Goal: Task Accomplishment & Management: Use online tool/utility

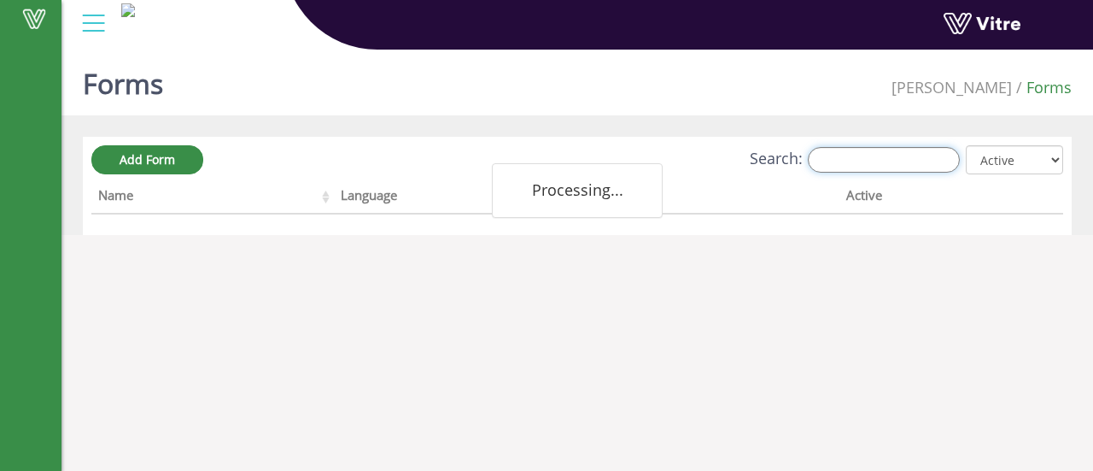
click at [872, 156] on input "Search:" at bounding box center [884, 160] width 152 height 26
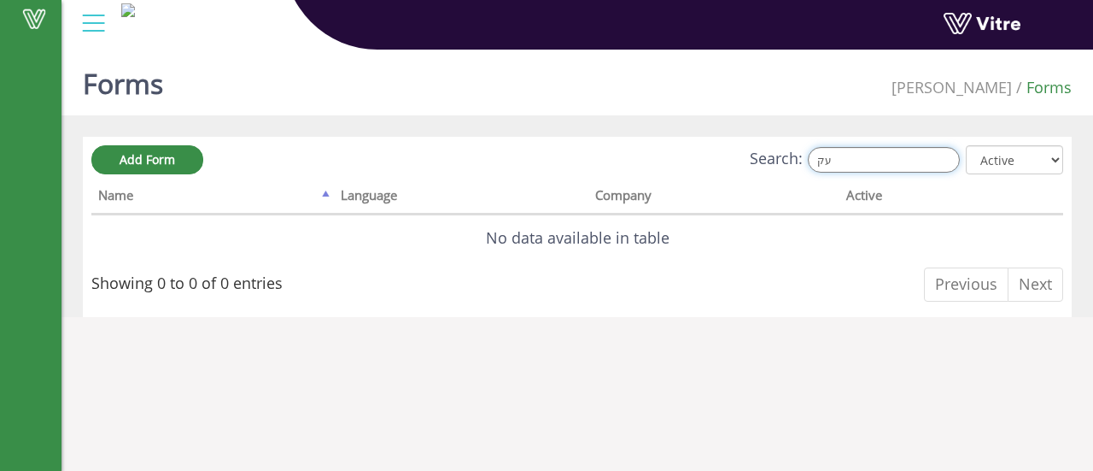
type input "ע"
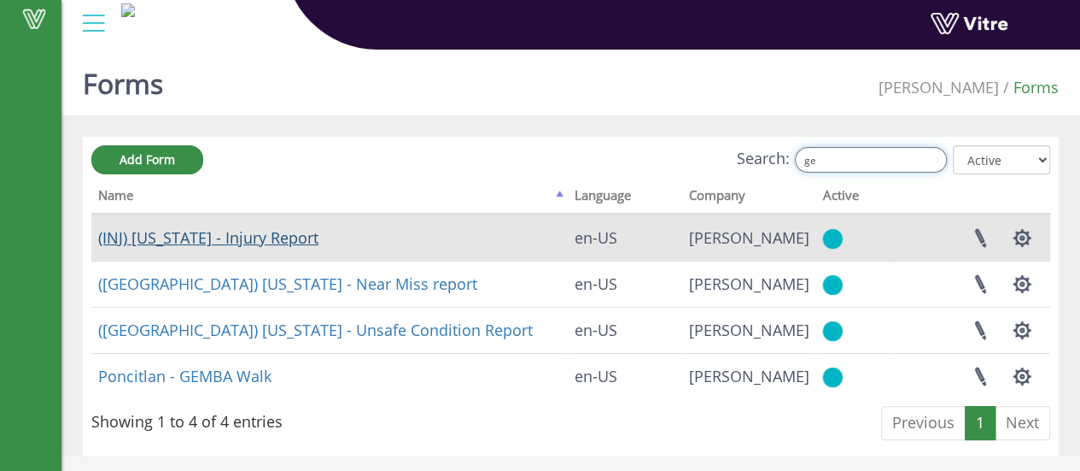
type input "ge"
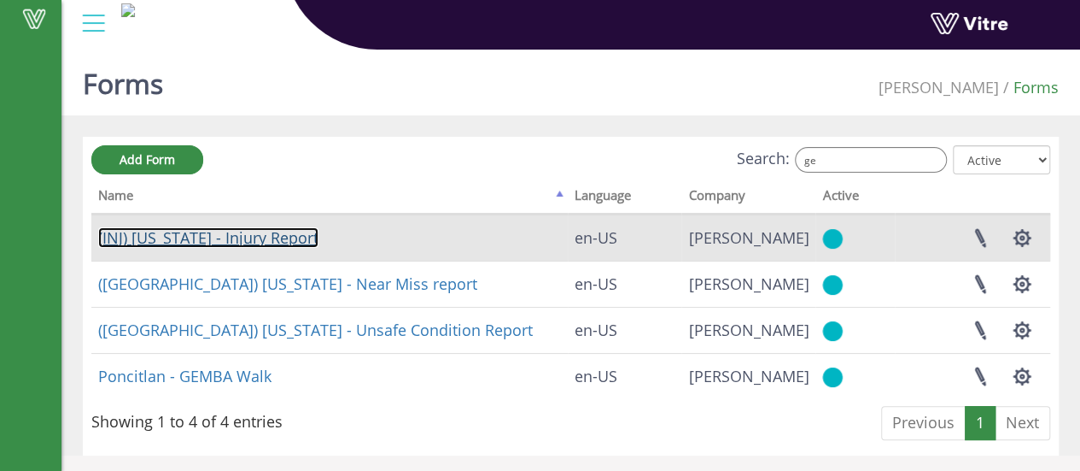
click at [253, 233] on link "(INJ) Georgia - Injury Report" at bounding box center [208, 237] width 220 height 20
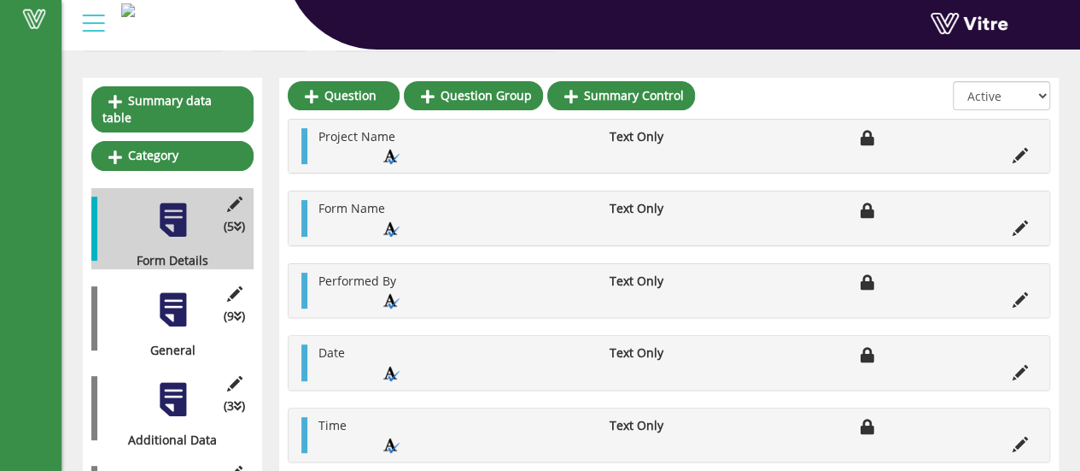
scroll to position [171, 0]
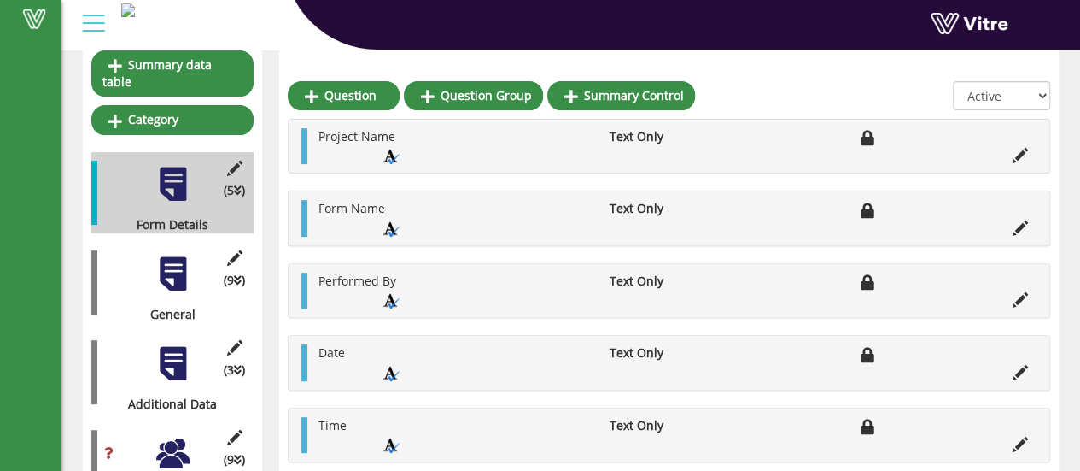
click at [183, 276] on div "(9 ) General" at bounding box center [172, 282] width 162 height 81
click at [188, 260] on div at bounding box center [173, 273] width 38 height 38
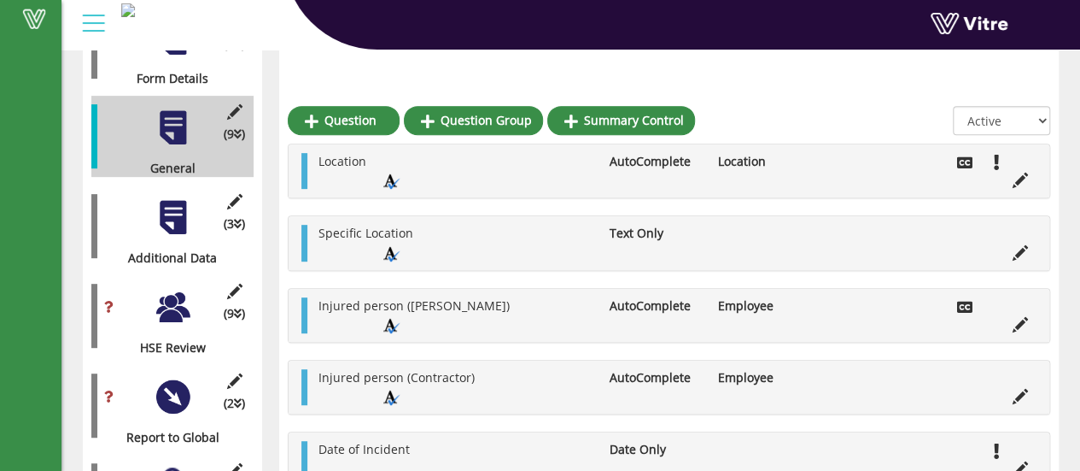
scroll to position [342, 0]
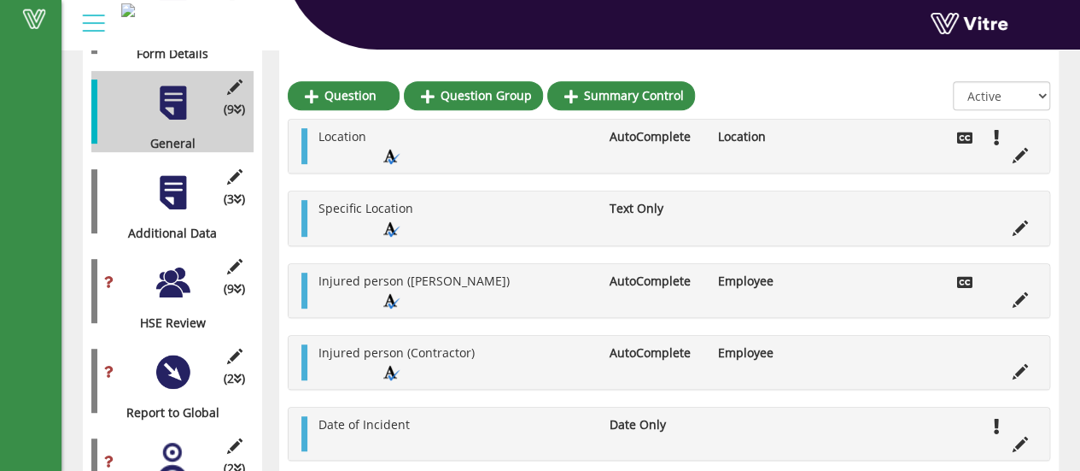
click at [195, 190] on div "(3 ) Additional Data" at bounding box center [172, 201] width 162 height 81
click at [182, 190] on div at bounding box center [173, 192] width 38 height 38
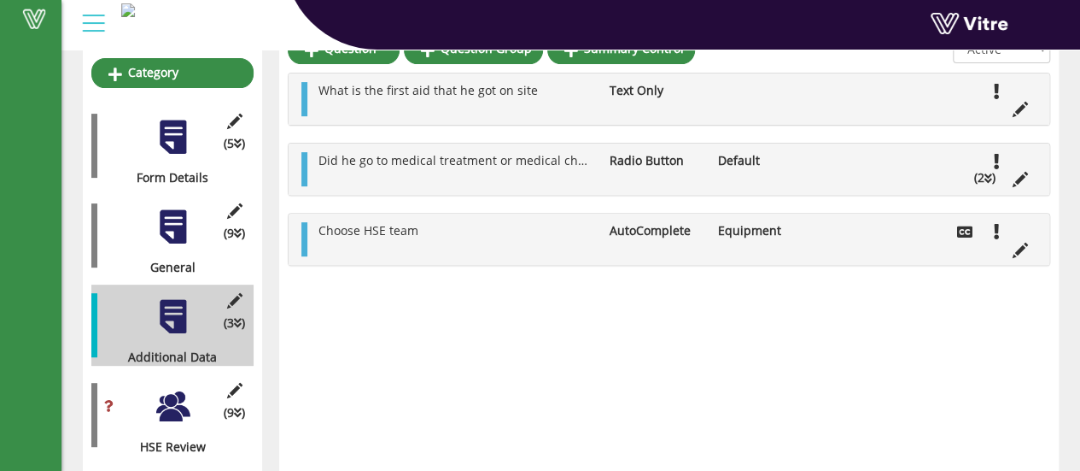
scroll to position [171, 0]
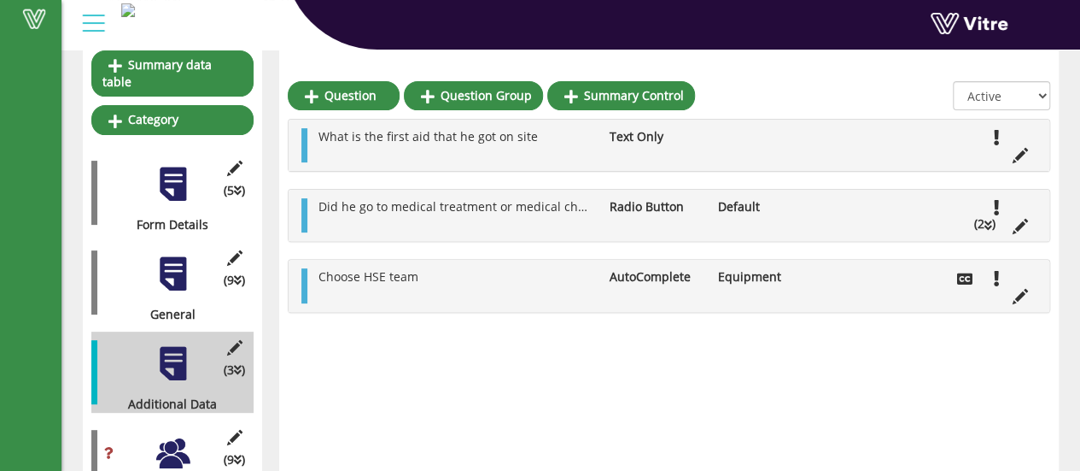
click at [173, 262] on div at bounding box center [173, 273] width 38 height 38
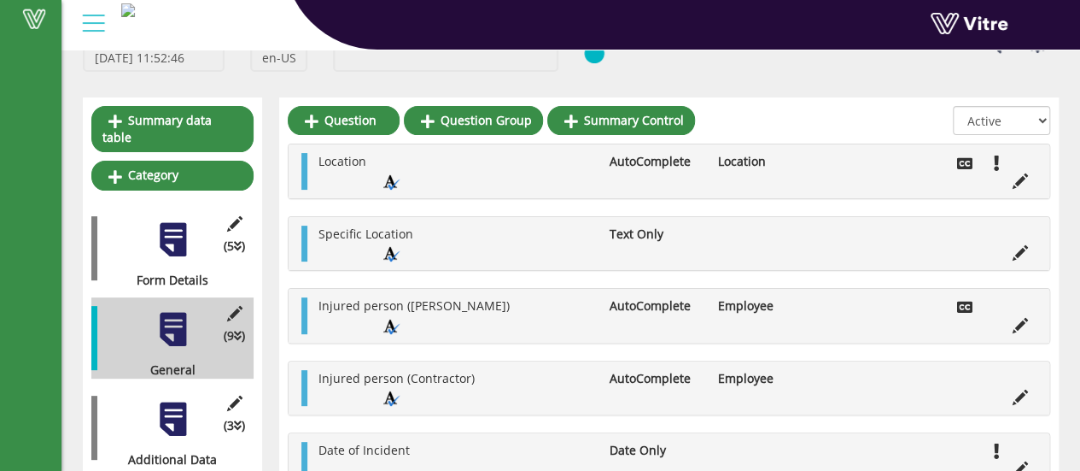
scroll to position [0, 0]
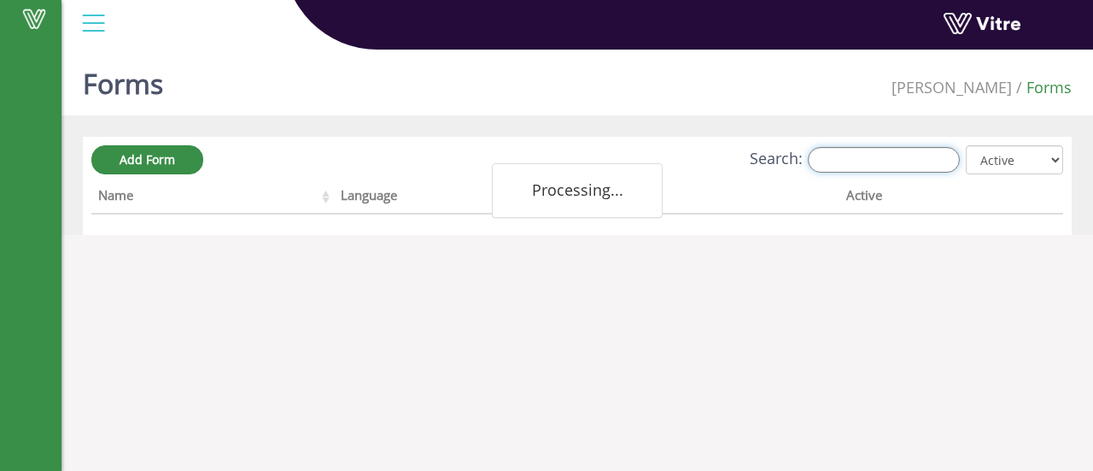
click at [843, 163] on input "Search:" at bounding box center [884, 160] width 152 height 26
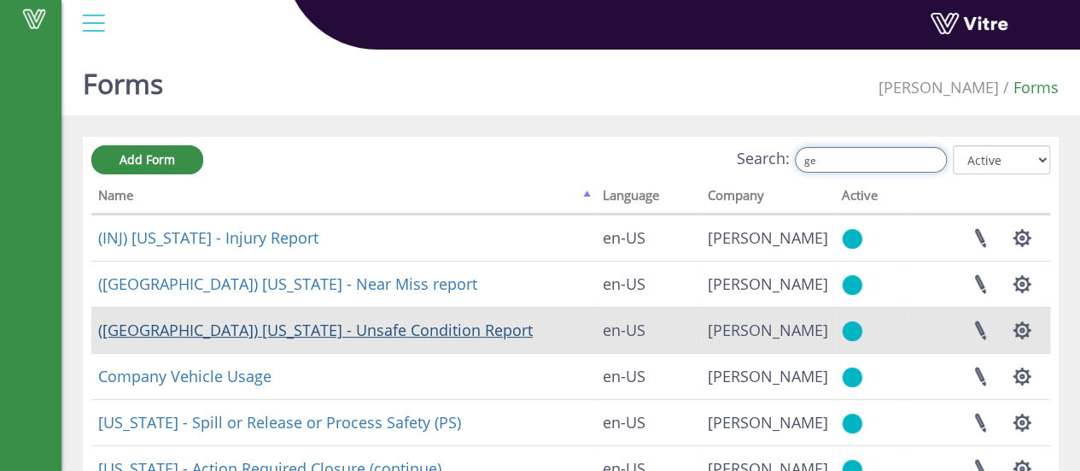
type input "ge"
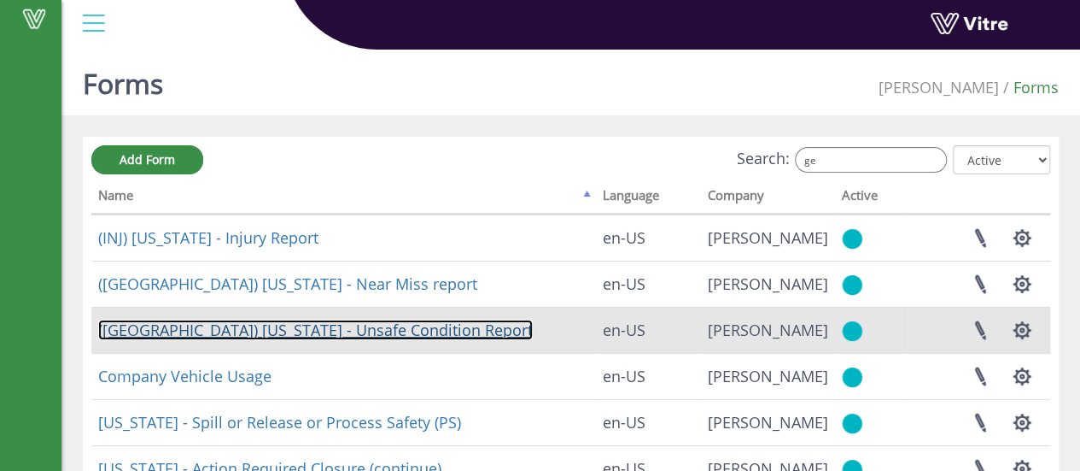
click at [286, 330] on link "(USC) Georgia - Unsafe Condition Report" at bounding box center [315, 329] width 435 height 20
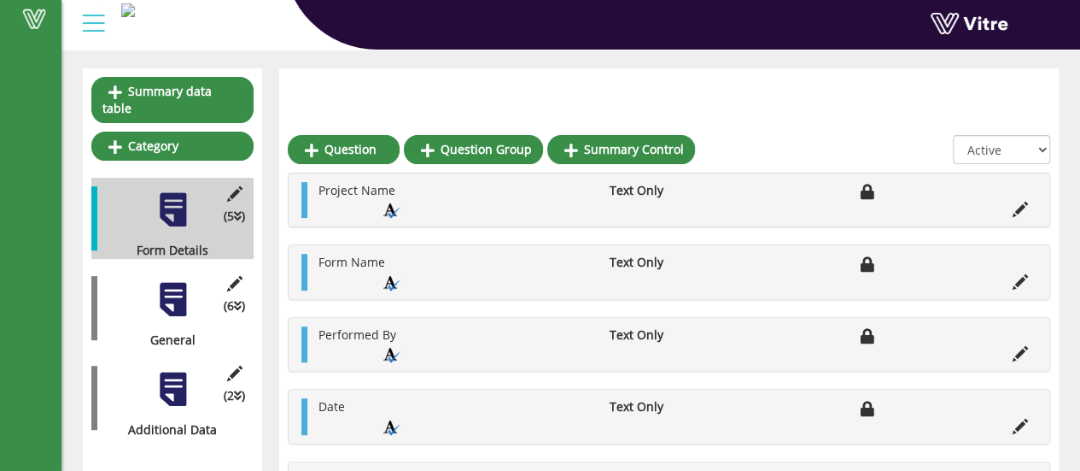
scroll to position [217, 0]
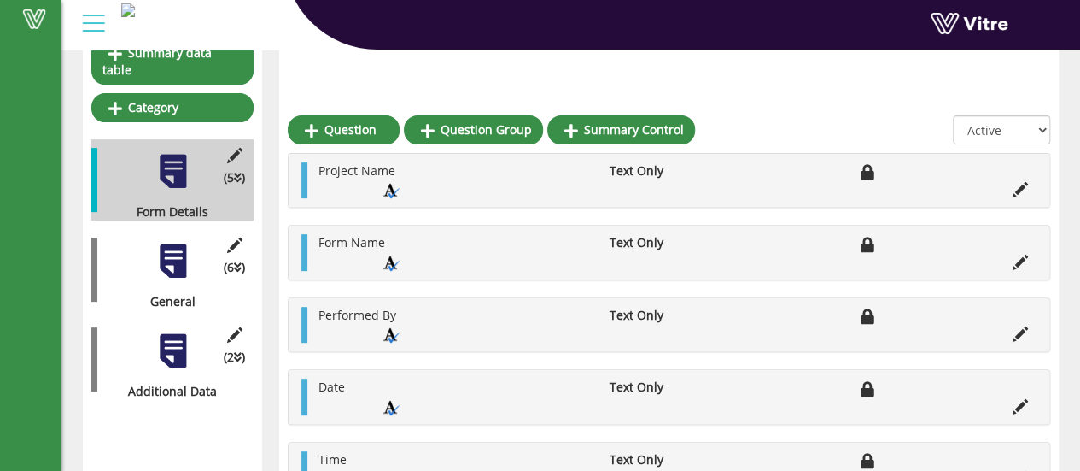
click at [187, 331] on div at bounding box center [173, 350] width 38 height 38
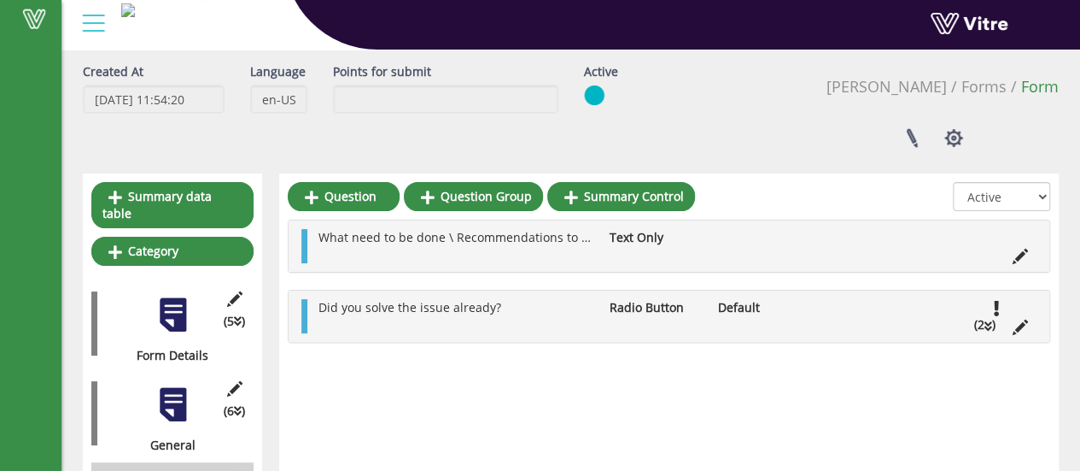
scroll to position [47, 0]
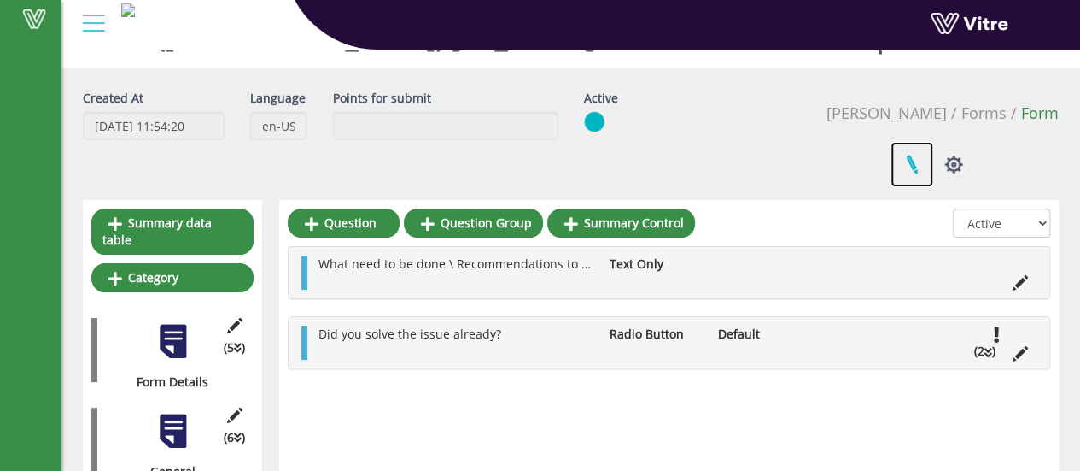
click at [933, 142] on link at bounding box center [912, 164] width 43 height 45
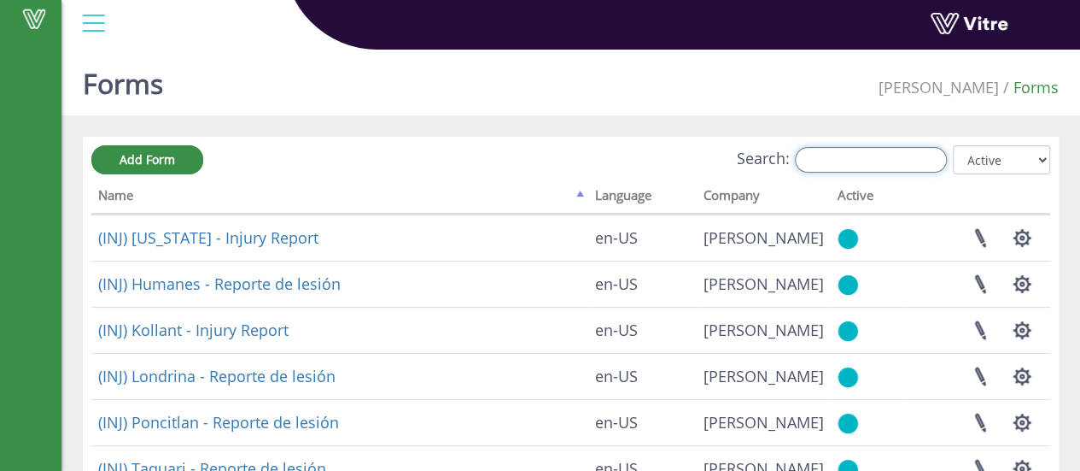
click at [833, 158] on input "Search:" at bounding box center [871, 160] width 152 height 26
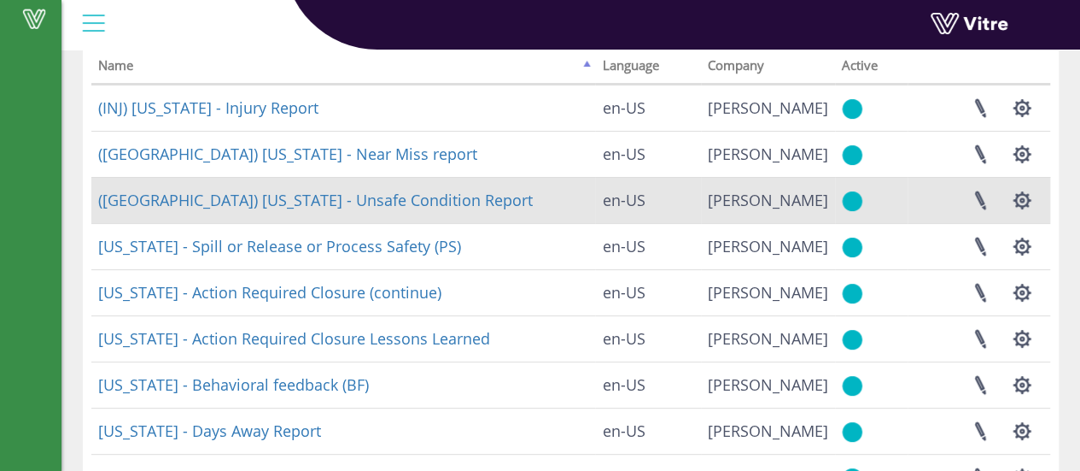
scroll to position [157, 0]
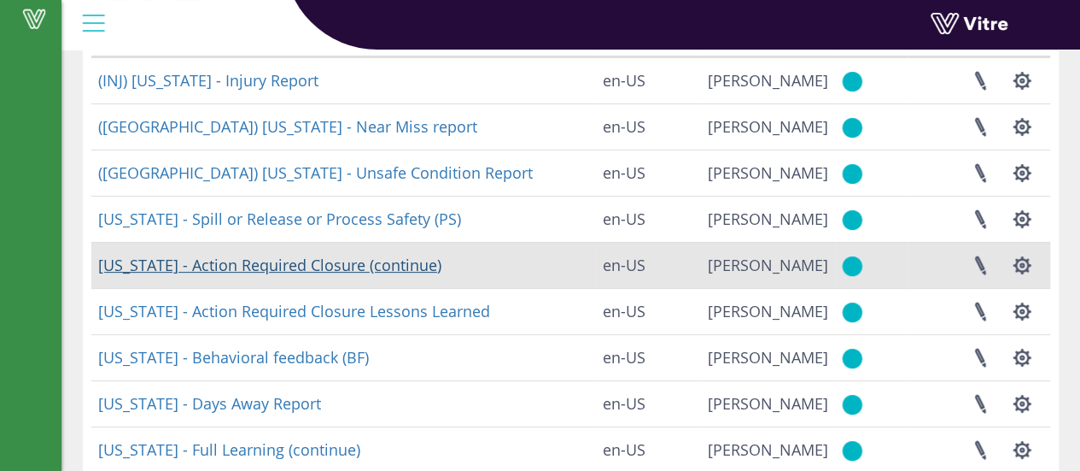
type input "geo"
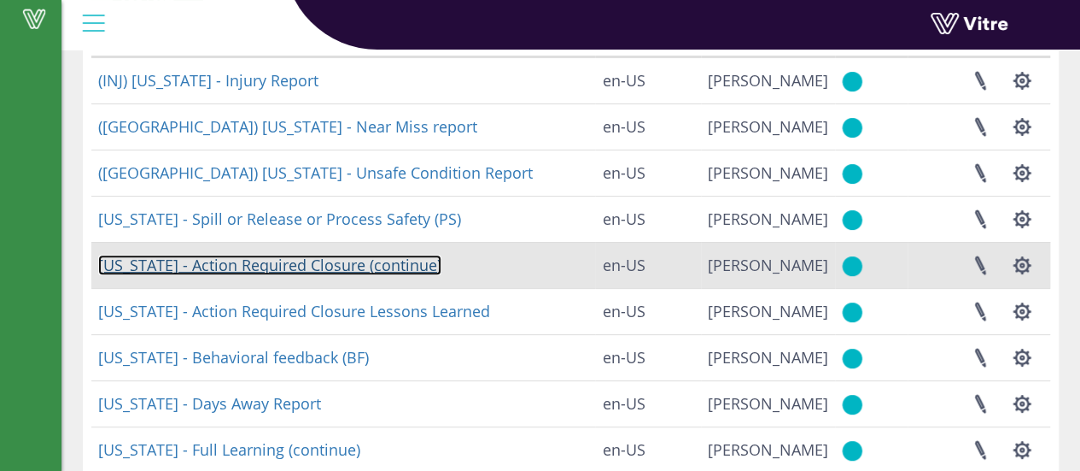
click at [320, 266] on link "[US_STATE] - Action Required Closure (continue)" at bounding box center [269, 264] width 343 height 20
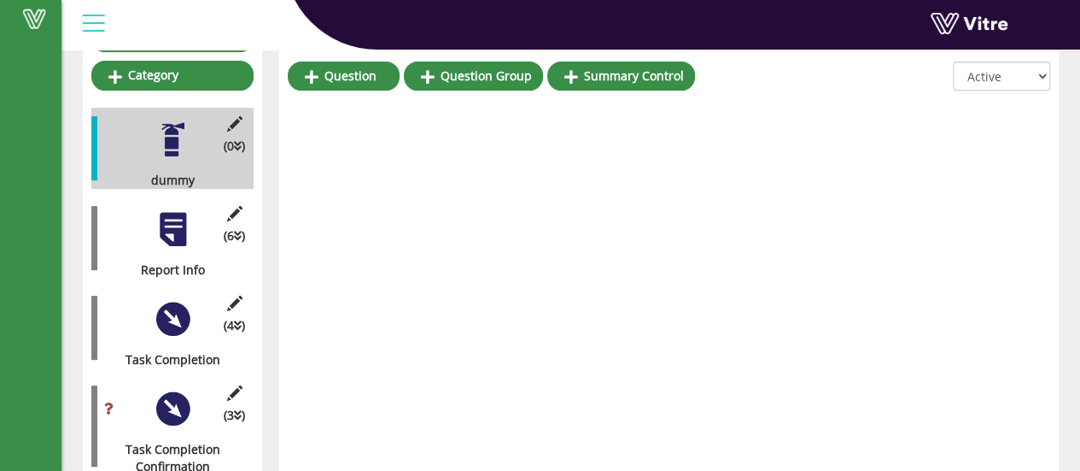
scroll to position [239, 0]
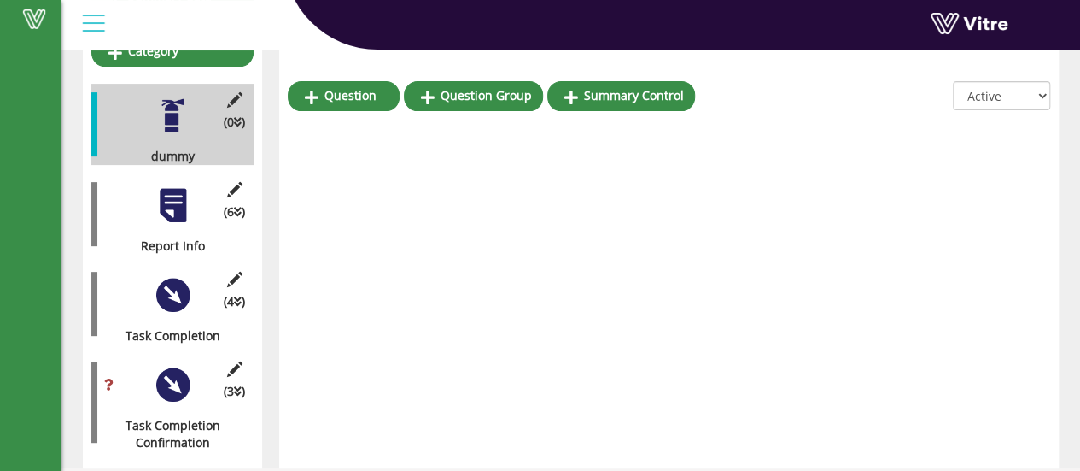
click at [184, 202] on div at bounding box center [173, 205] width 38 height 38
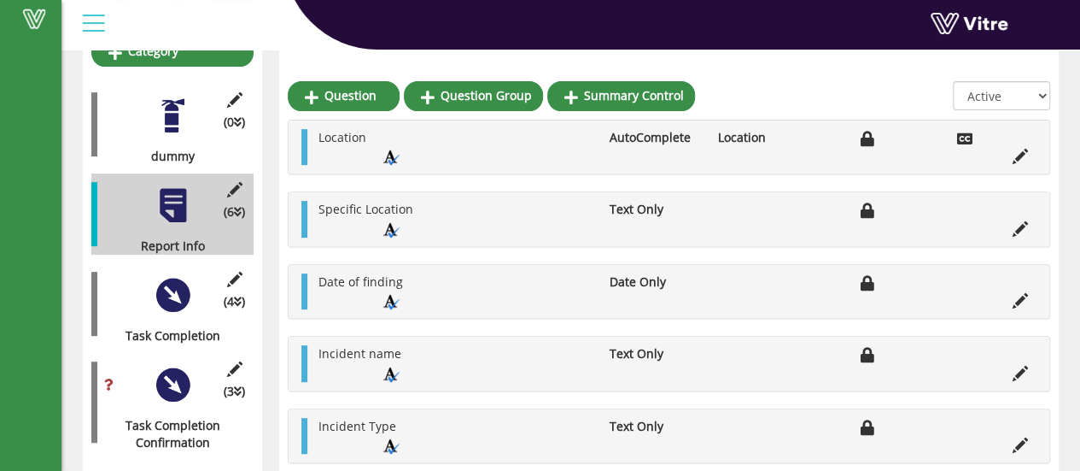
click at [196, 279] on div "(4 ) Task Completion" at bounding box center [172, 303] width 162 height 81
click at [183, 281] on div at bounding box center [173, 295] width 38 height 38
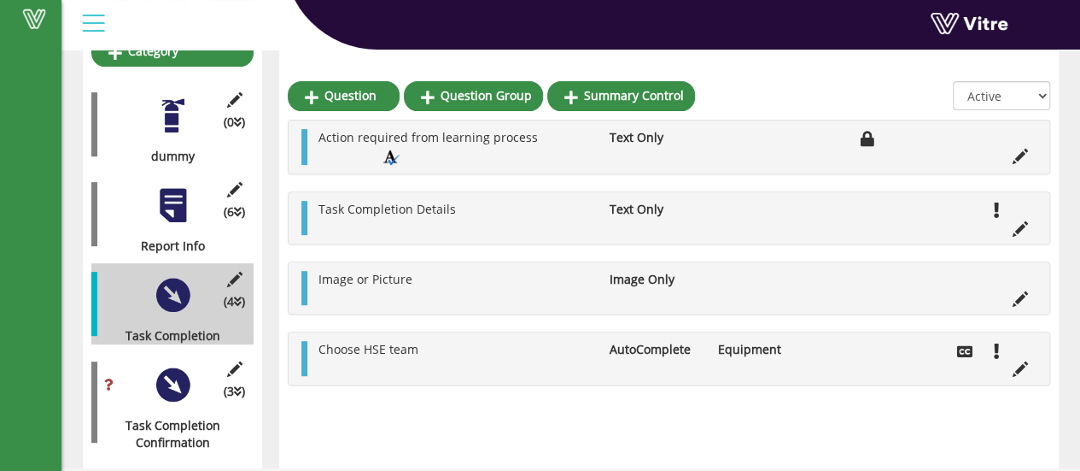
click at [186, 368] on div at bounding box center [173, 385] width 38 height 38
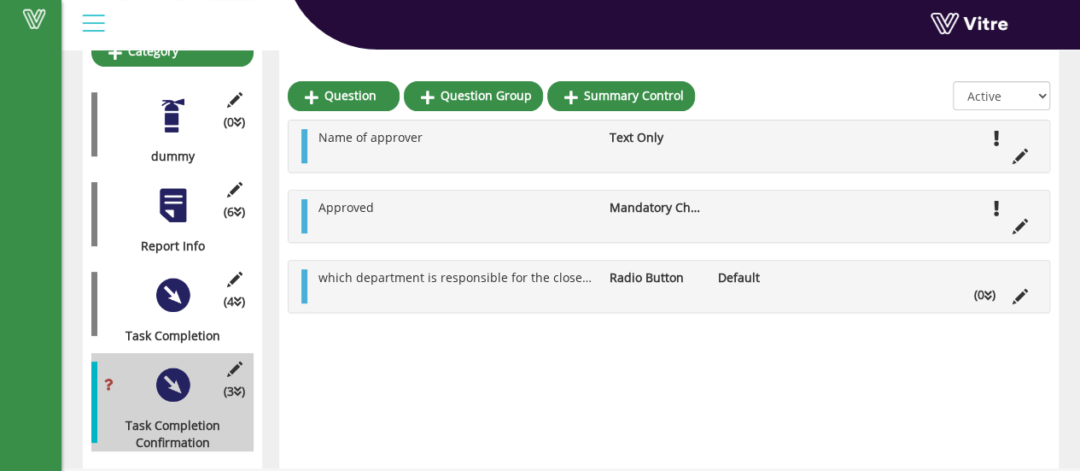
click at [193, 296] on div "(4 ) Task Completion" at bounding box center [172, 303] width 162 height 81
click at [183, 289] on div at bounding box center [173, 295] width 38 height 38
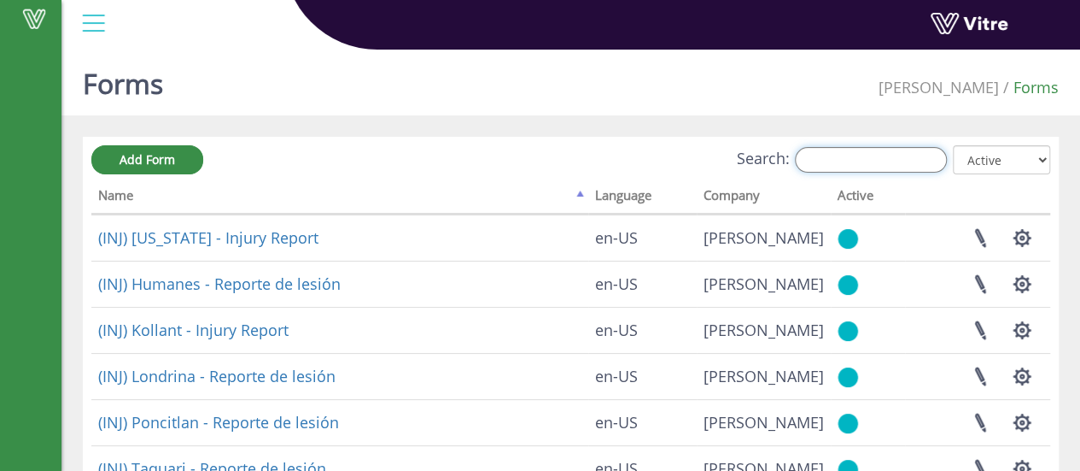
click at [854, 150] on input "Search:" at bounding box center [871, 160] width 152 height 26
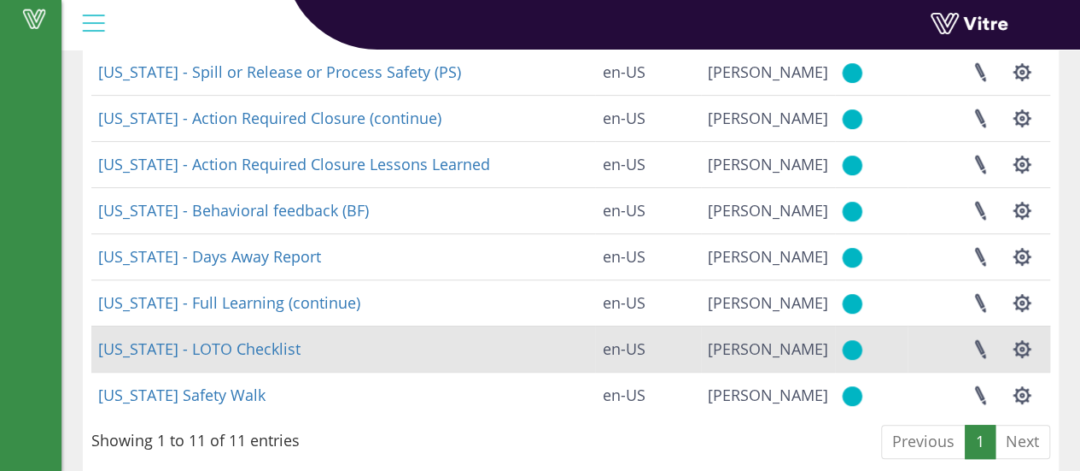
scroll to position [328, 0]
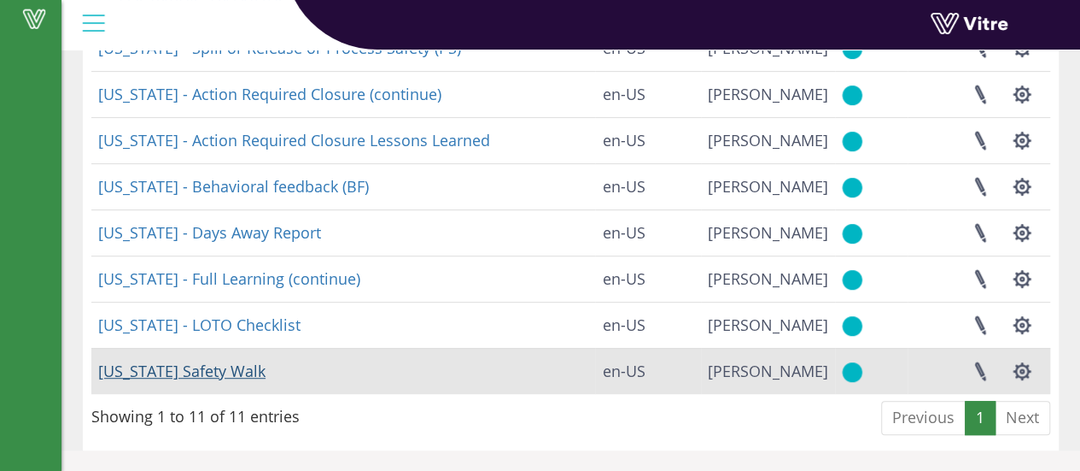
type input "geo"
click at [187, 374] on link "[US_STATE] Safety Walk" at bounding box center [181, 370] width 167 height 20
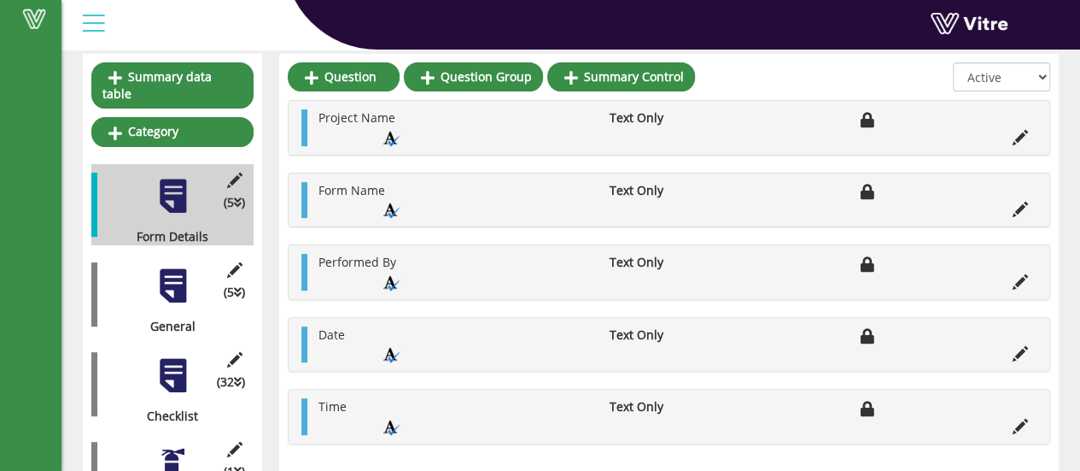
scroll to position [171, 0]
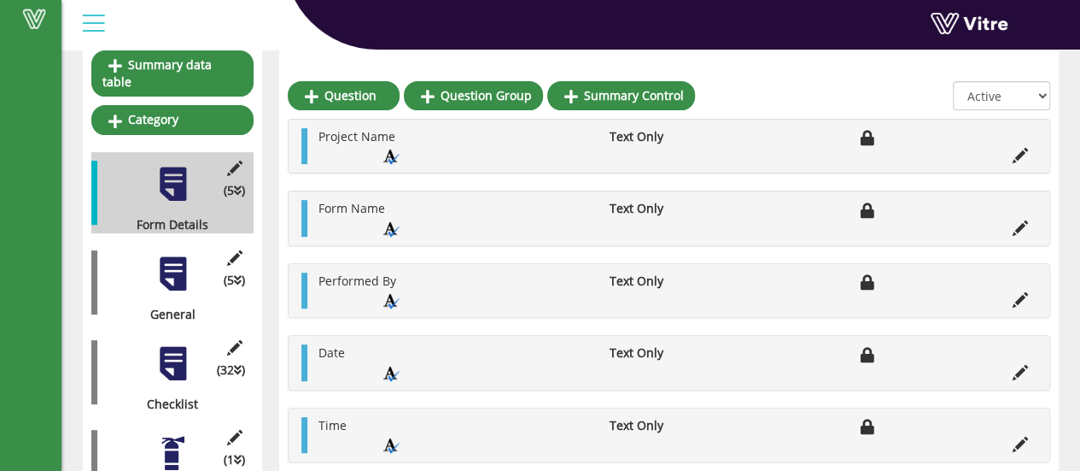
click at [173, 277] on div "(5 ) General" at bounding box center [172, 282] width 162 height 81
click at [185, 268] on div at bounding box center [173, 273] width 38 height 38
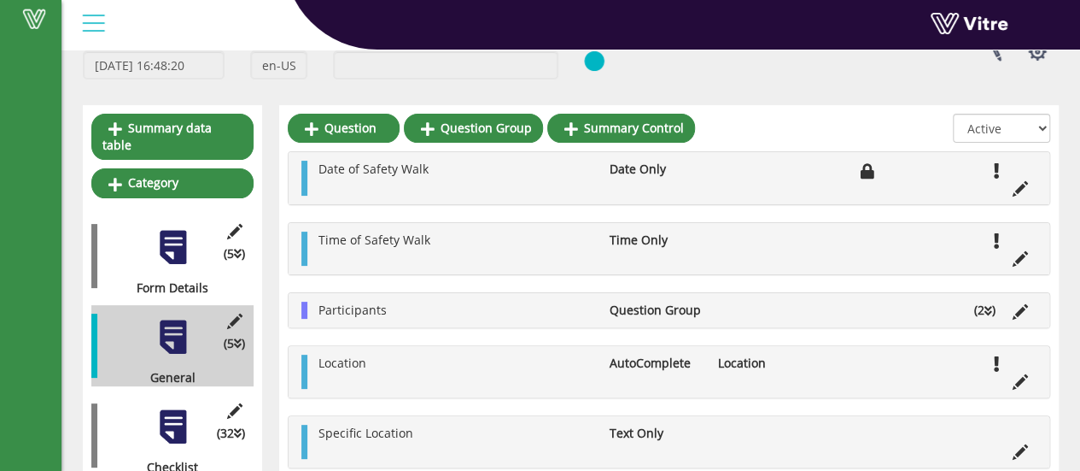
scroll to position [85, 0]
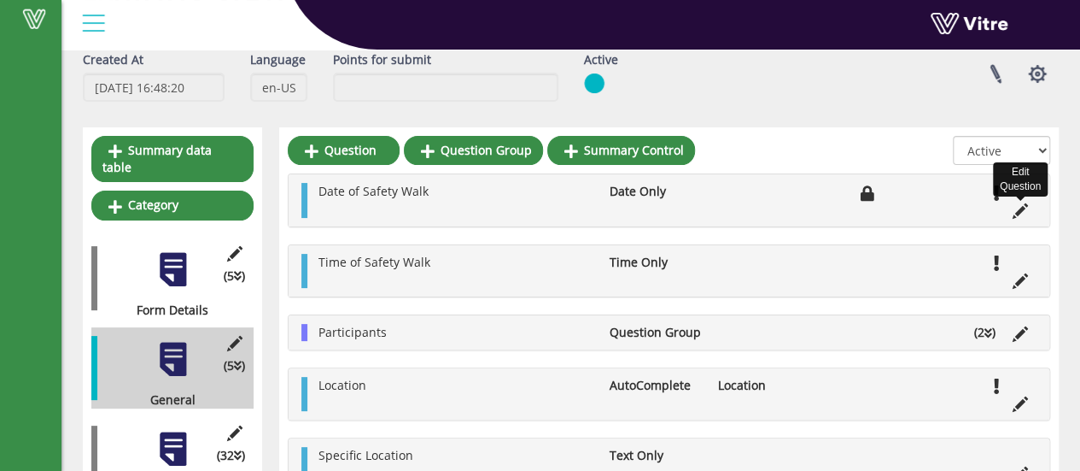
click at [1021, 210] on icon at bounding box center [1020, 210] width 15 height 15
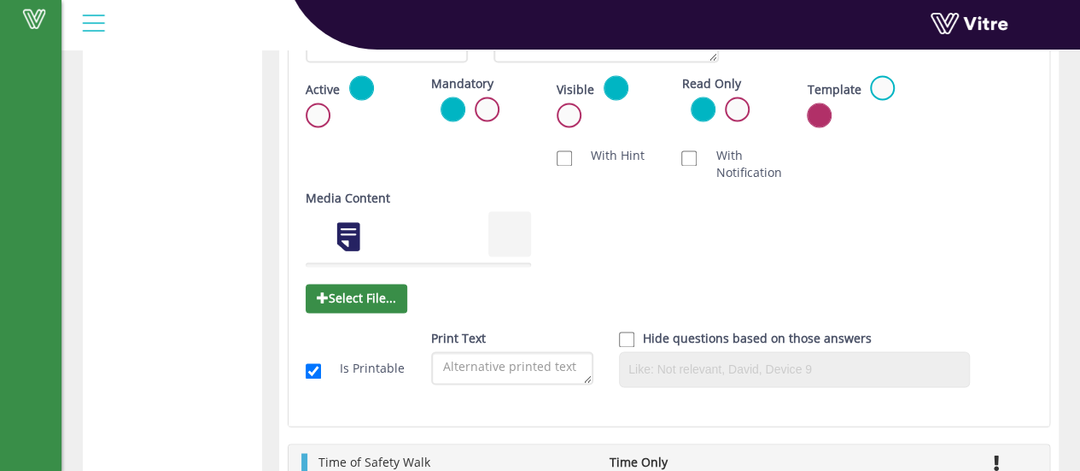
scroll to position [1292, 0]
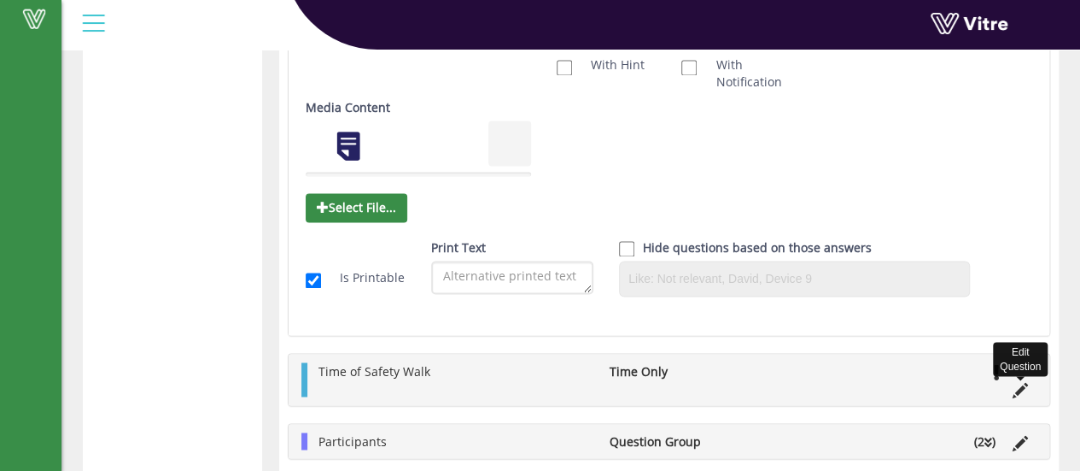
click at [1021, 386] on icon at bounding box center [1020, 389] width 15 height 15
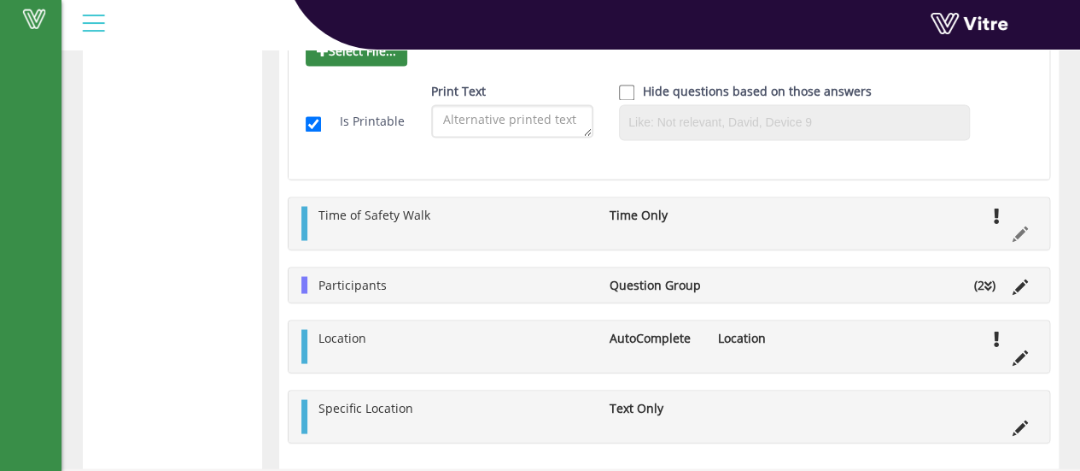
scroll to position [1463, 0]
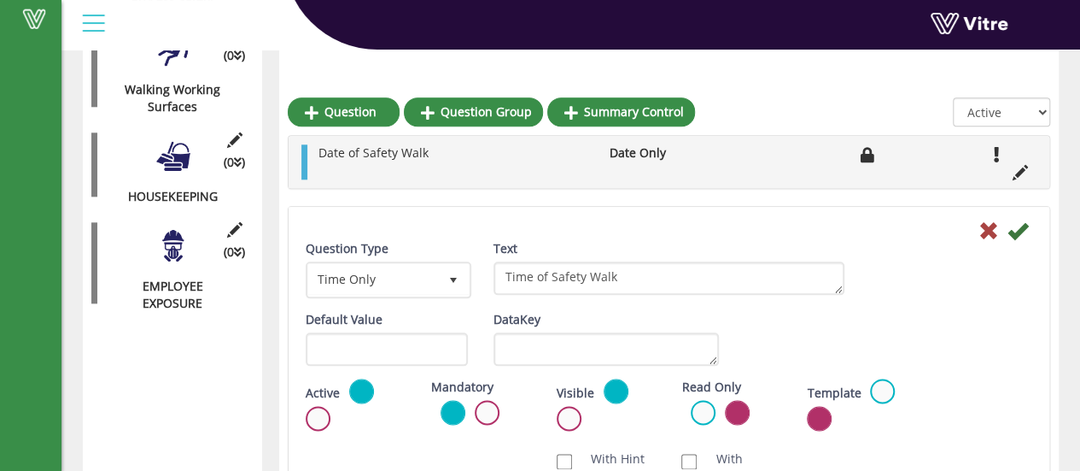
scroll to position [780, 0]
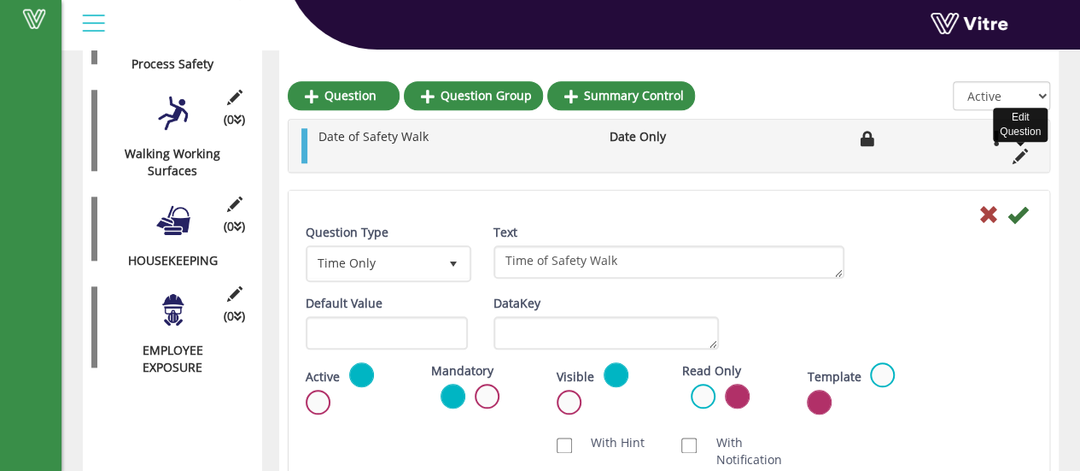
click at [1020, 158] on icon at bounding box center [1020, 156] width 15 height 15
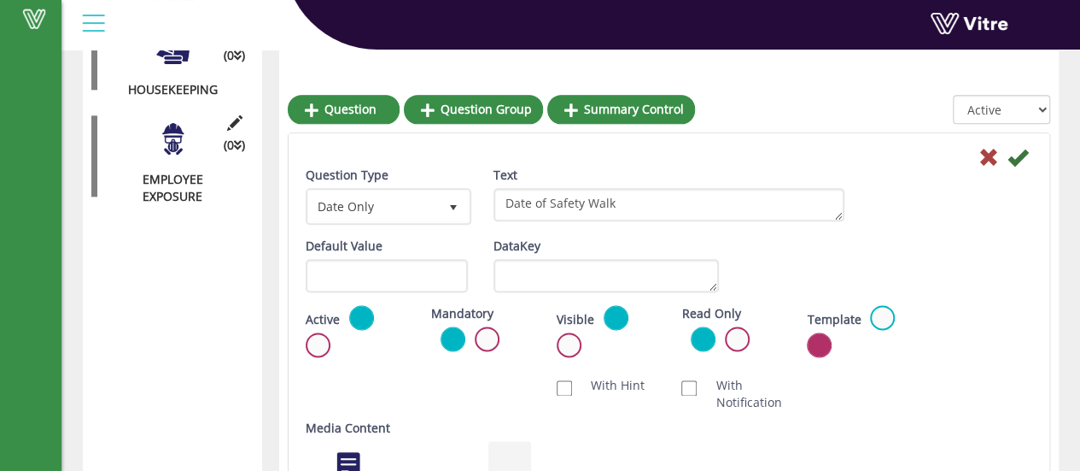
scroll to position [1036, 0]
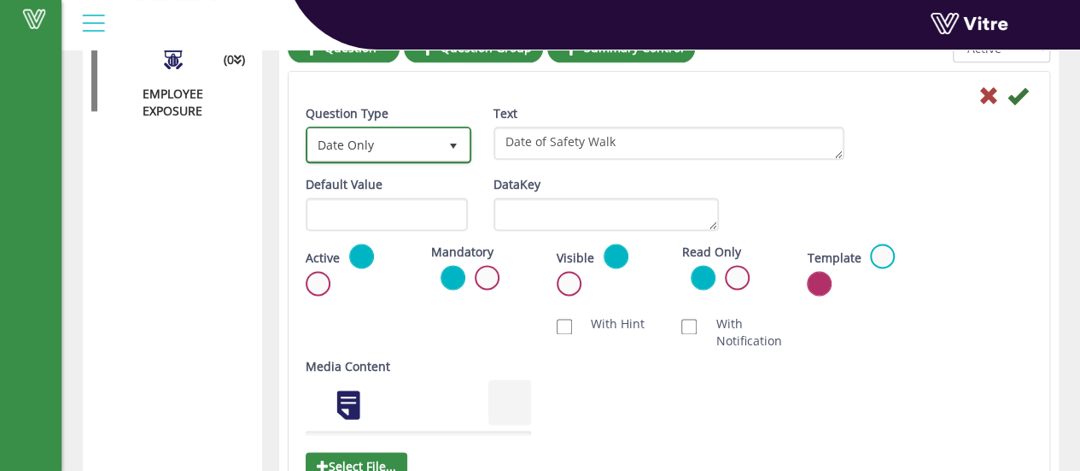
click at [468, 137] on span "Date Only" at bounding box center [388, 144] width 162 height 32
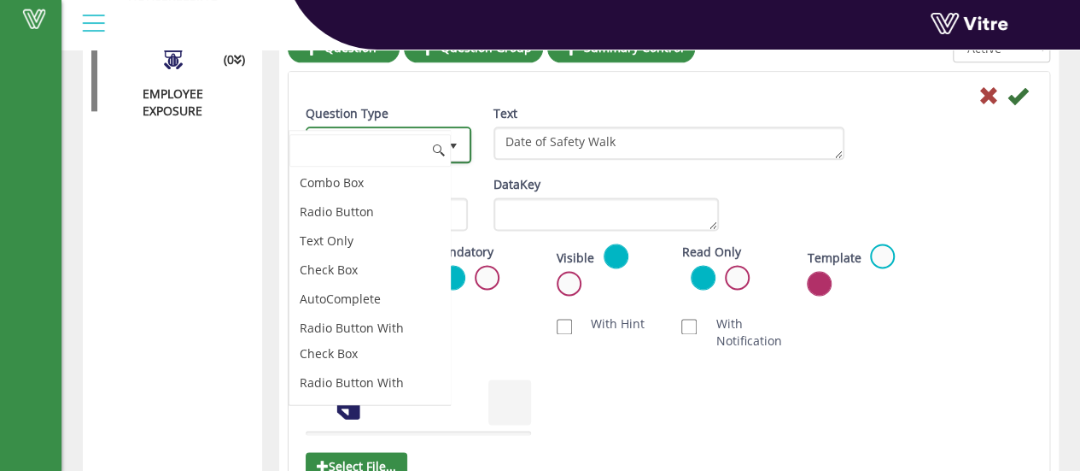
scroll to position [212, 0]
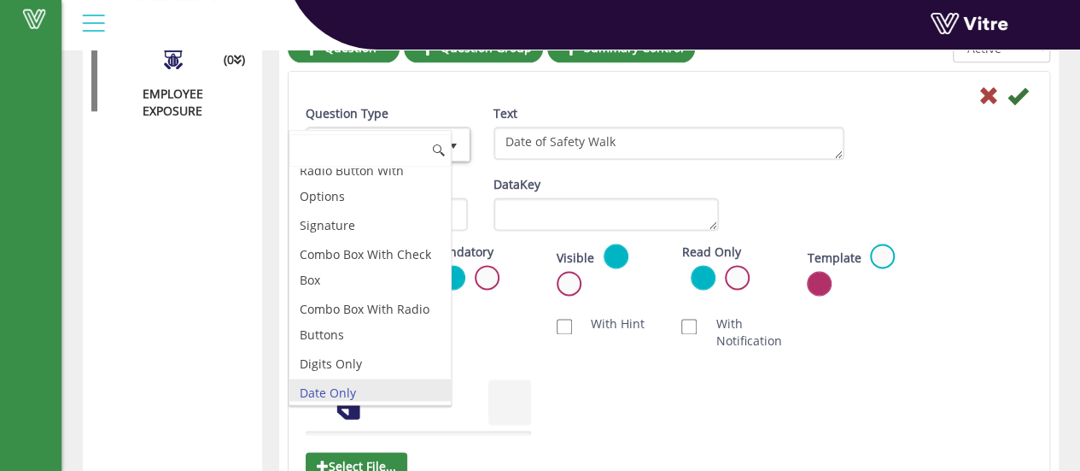
click at [342, 387] on li "Date Only" at bounding box center [369, 392] width 161 height 29
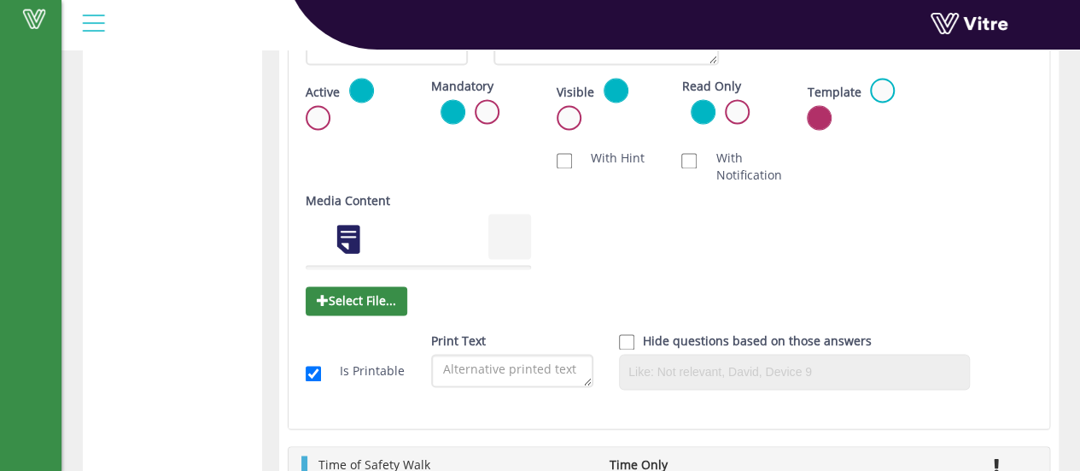
scroll to position [1207, 0]
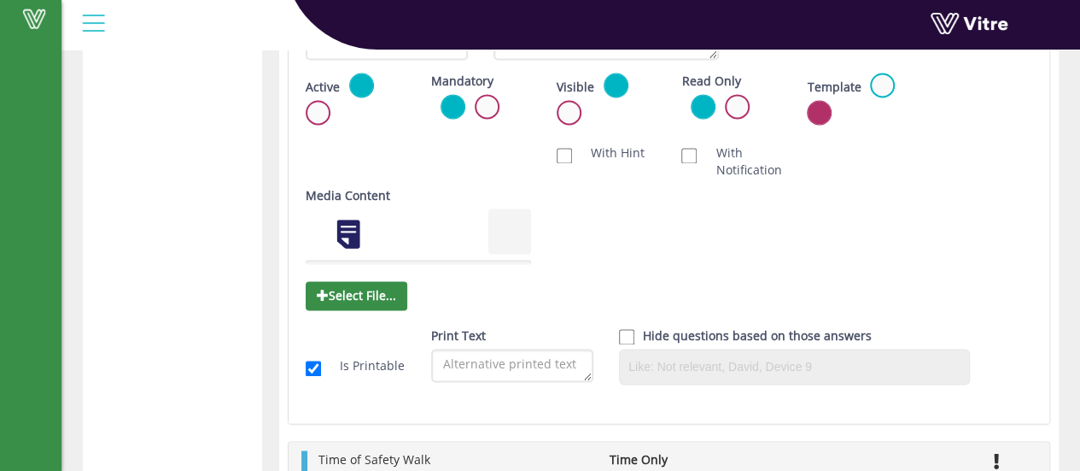
click at [467, 239] on div at bounding box center [418, 233] width 225 height 51
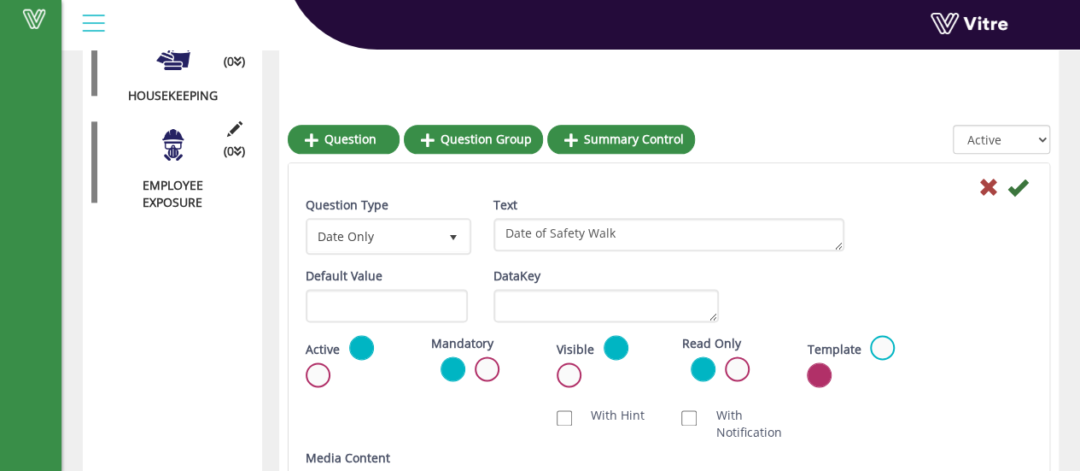
scroll to position [865, 0]
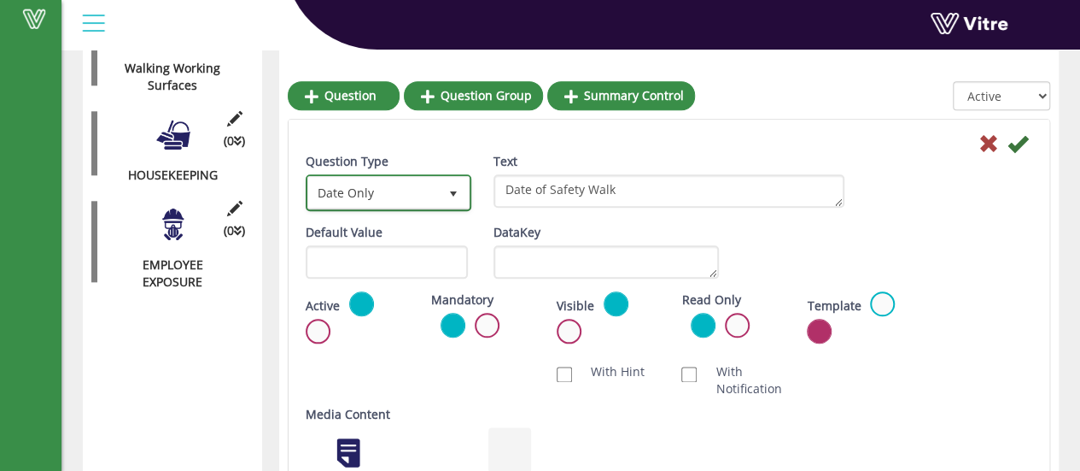
click at [443, 191] on span "select" at bounding box center [453, 192] width 31 height 31
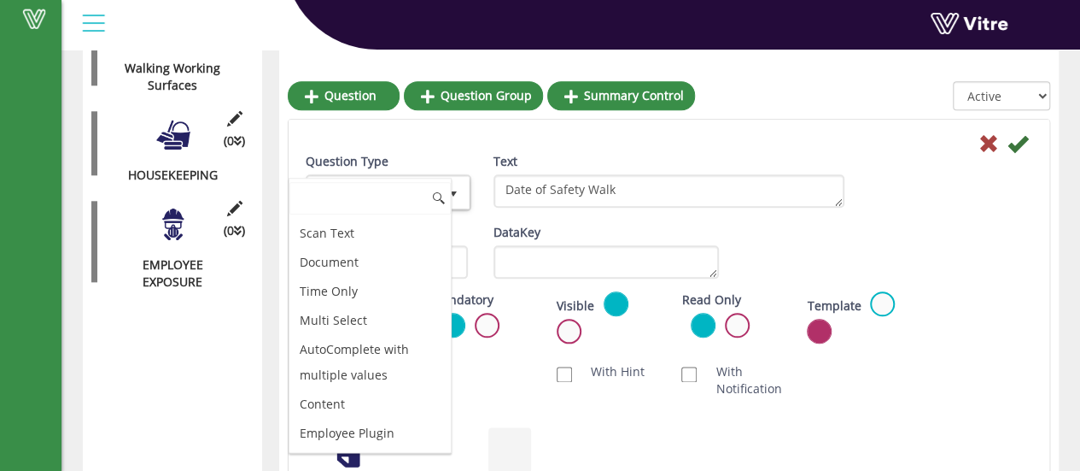
scroll to position [596, 0]
click at [325, 274] on li "Time Only" at bounding box center [369, 288] width 161 height 29
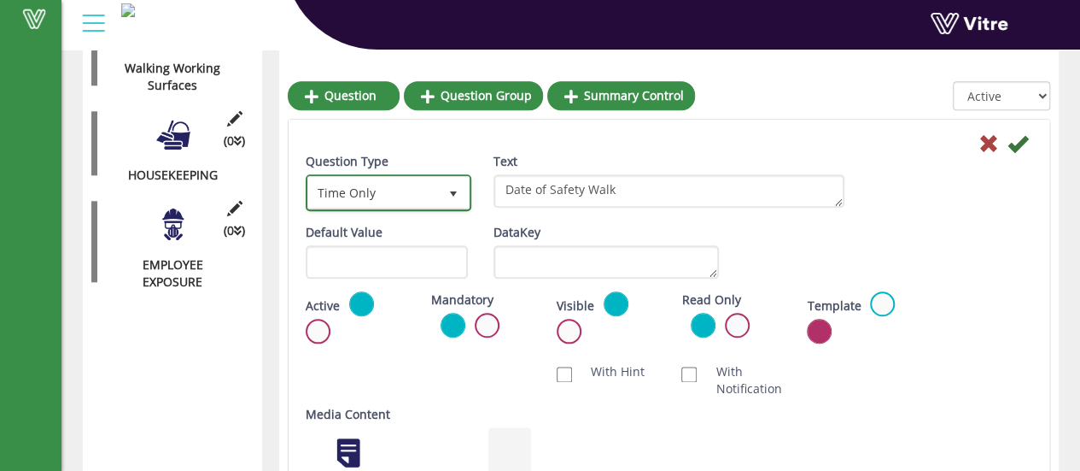
click at [454, 190] on span "select" at bounding box center [454, 194] width 14 height 14
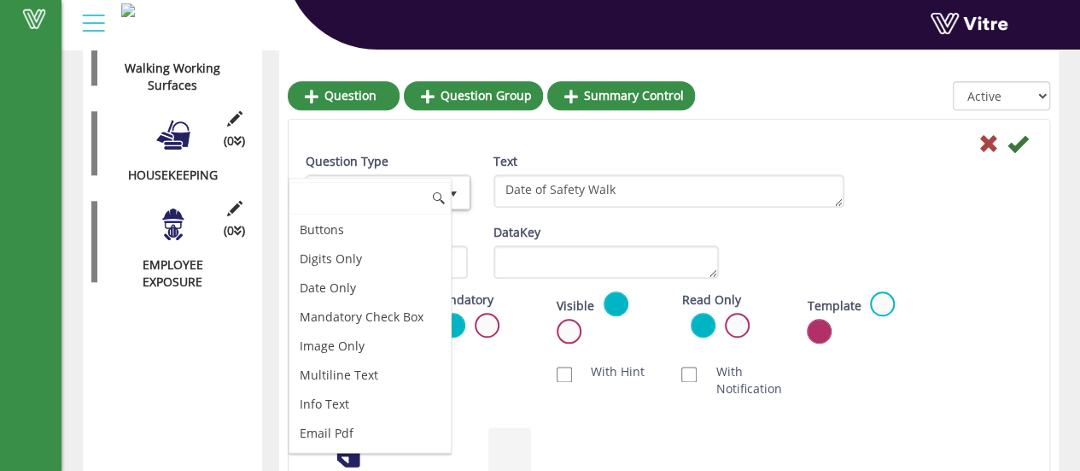
scroll to position [340, 0]
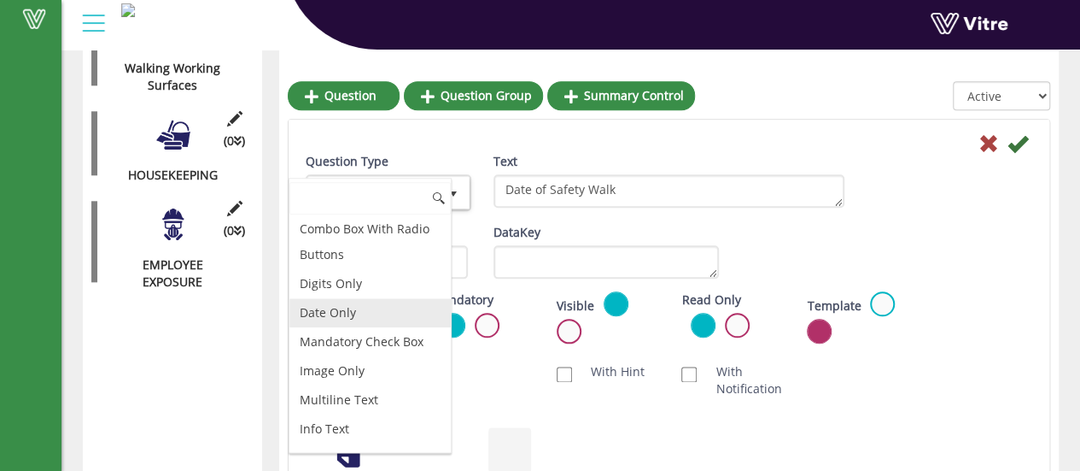
click at [342, 308] on li "Date Only" at bounding box center [369, 312] width 161 height 29
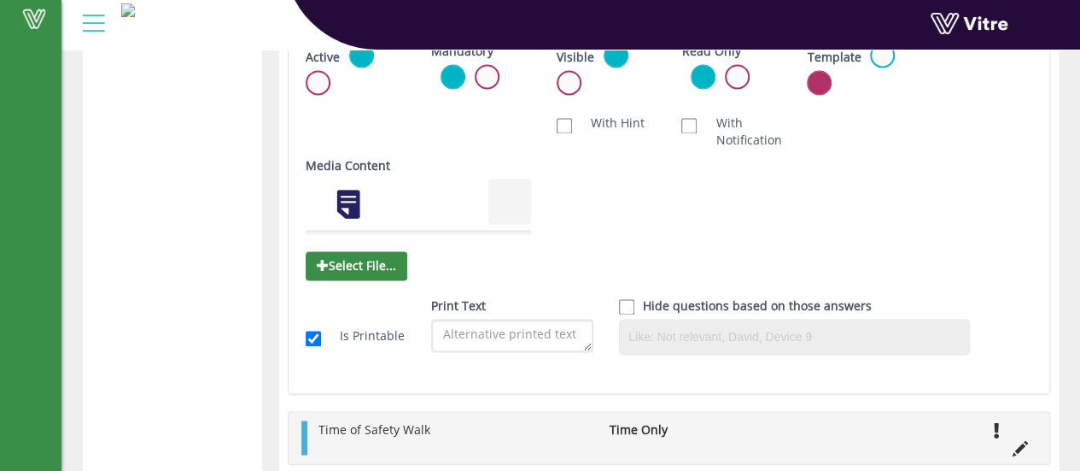
scroll to position [1036, 0]
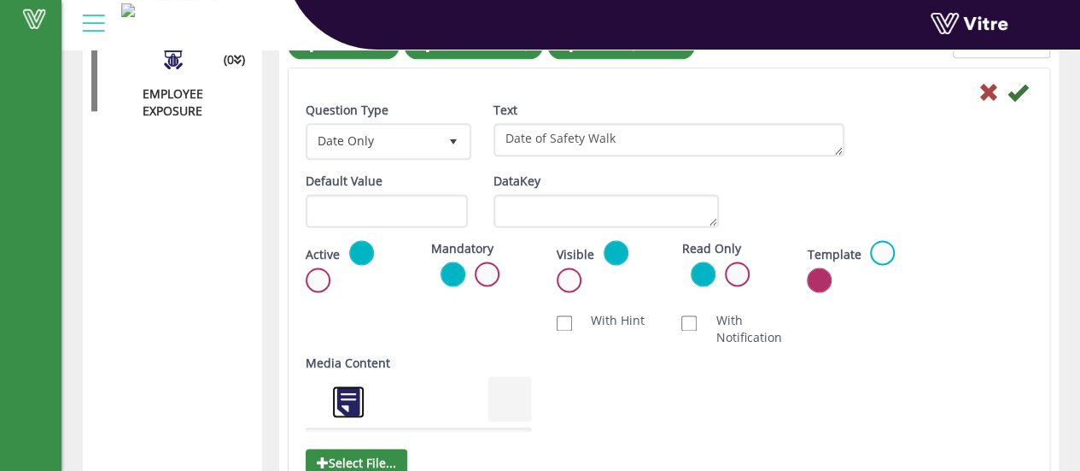
click at [342, 390] on link at bounding box center [348, 401] width 34 height 34
click at [743, 272] on label at bounding box center [737, 273] width 25 height 25
click at [0, 0] on input "radio" at bounding box center [0, 0] width 0 height 0
click at [1015, 93] on icon at bounding box center [1018, 92] width 20 height 20
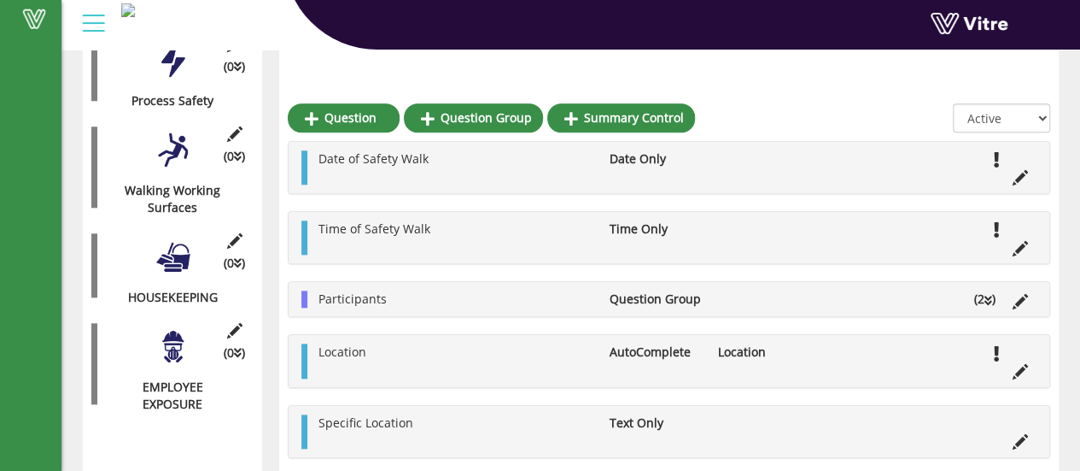
scroll to position [740, 0]
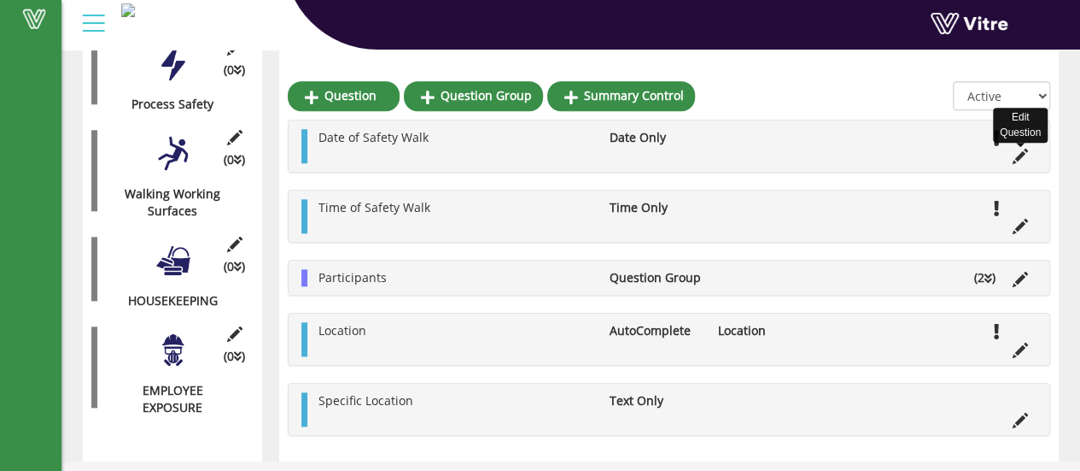
click at [1023, 153] on icon at bounding box center [1020, 156] width 15 height 15
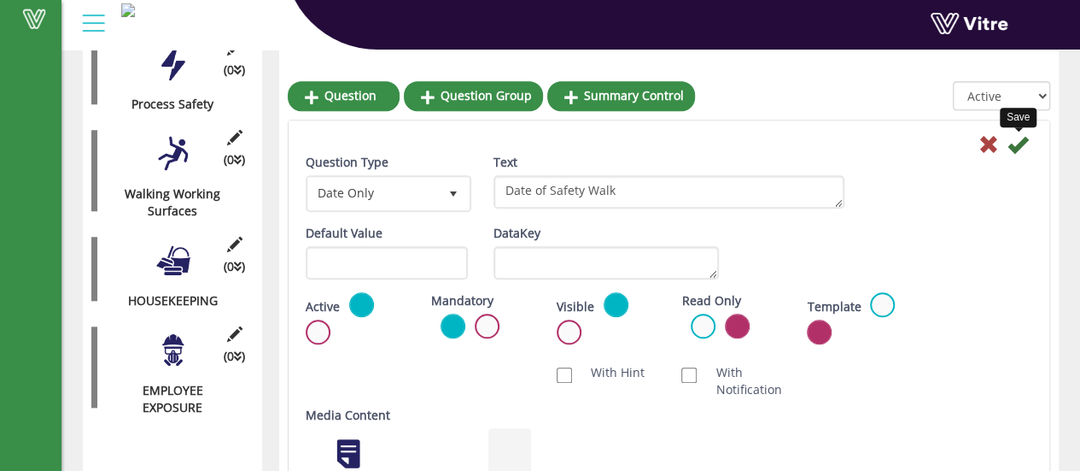
click at [1020, 144] on icon at bounding box center [1018, 144] width 20 height 20
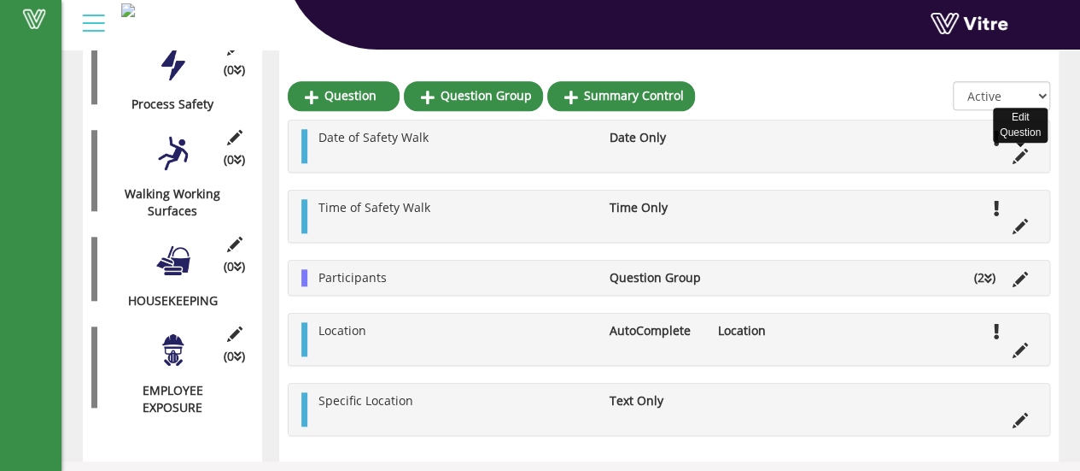
click at [1023, 153] on icon at bounding box center [1020, 156] width 15 height 15
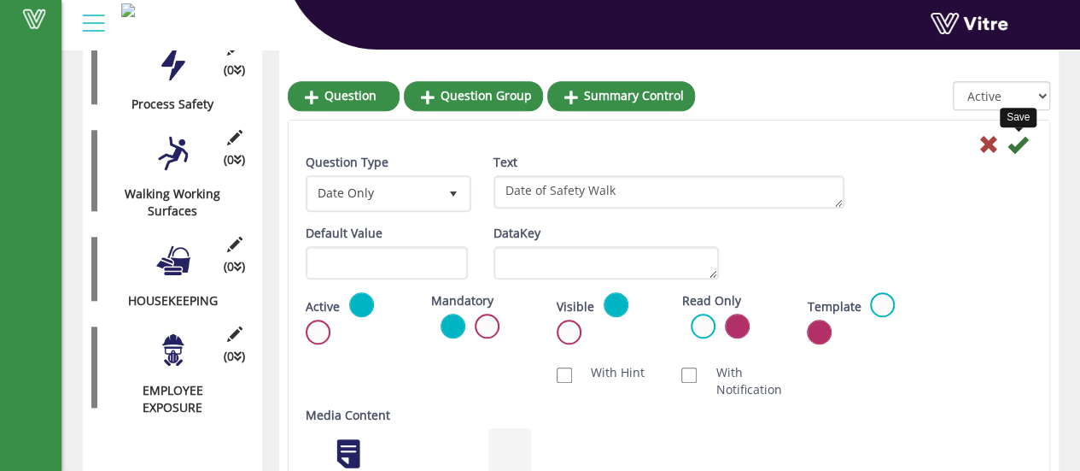
click at [1020, 141] on icon at bounding box center [1018, 144] width 20 height 20
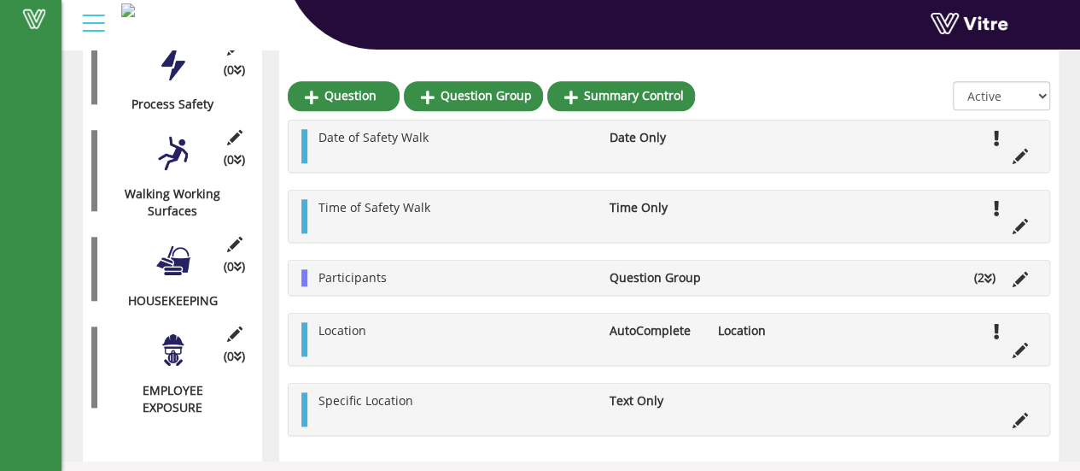
click at [181, 254] on div at bounding box center [173, 260] width 38 height 38
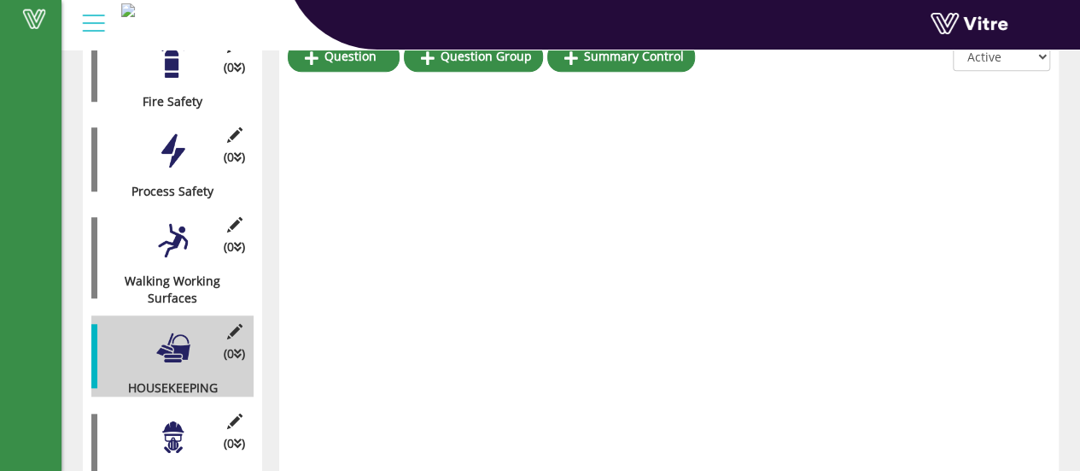
scroll to position [705, 0]
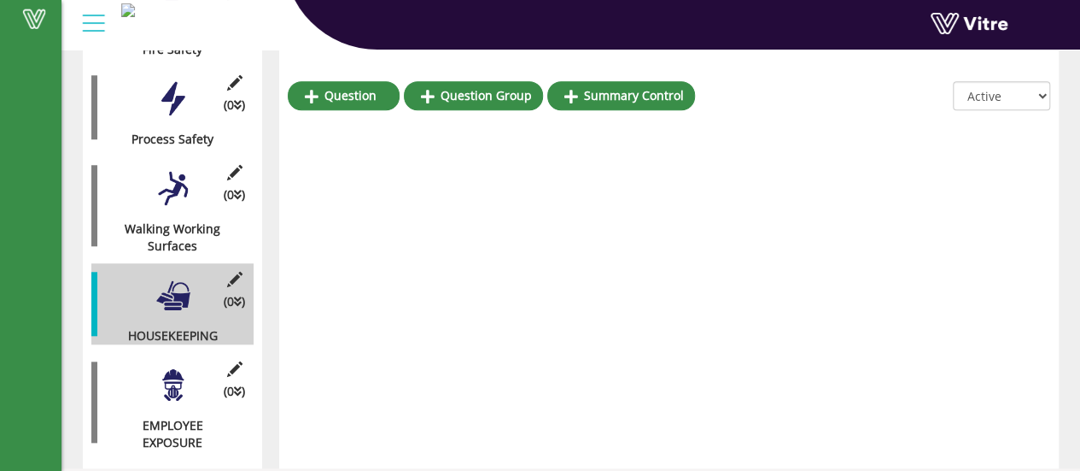
click at [174, 175] on div at bounding box center [173, 188] width 38 height 38
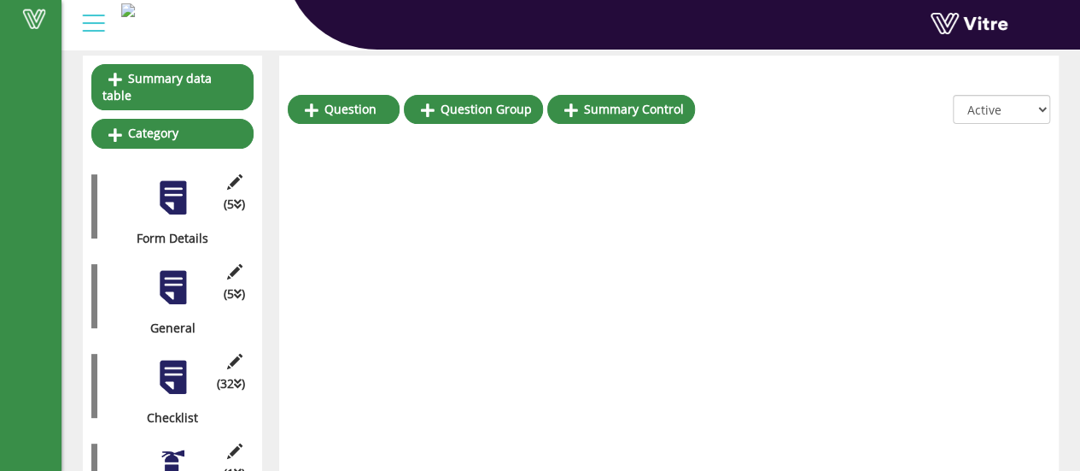
scroll to position [171, 0]
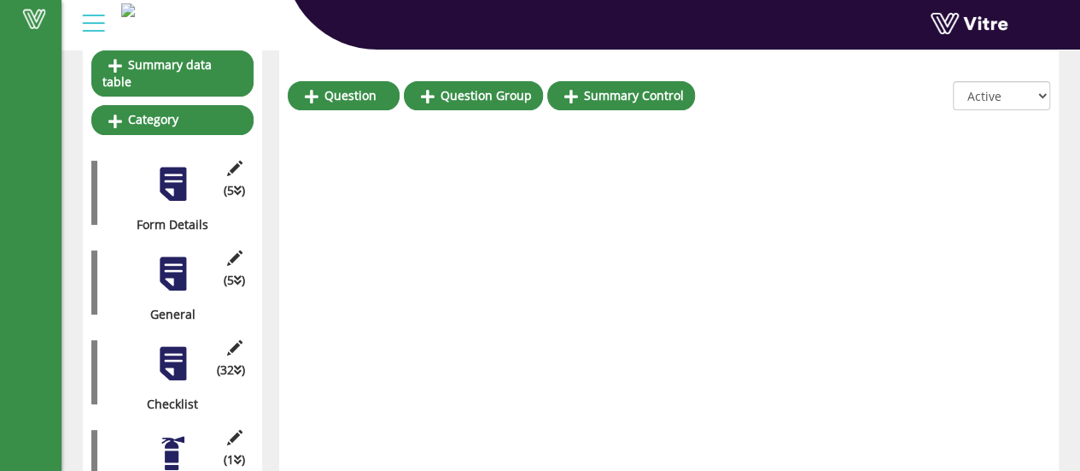
click at [178, 264] on div at bounding box center [173, 273] width 38 height 38
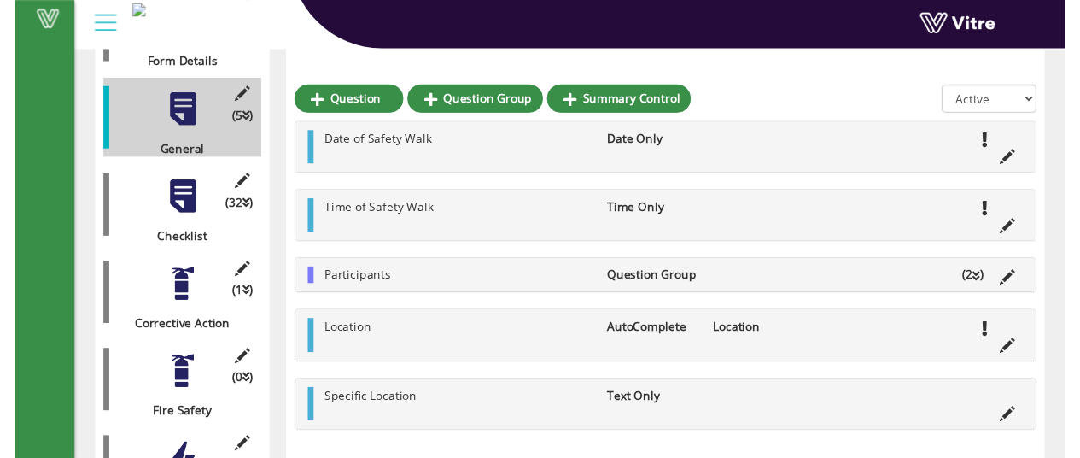
scroll to position [342, 0]
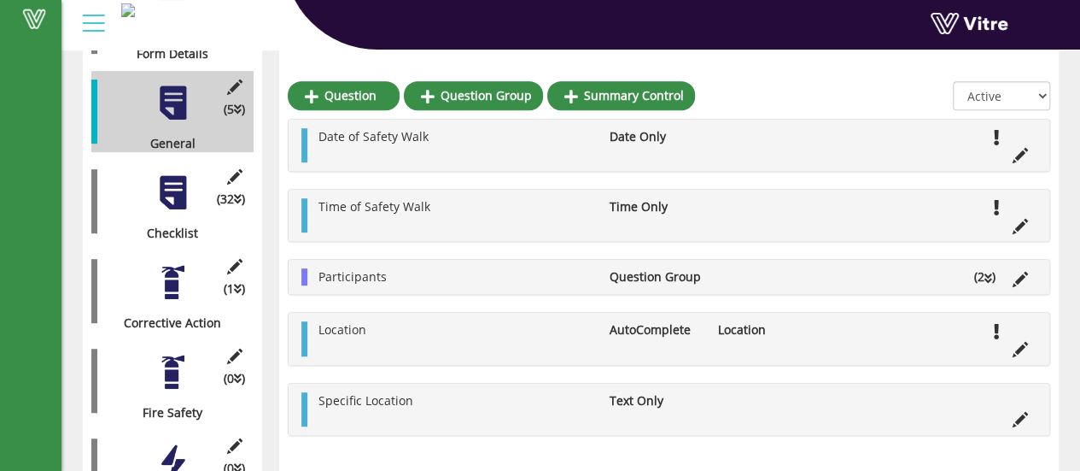
click at [179, 185] on div at bounding box center [173, 192] width 38 height 38
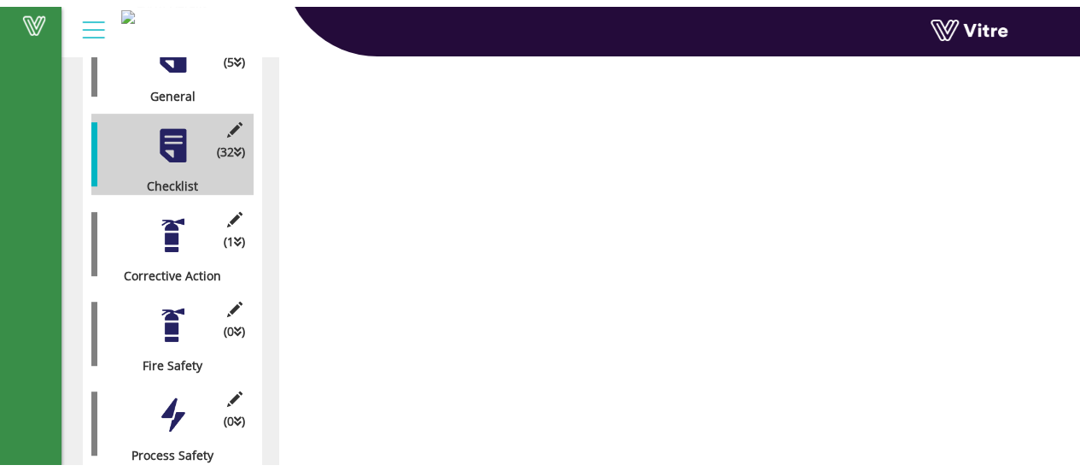
scroll to position [392, 0]
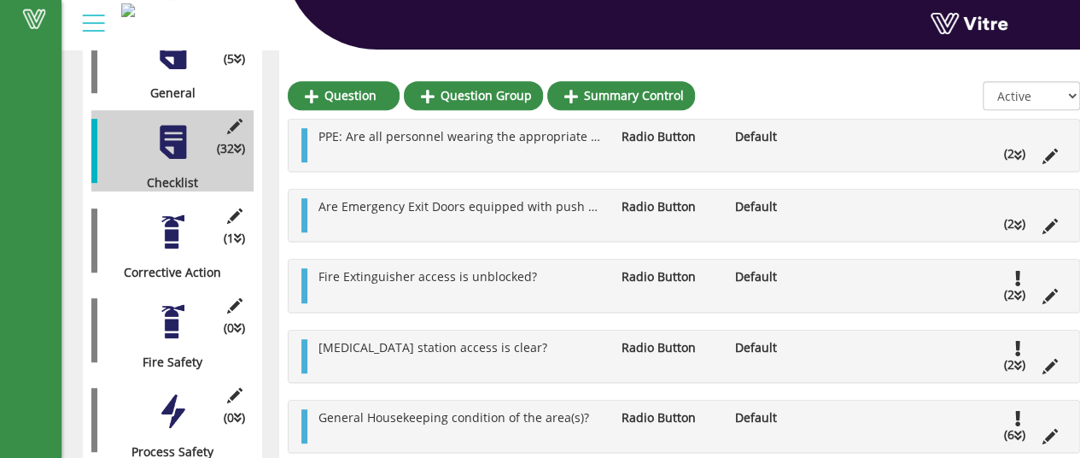
click at [172, 225] on div at bounding box center [173, 232] width 38 height 38
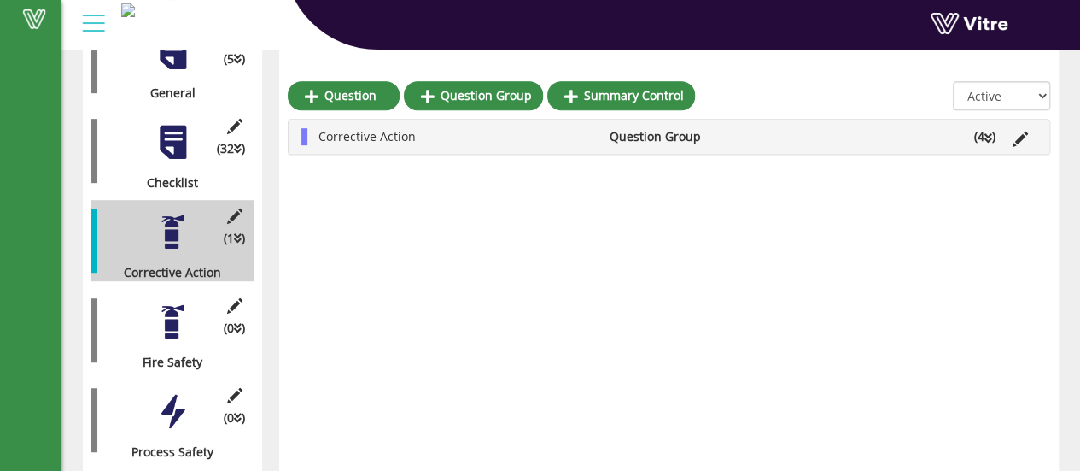
click at [990, 136] on icon at bounding box center [989, 138] width 8 height 12
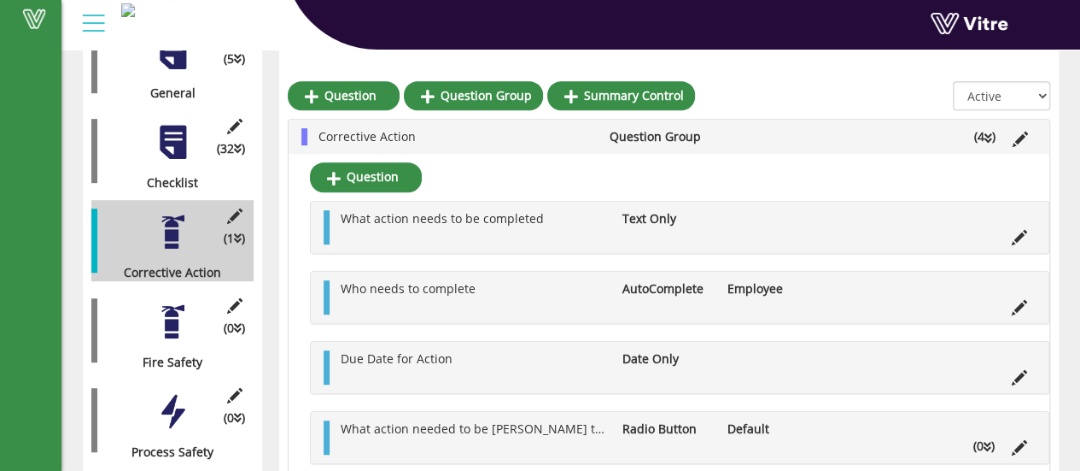
click at [990, 136] on icon at bounding box center [989, 138] width 8 height 12
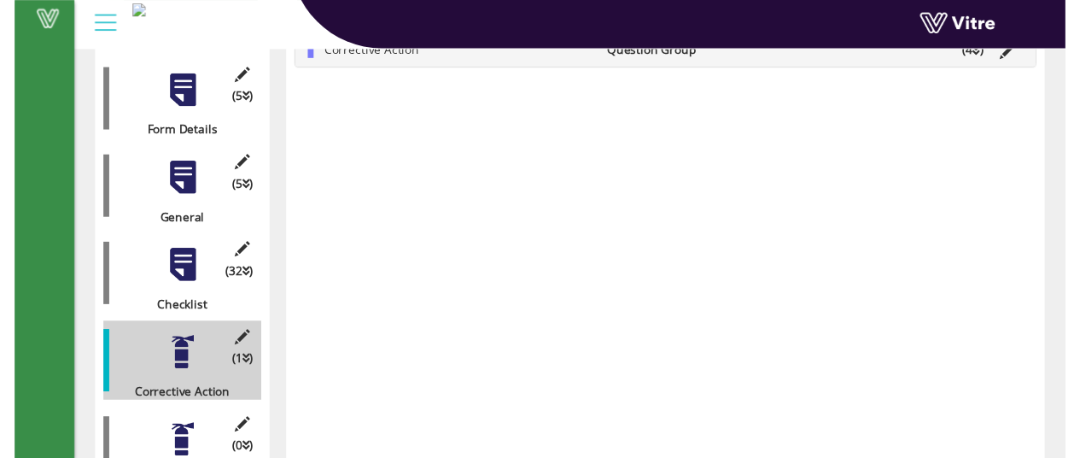
scroll to position [278, 0]
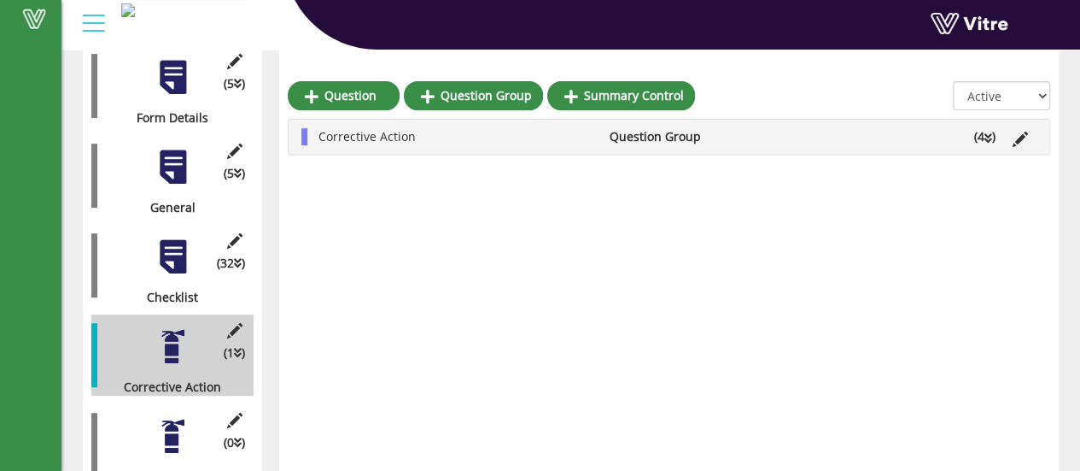
click at [180, 239] on div at bounding box center [173, 256] width 38 height 38
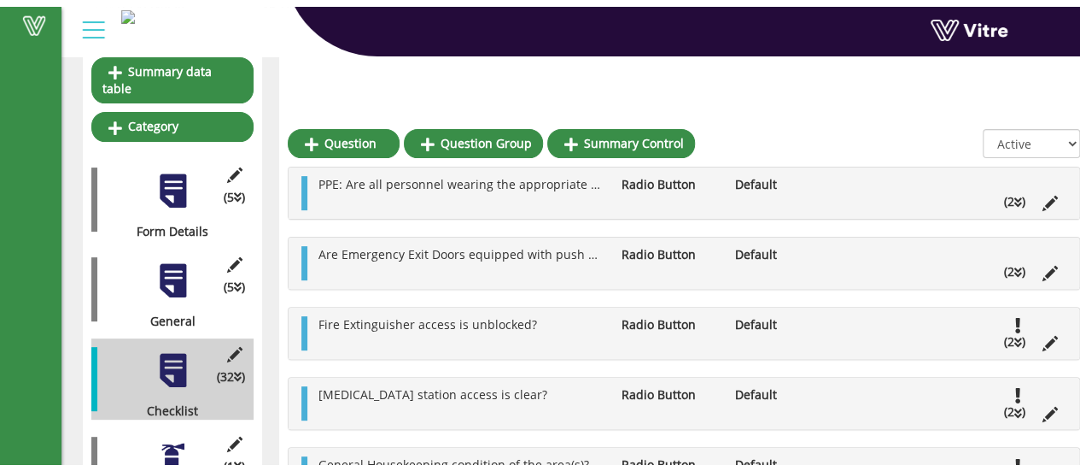
scroll to position [171, 0]
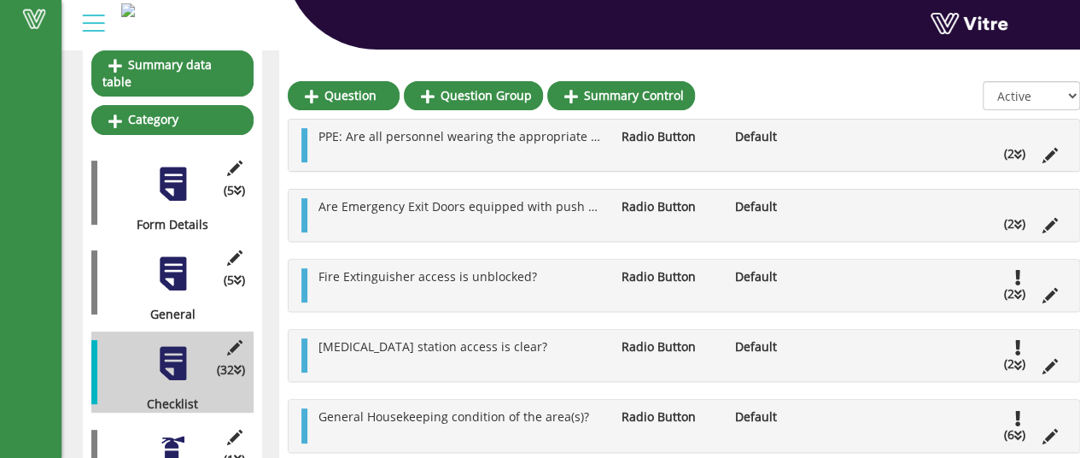
click at [181, 262] on div at bounding box center [173, 273] width 38 height 38
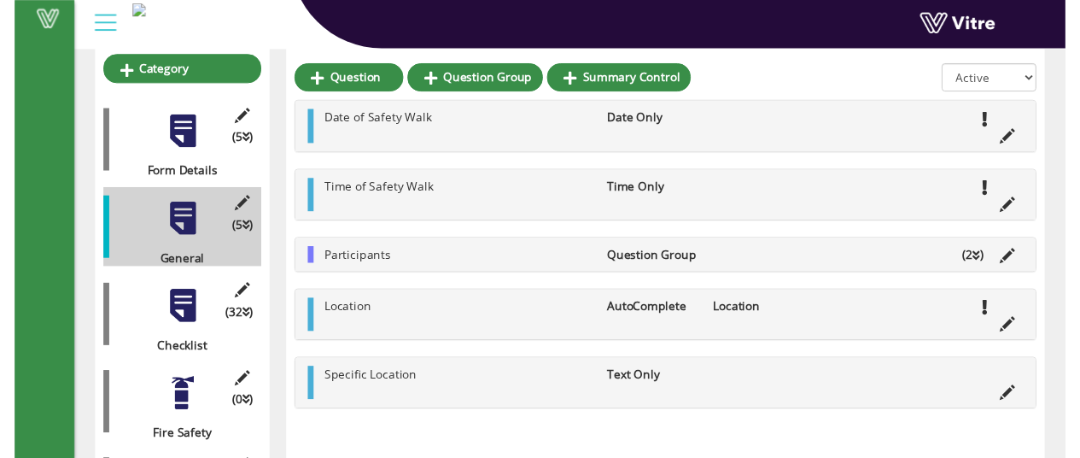
scroll to position [198, 0]
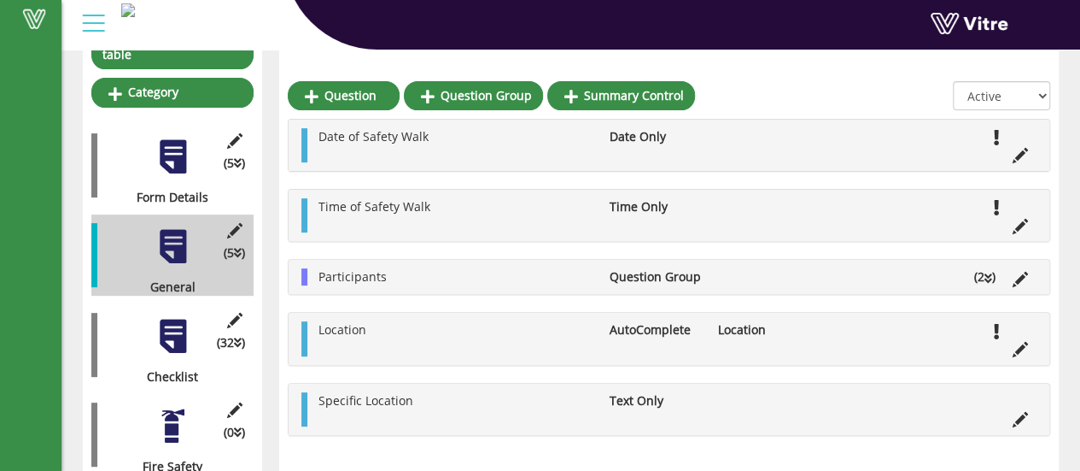
click at [184, 327] on div at bounding box center [173, 336] width 38 height 38
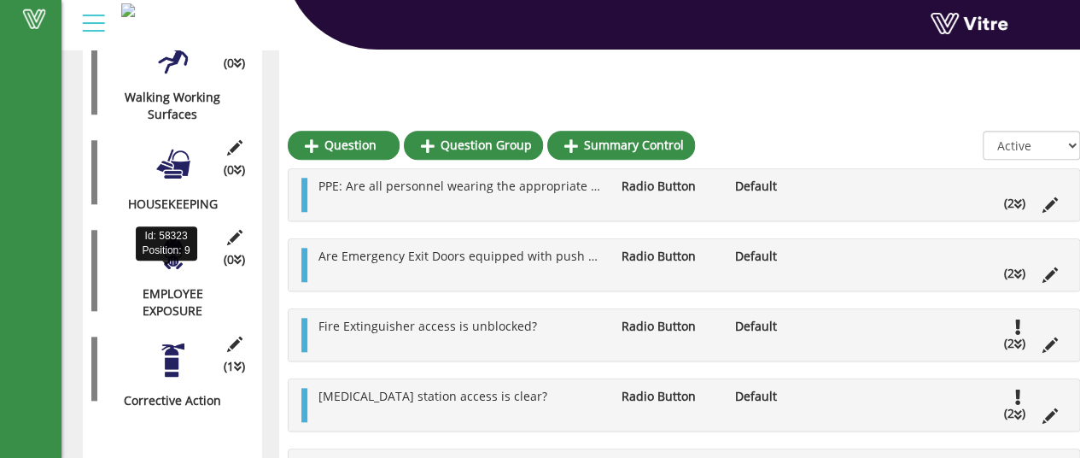
scroll to position [711, 0]
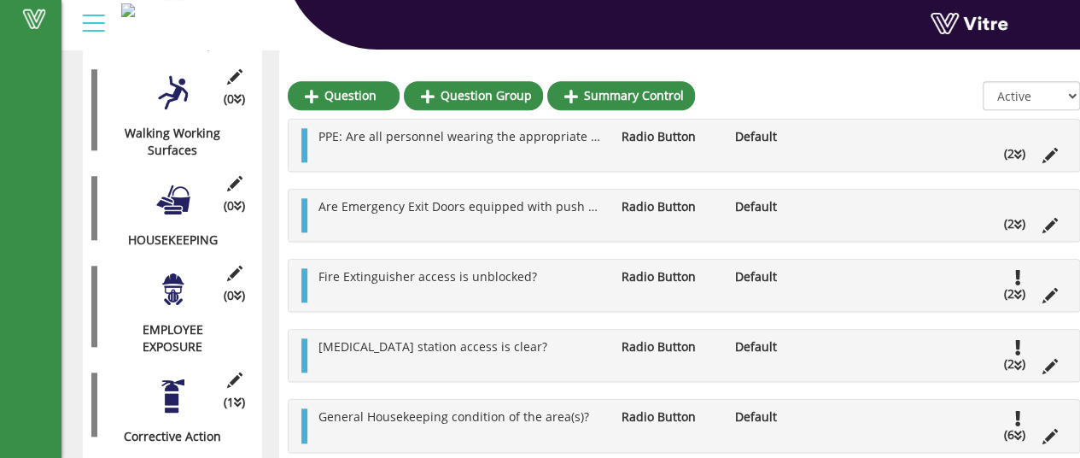
click at [1016, 292] on icon at bounding box center [1019, 295] width 8 height 12
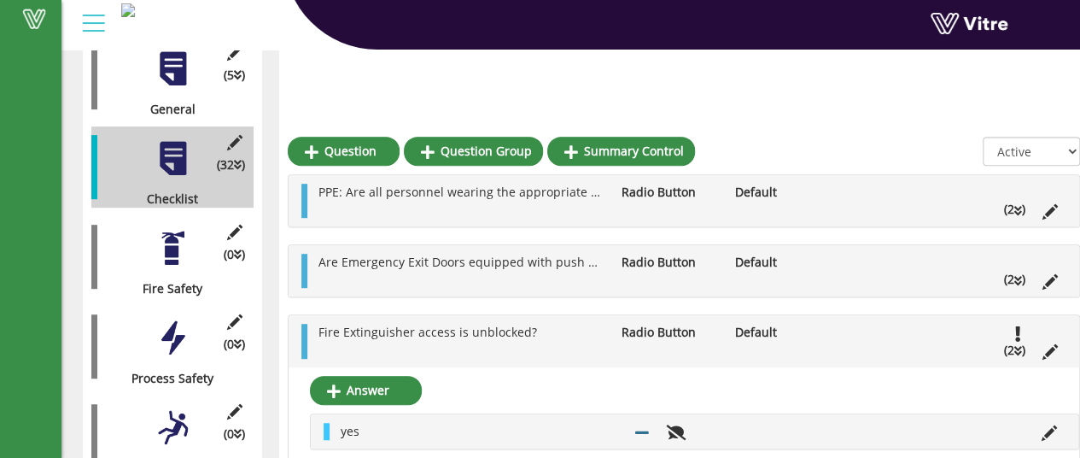
scroll to position [284, 0]
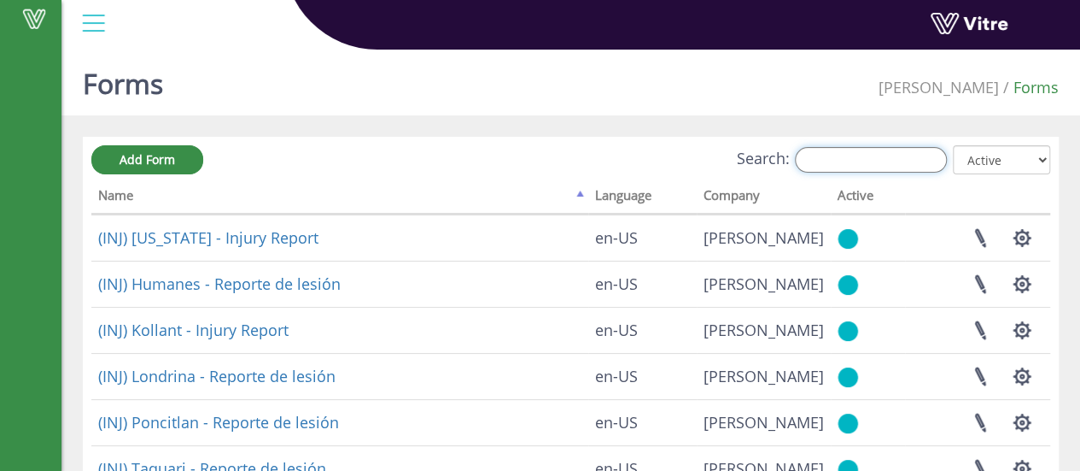
click at [849, 161] on input "Search:" at bounding box center [871, 160] width 152 height 26
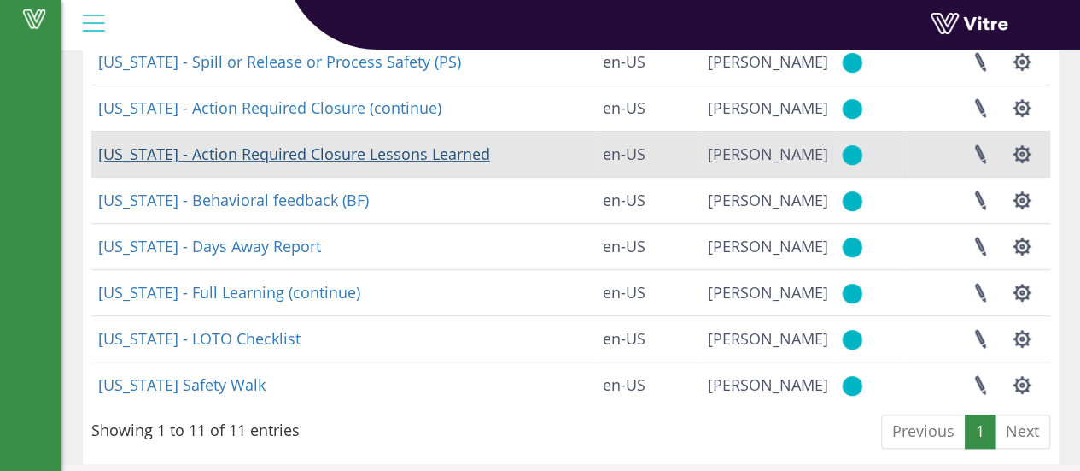
scroll to position [328, 0]
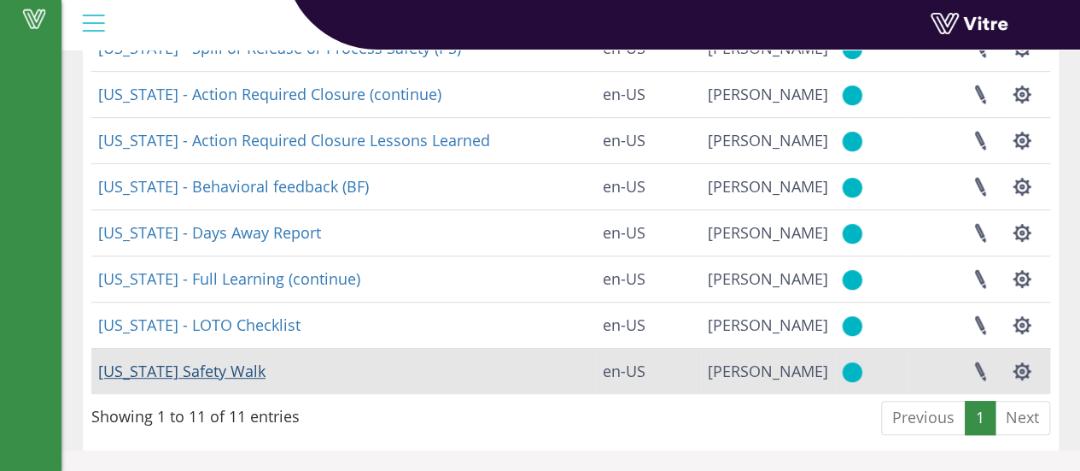
type input "geo"
click at [188, 370] on link "Georgia Safety Walk" at bounding box center [181, 370] width 167 height 20
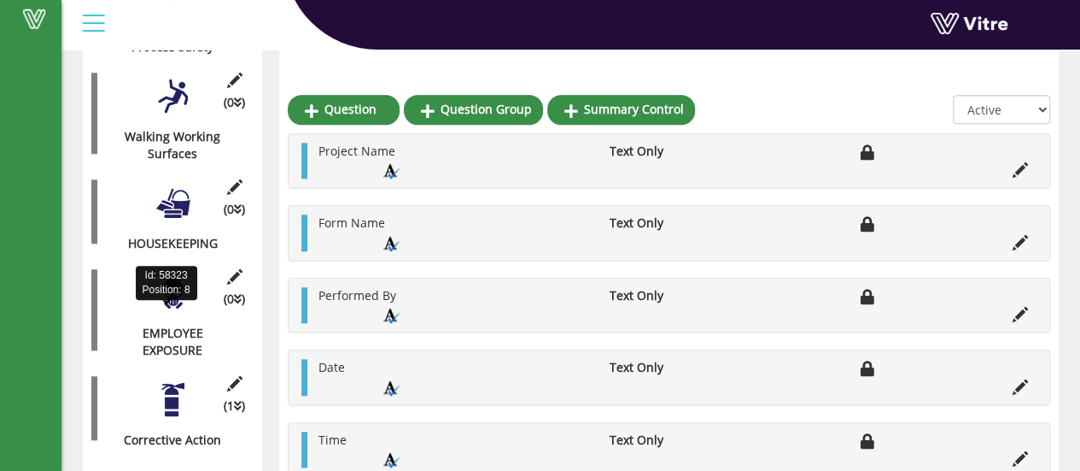
scroll to position [721, 0]
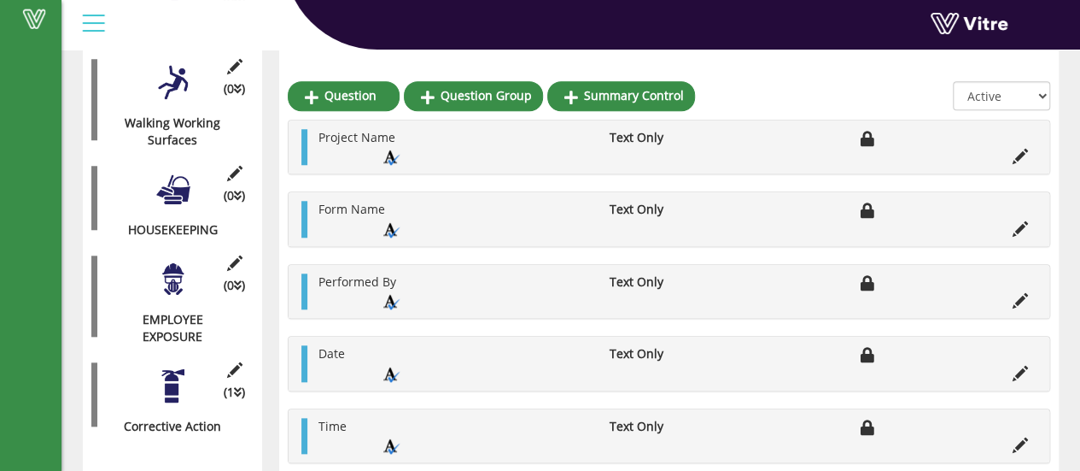
click at [173, 264] on div at bounding box center [173, 279] width 38 height 38
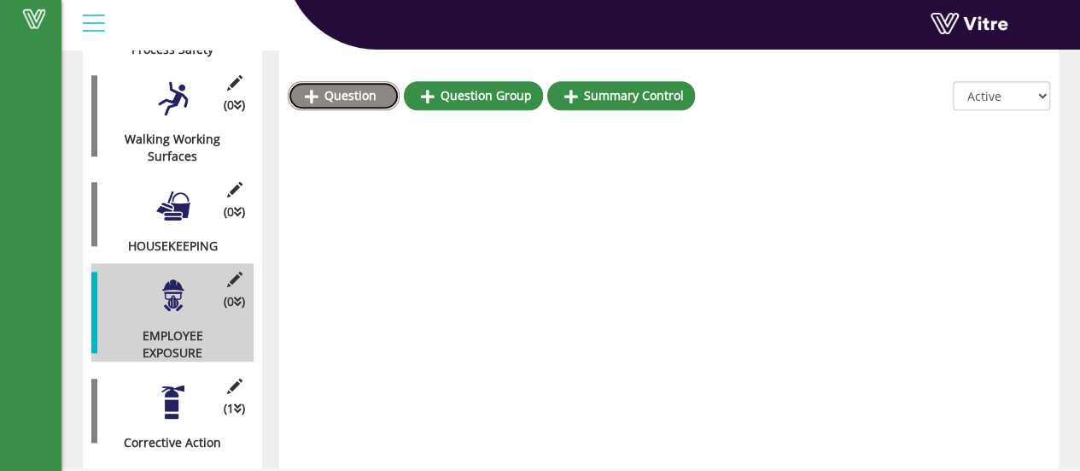
click at [359, 94] on link "Question" at bounding box center [344, 95] width 112 height 29
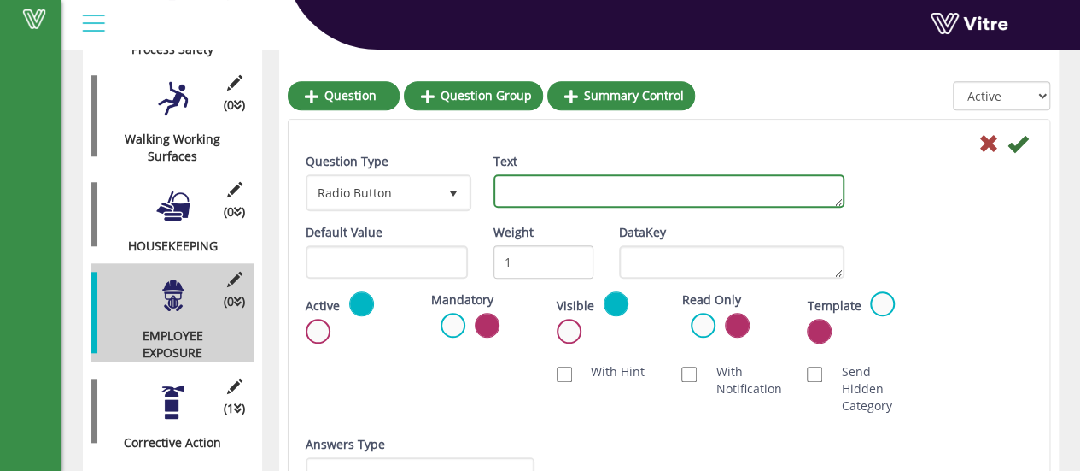
click at [519, 189] on textarea "Text" at bounding box center [669, 190] width 351 height 33
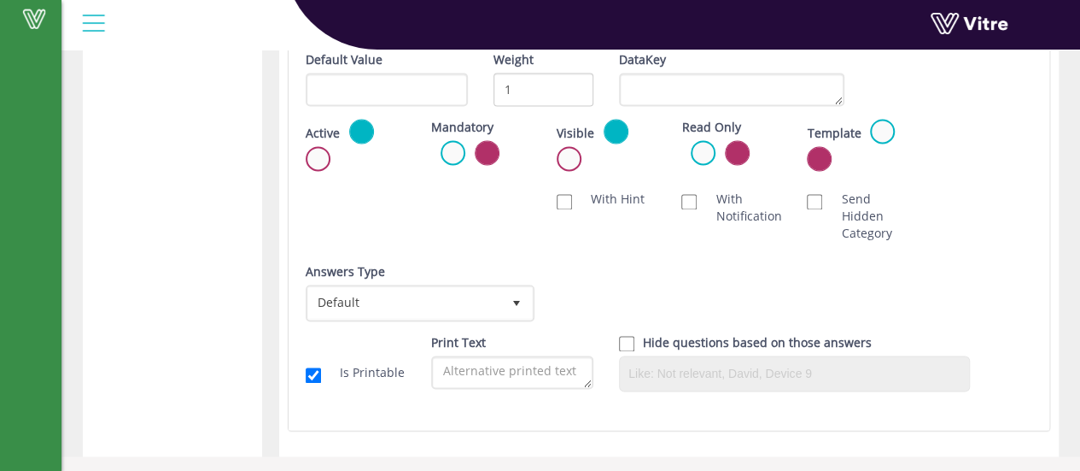
scroll to position [1161, 0]
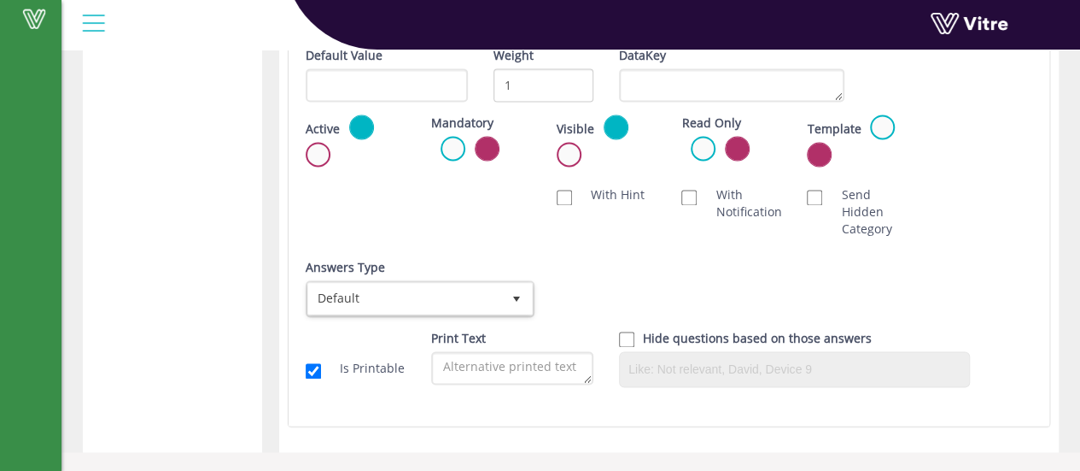
type textarea "Did all employees using the right PPE"
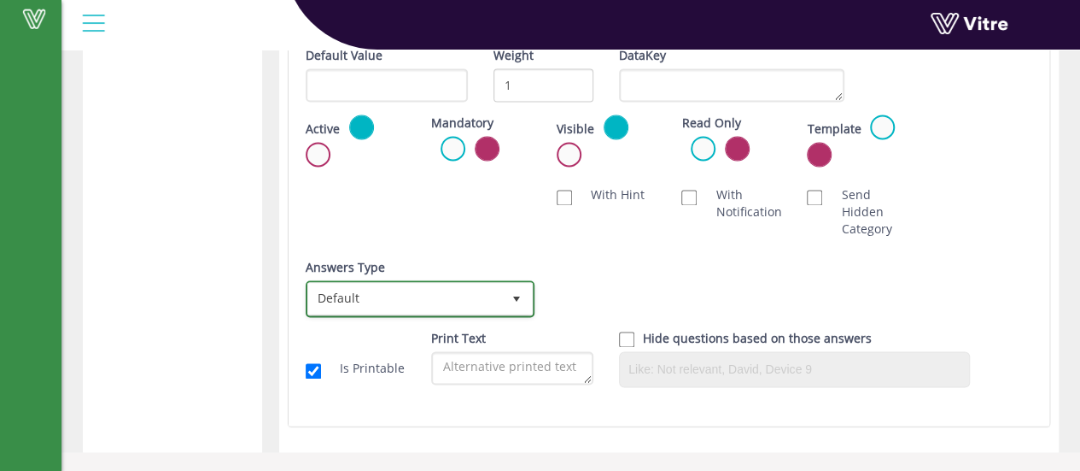
click at [371, 295] on span "Default" at bounding box center [404, 298] width 193 height 31
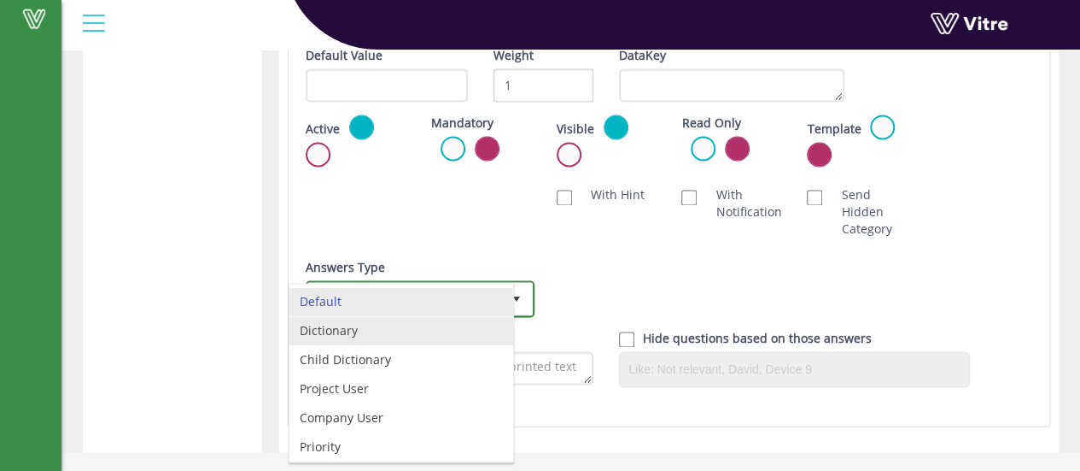
click at [337, 329] on li "Dictionary" at bounding box center [401, 330] width 224 height 29
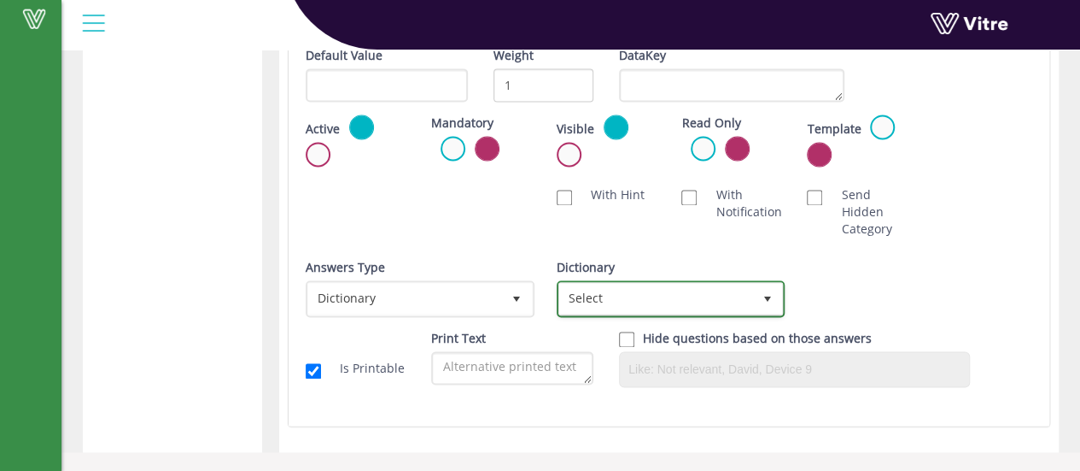
click at [622, 295] on span "Select" at bounding box center [655, 298] width 193 height 31
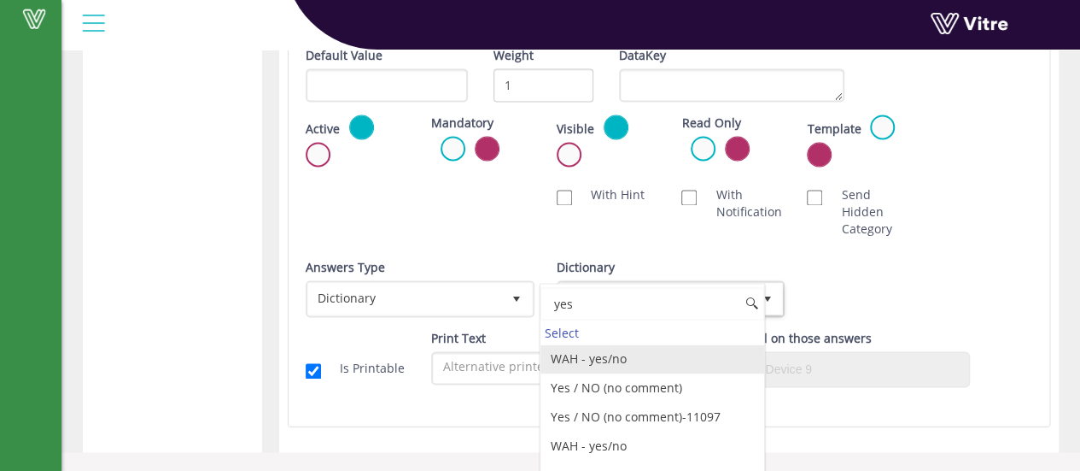
type input "yes"
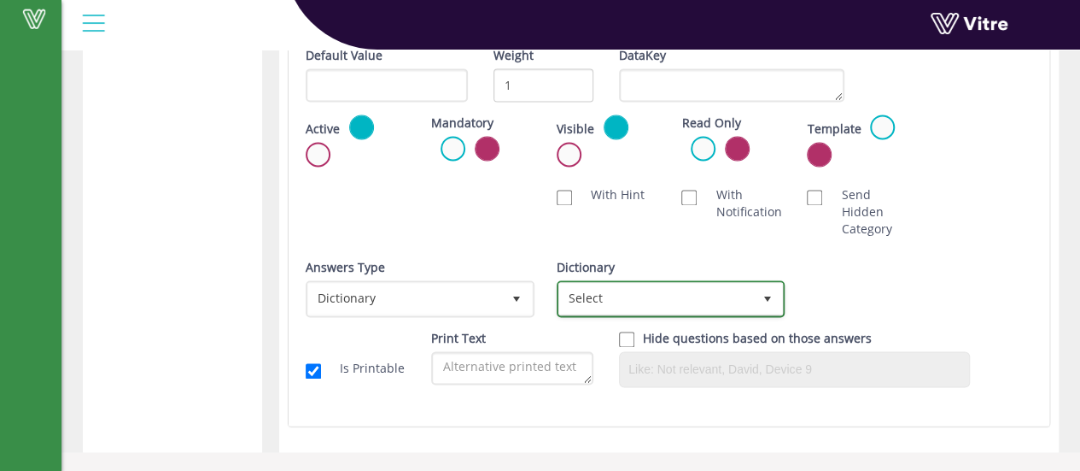
click at [736, 293] on span "Select" at bounding box center [655, 298] width 193 height 31
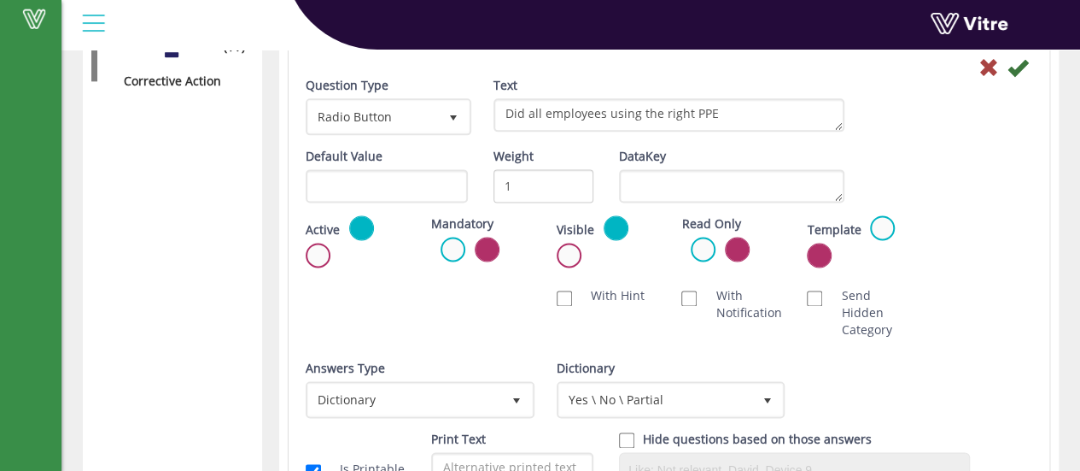
scroll to position [1167, 0]
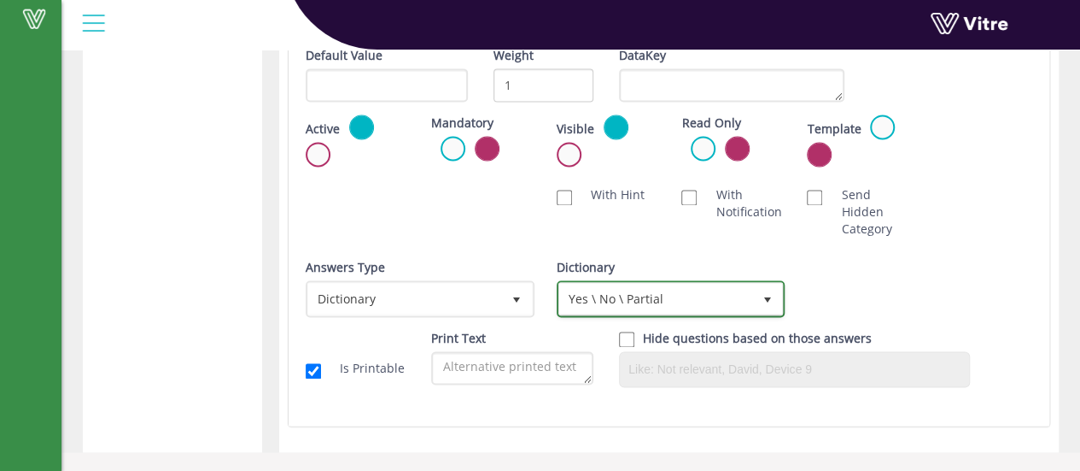
click at [697, 301] on span "Yes \ No \ Partial" at bounding box center [655, 298] width 193 height 31
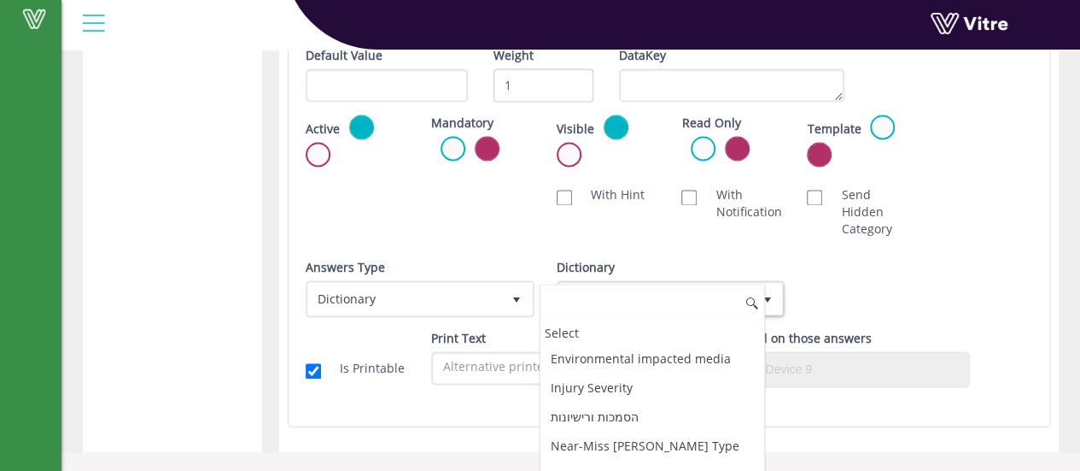
scroll to position [4228, 0]
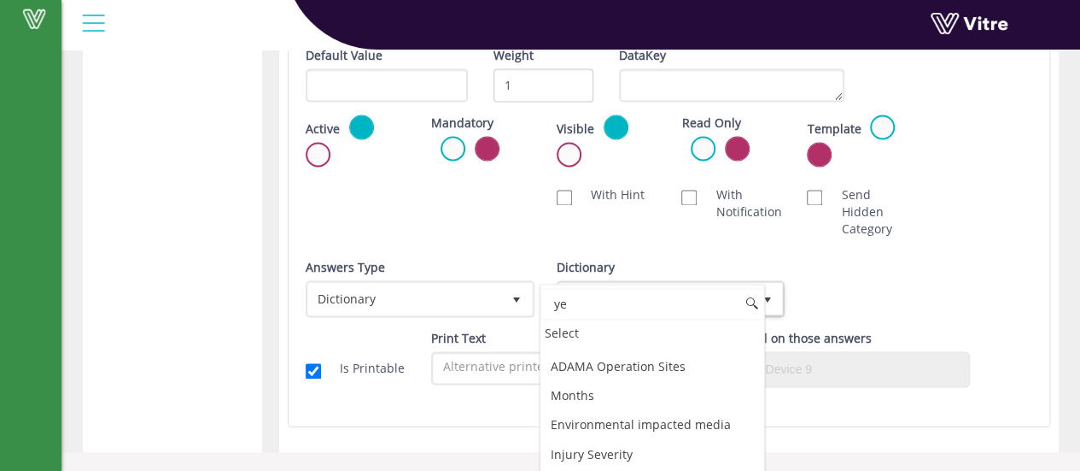
type input "yes"
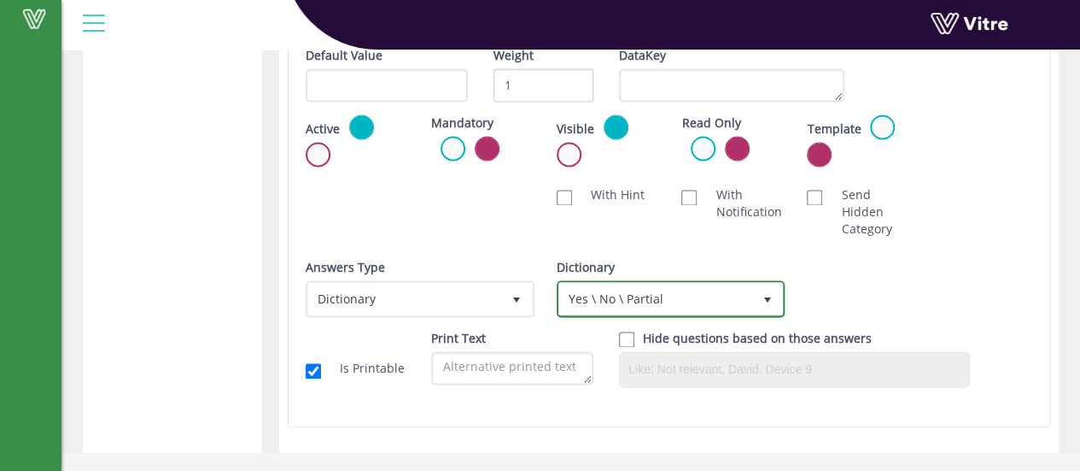
click at [772, 295] on span "select" at bounding box center [767, 300] width 14 height 14
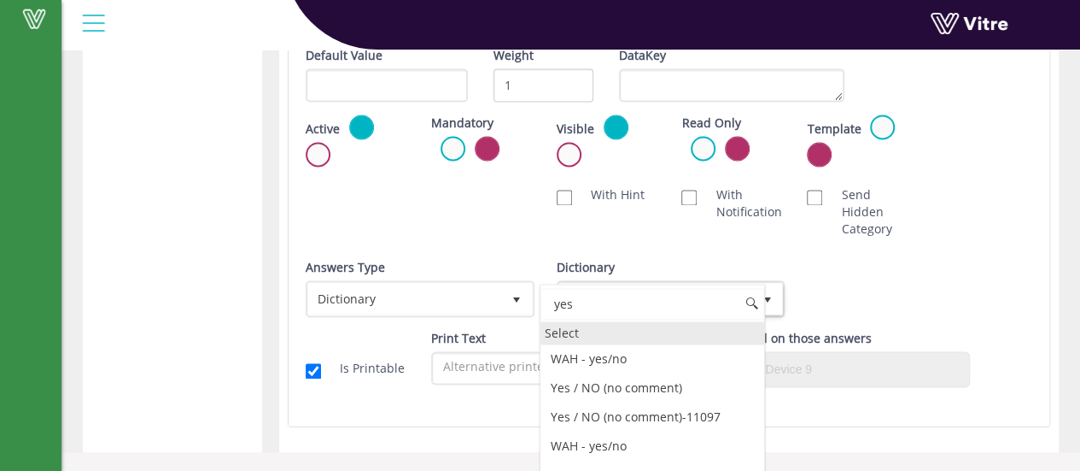
click at [567, 334] on div "Select" at bounding box center [653, 332] width 224 height 23
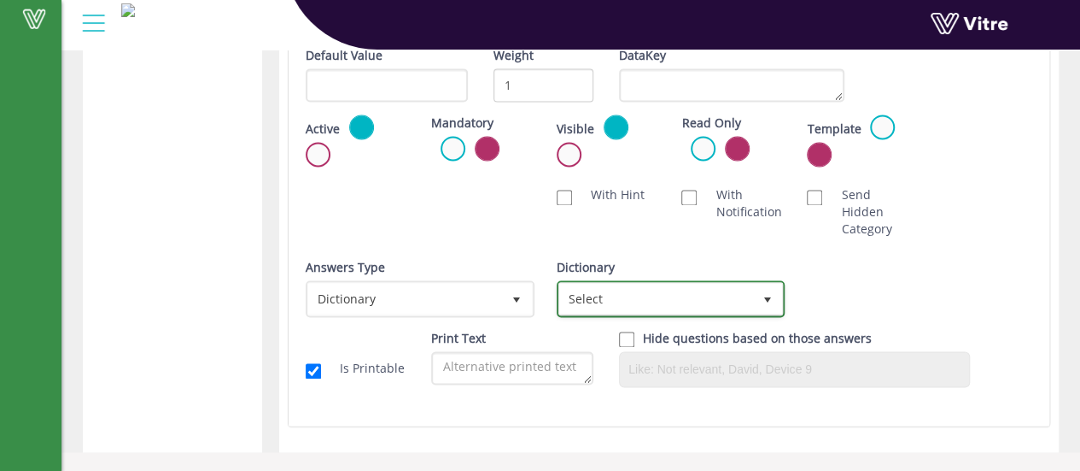
click at [654, 298] on span "Select" at bounding box center [655, 298] width 193 height 31
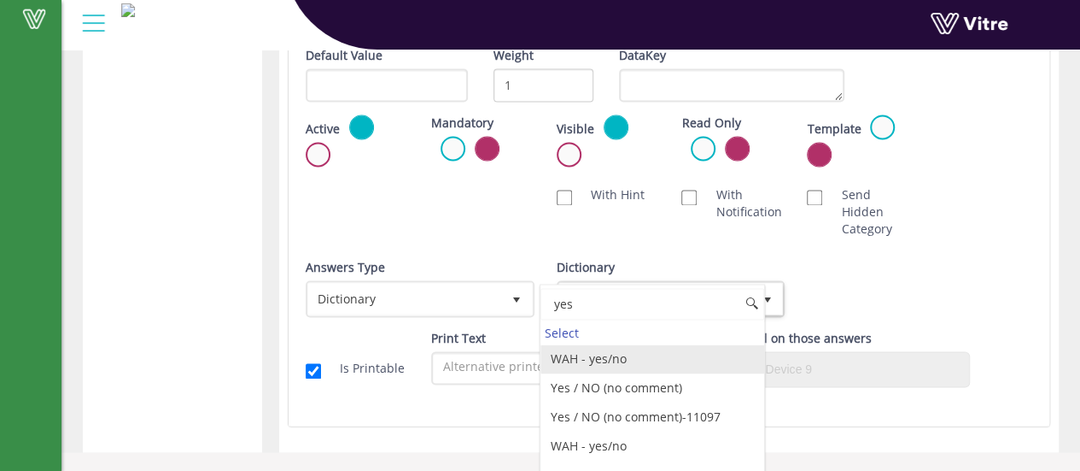
type input "yes"
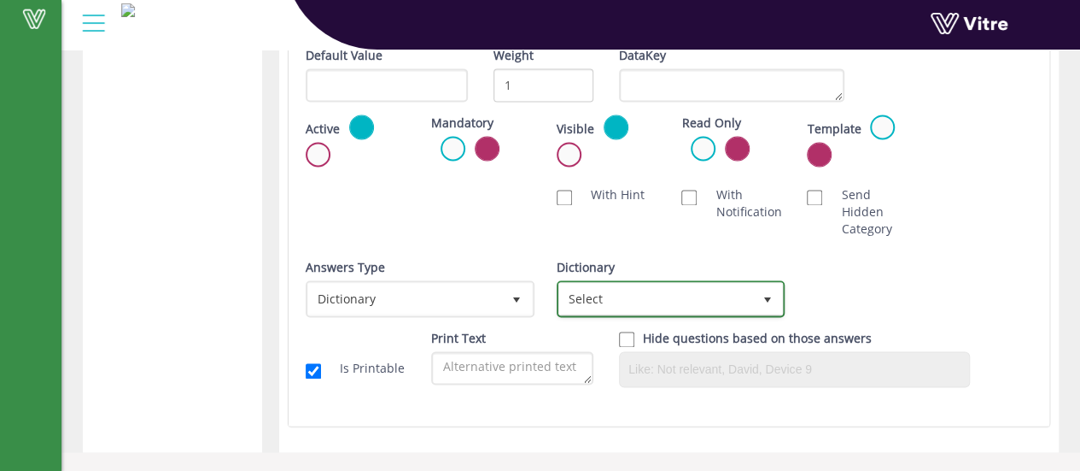
click at [653, 291] on span "Select" at bounding box center [655, 298] width 193 height 31
click at [632, 296] on span "Select" at bounding box center [655, 298] width 193 height 31
click at [675, 303] on span "Select" at bounding box center [655, 298] width 193 height 31
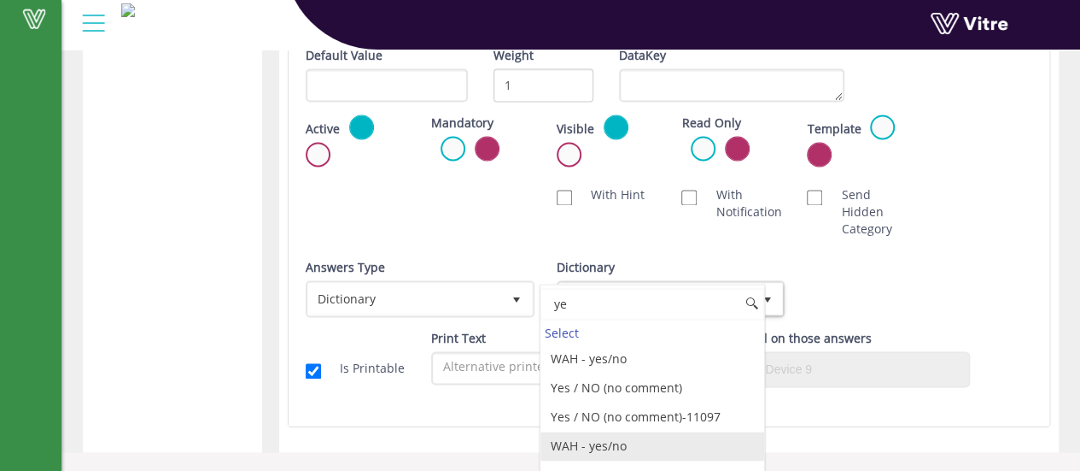
type input "y"
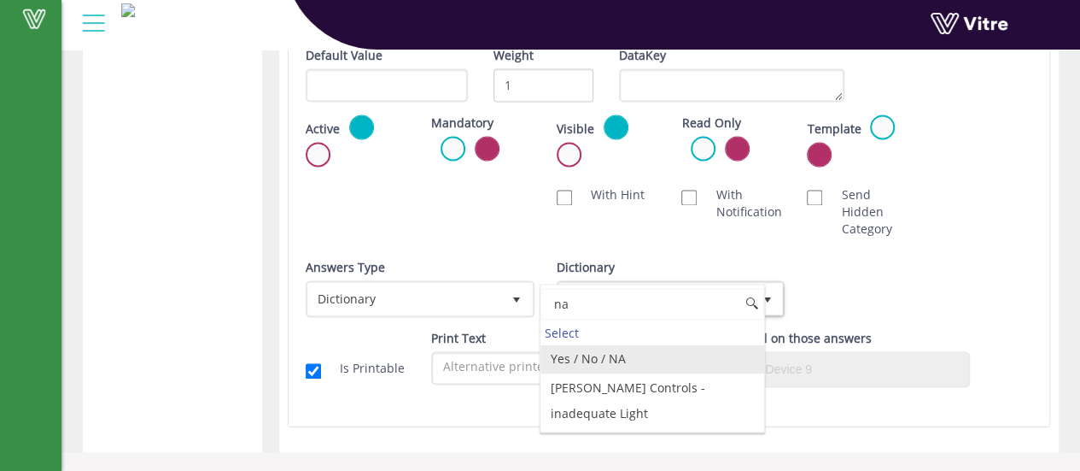
click at [587, 358] on li "Yes / No / NA" at bounding box center [653, 358] width 224 height 29
type input "na"
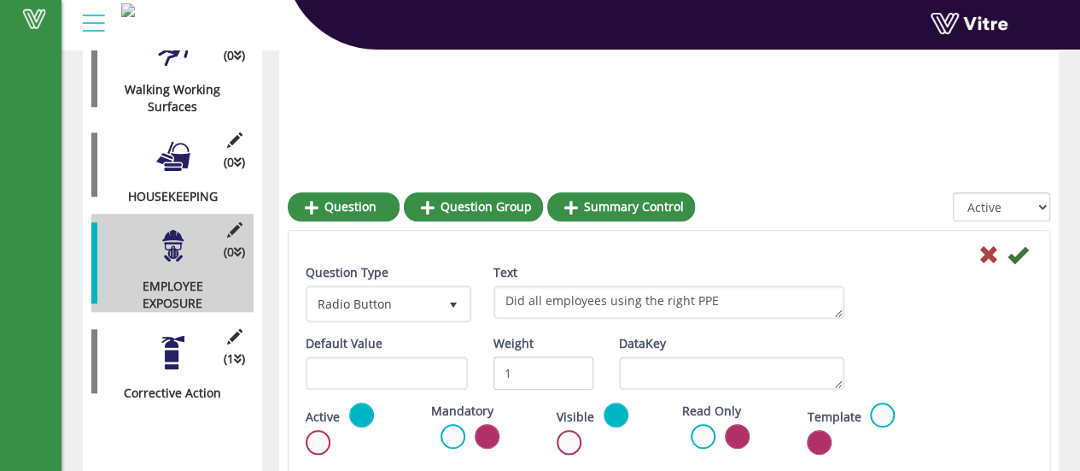
scroll to position [740, 0]
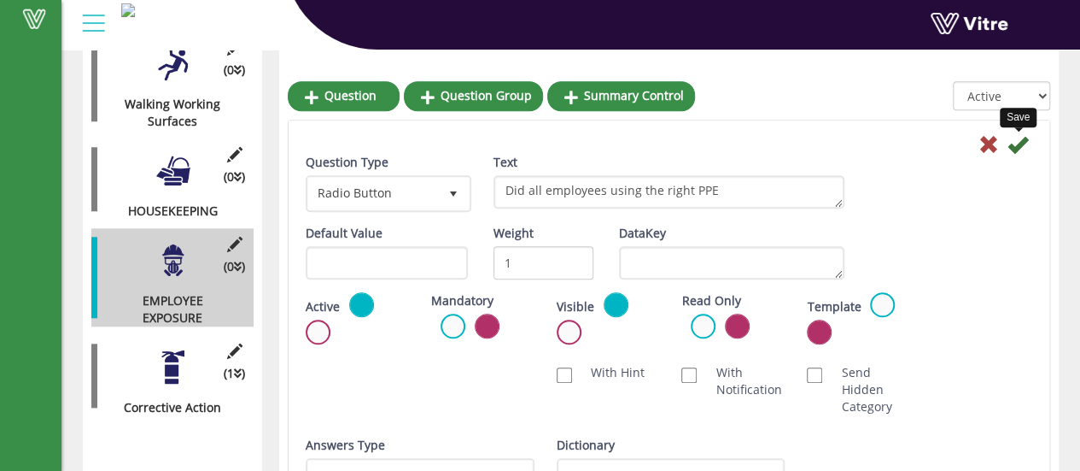
click at [1018, 145] on icon at bounding box center [1018, 144] width 20 height 20
click at [1015, 145] on icon at bounding box center [1018, 144] width 20 height 20
click at [1016, 144] on icon at bounding box center [1018, 144] width 20 height 20
click at [1016, 142] on icon at bounding box center [1018, 144] width 20 height 20
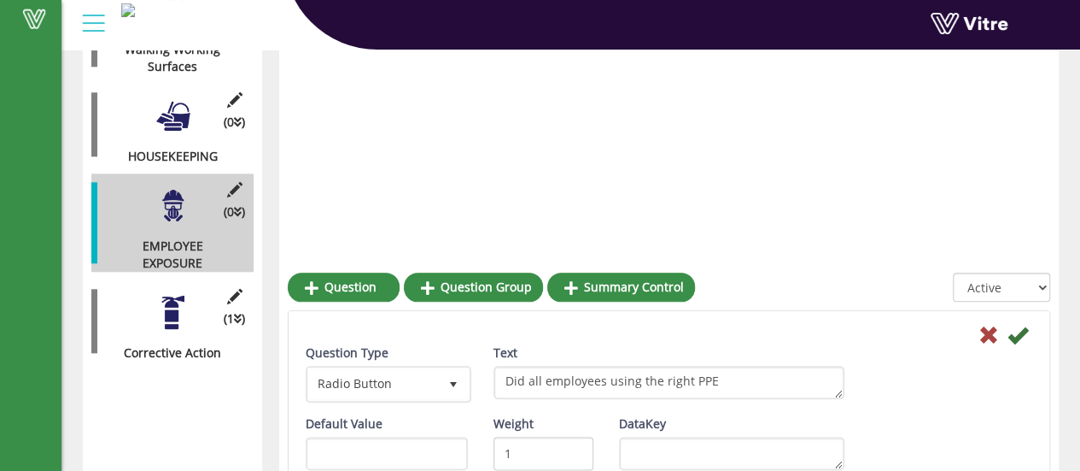
scroll to position [650, 0]
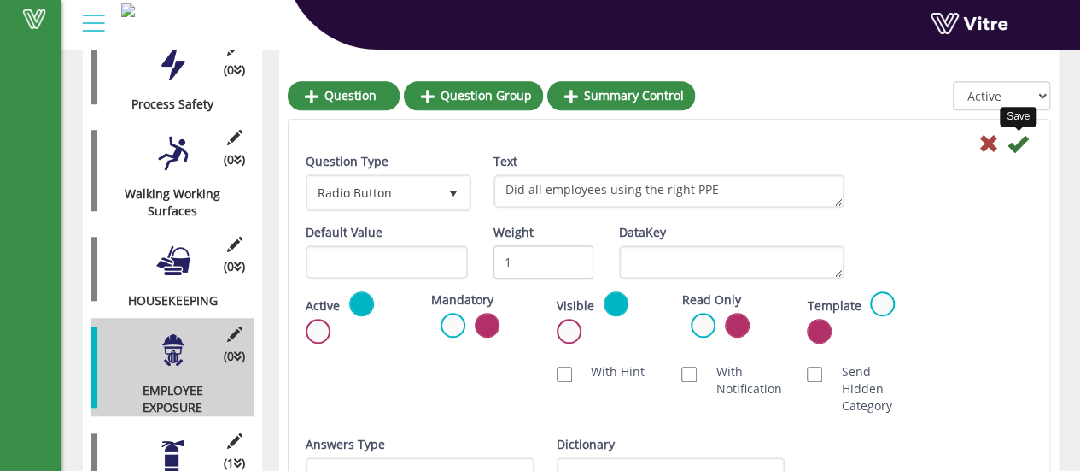
click at [1014, 147] on icon at bounding box center [1018, 143] width 20 height 20
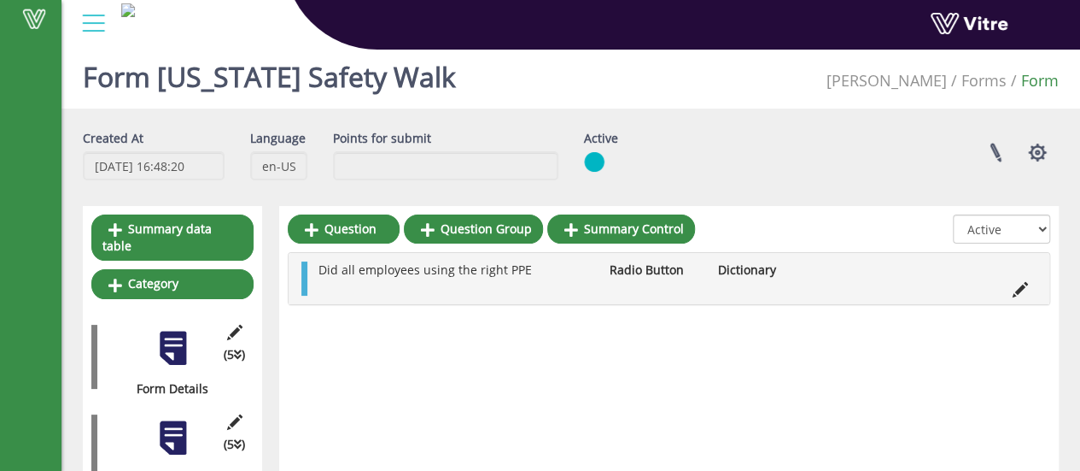
scroll to position [0, 0]
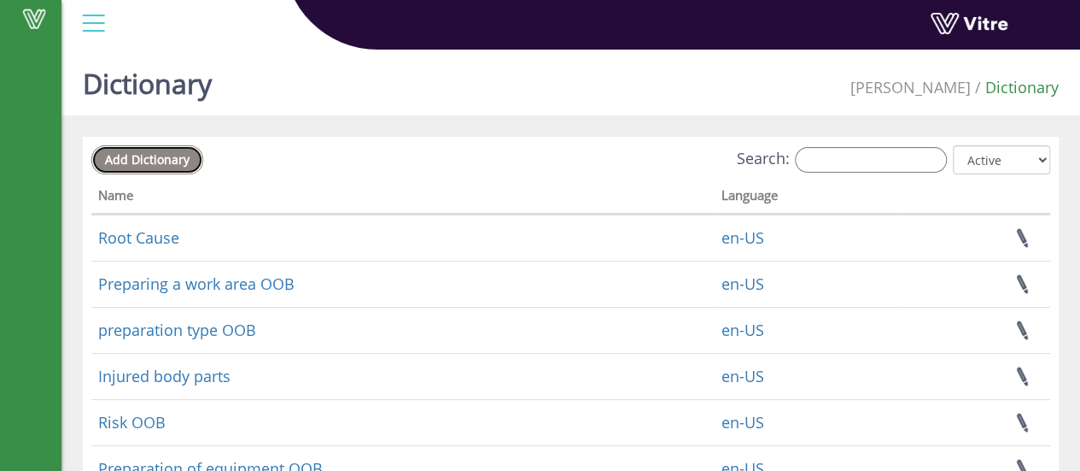
click at [161, 160] on span "Add Dictionary" at bounding box center [147, 159] width 85 height 16
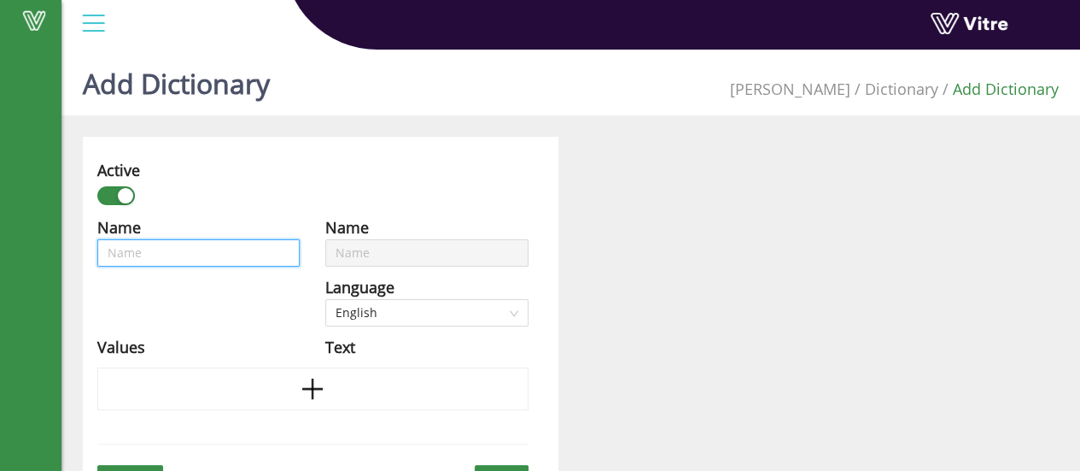
click at [161, 256] on input "text" at bounding box center [198, 252] width 202 height 27
type input "Y"
type input "Ye"
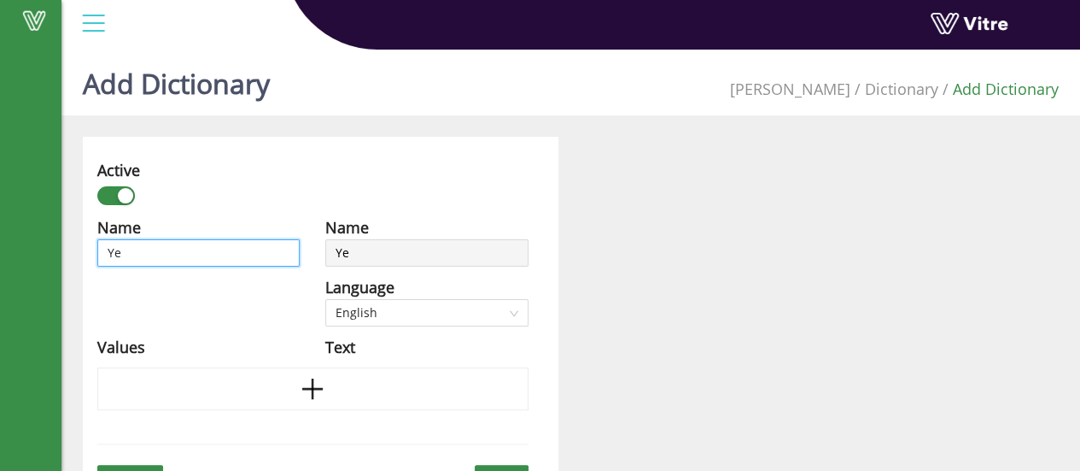
type input "Yes"
type input "Yes\"
type input "Yes\N"
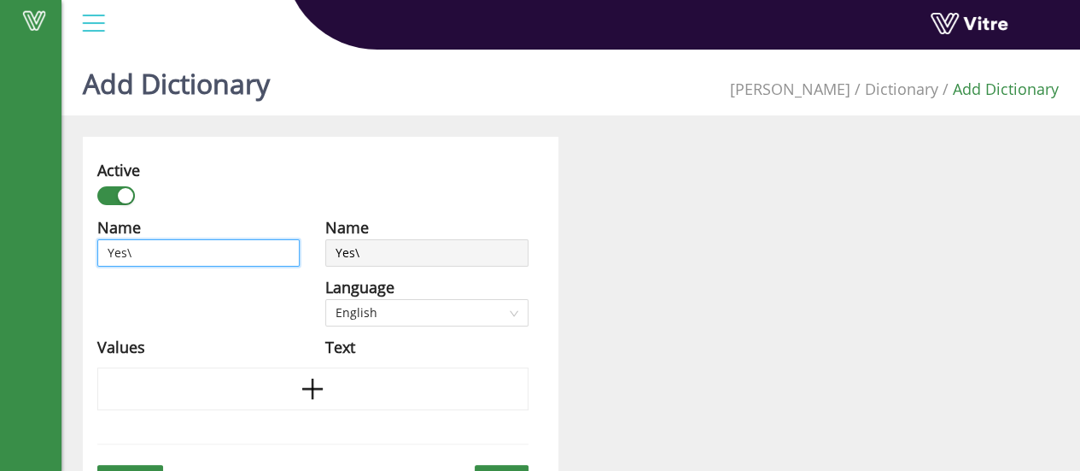
type input "Yes\N"
type input "Yes\No"
type input "Yes\No\"
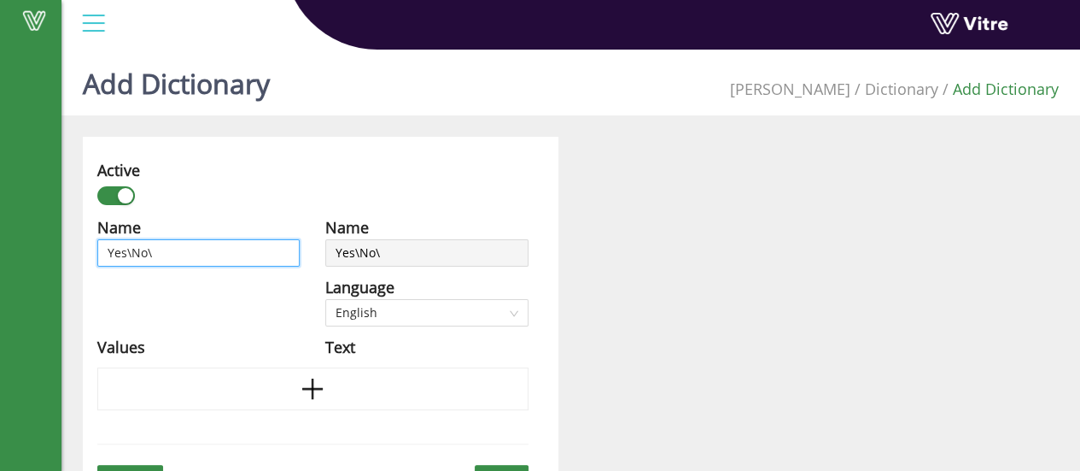
type input "Yes\No\N"
type input "Yes\No\NA"
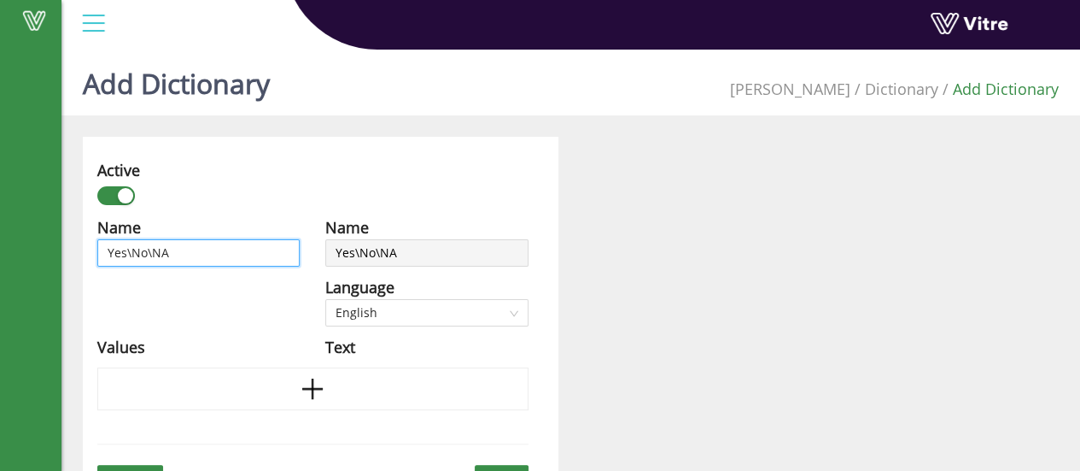
type input "Yes\No\NA"
type input "Yes\No\NA w"
type input "Yes\No\NA wi"
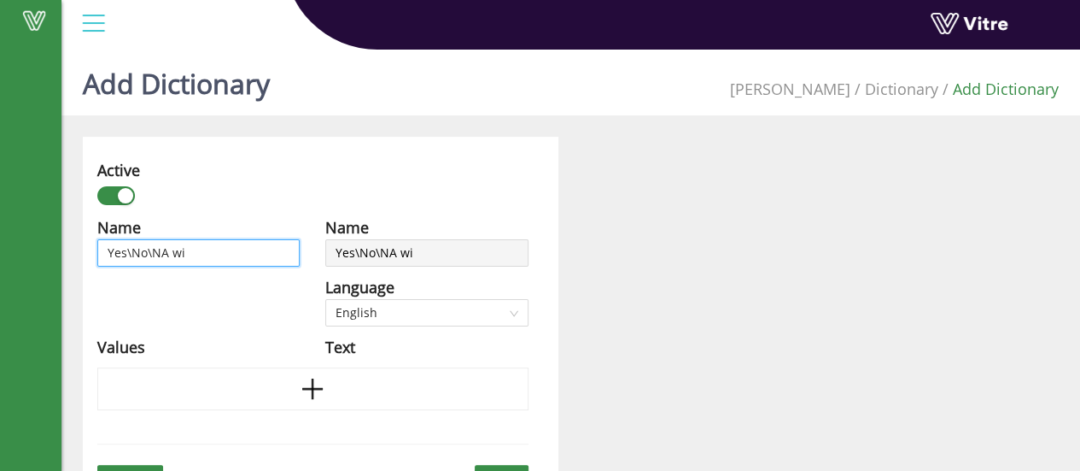
type input "Yes\No\NA wit"
type input "Yes\No\NA with"
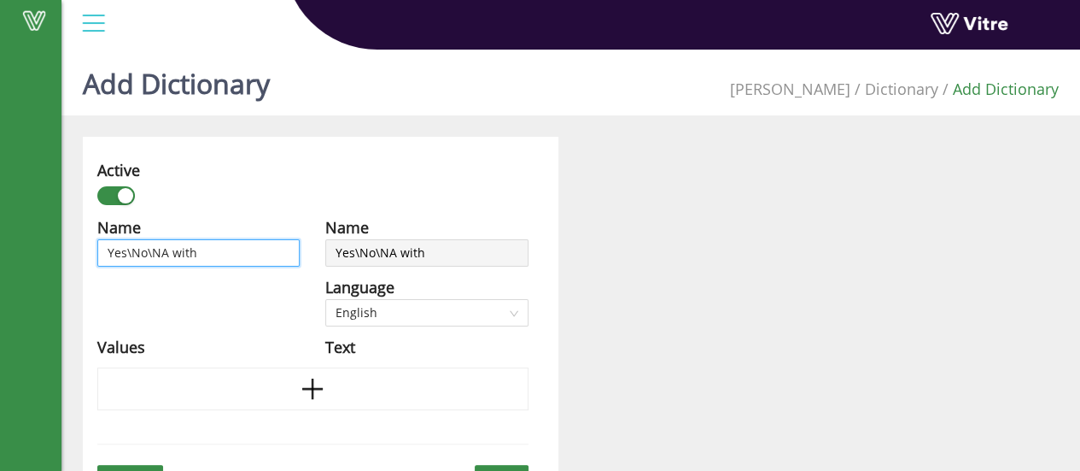
type input "Yes\No\NA with"
type input "Yes\No\NA with C"
type input "Yes\No\NA with Co"
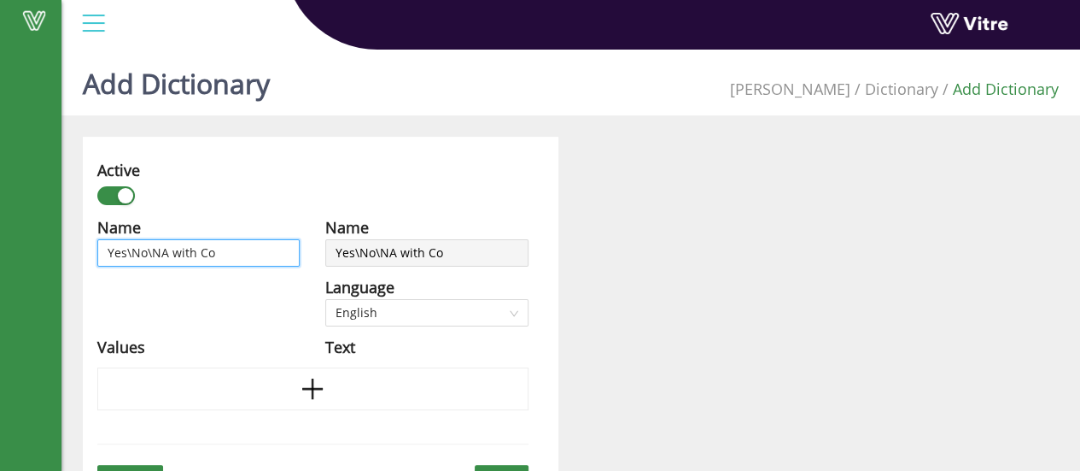
type input "Yes\No\NA with Com"
type input "Yes\No\NA with Comm"
type input "Yes\No\NA with Comme"
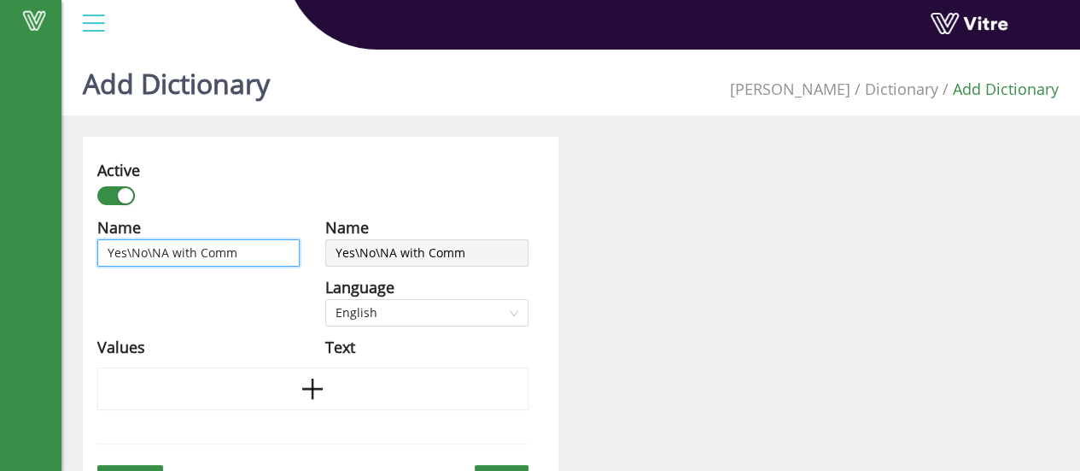
type input "Yes\No\NA with Comme"
type input "Yes\No\NA with Commen"
type input "Yes\No\NA with Comment"
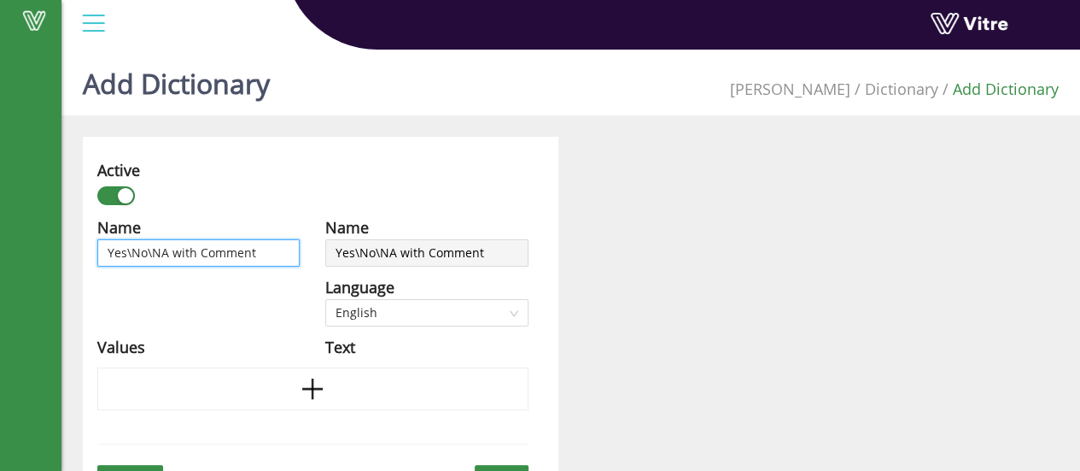
scroll to position [43, 0]
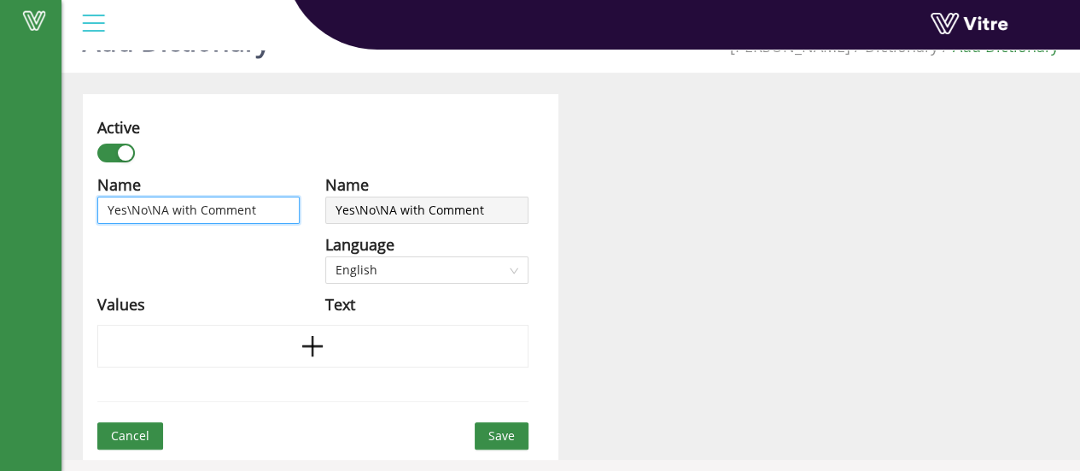
type input "Yes\No\NA with Commen"
type input "Yes\No\NA with Comme"
type input "Yes\No\NA with Comm"
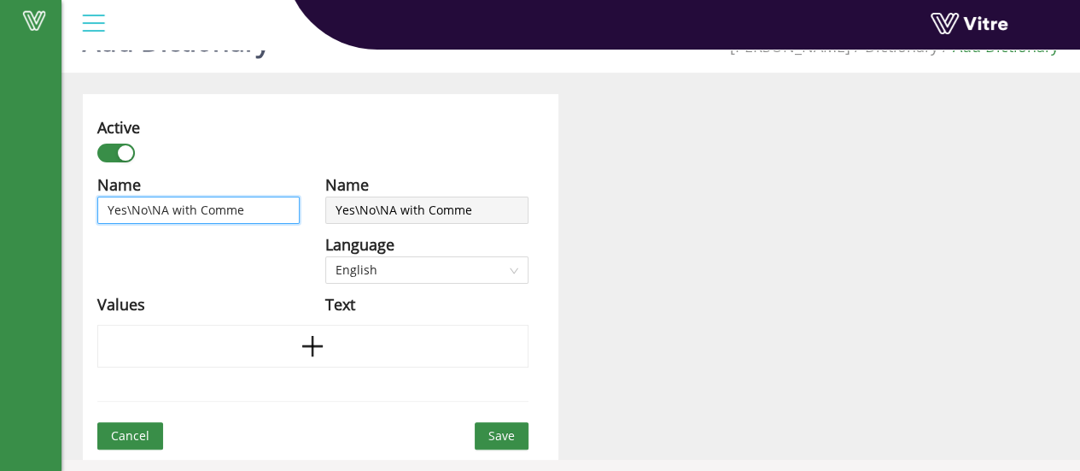
type input "Yes\No\NA with Comm"
type input "Yes\No\NA with Com"
type input "Yes\No\NA with Co"
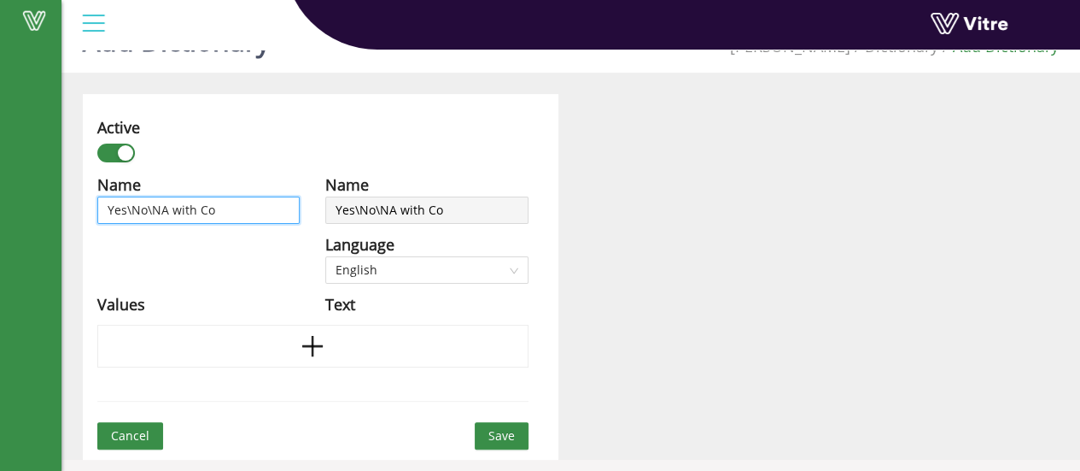
type input "Yes\No\NA with C"
type input "Yes\No\NA with"
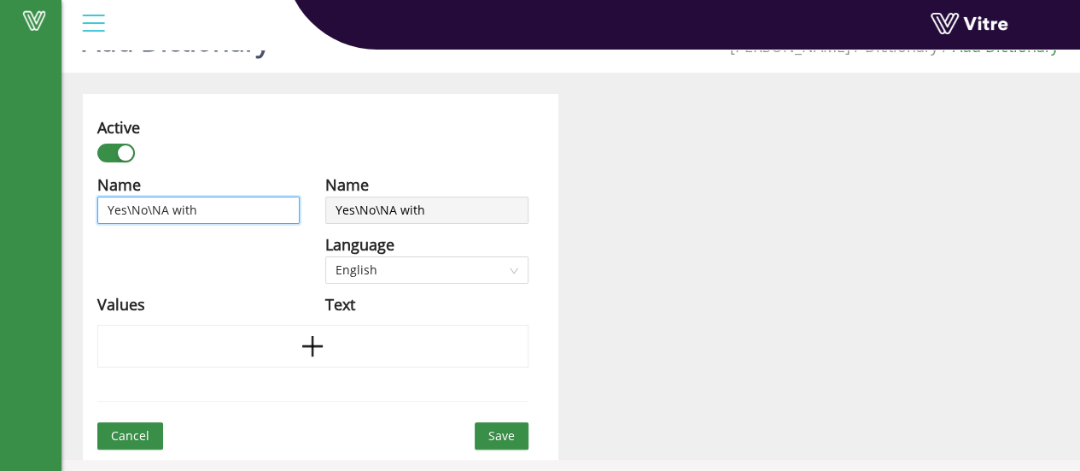
type input "Yes\No\NA with"
type input "Yes\No\NA wit"
type input "Yes\No\NA wi"
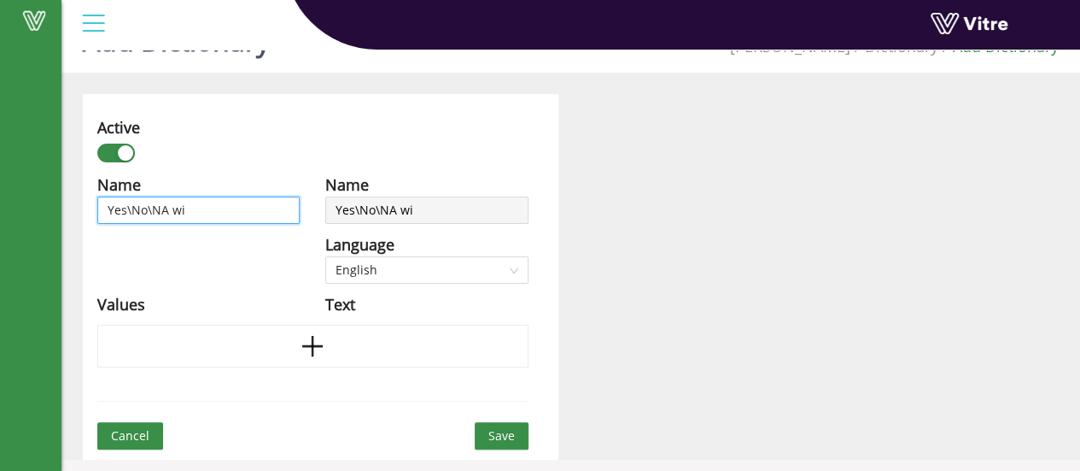
type input "Yes\No\NA w"
type input "Yes\No\NA wi"
type input "Yes\No\NA wit"
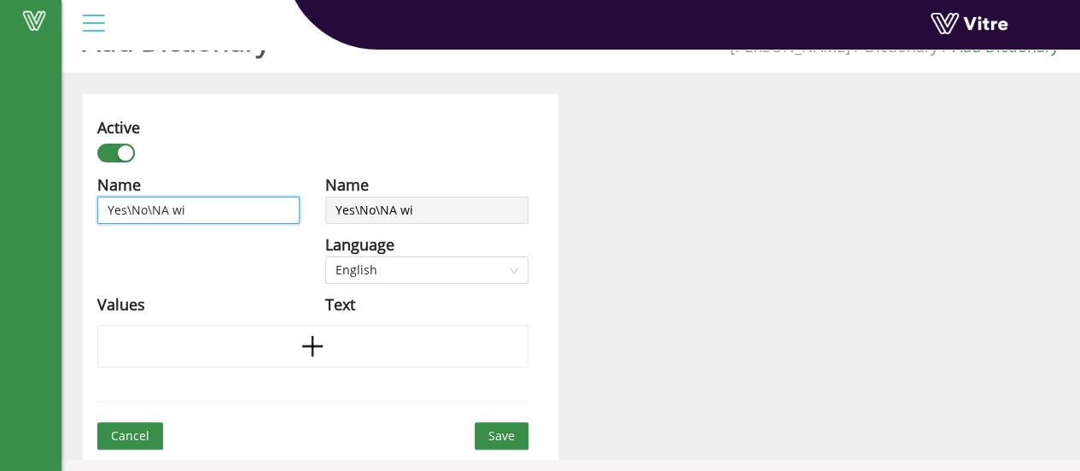
type input "Yes\No\NA wit"
type input "Yes\No\NA with"
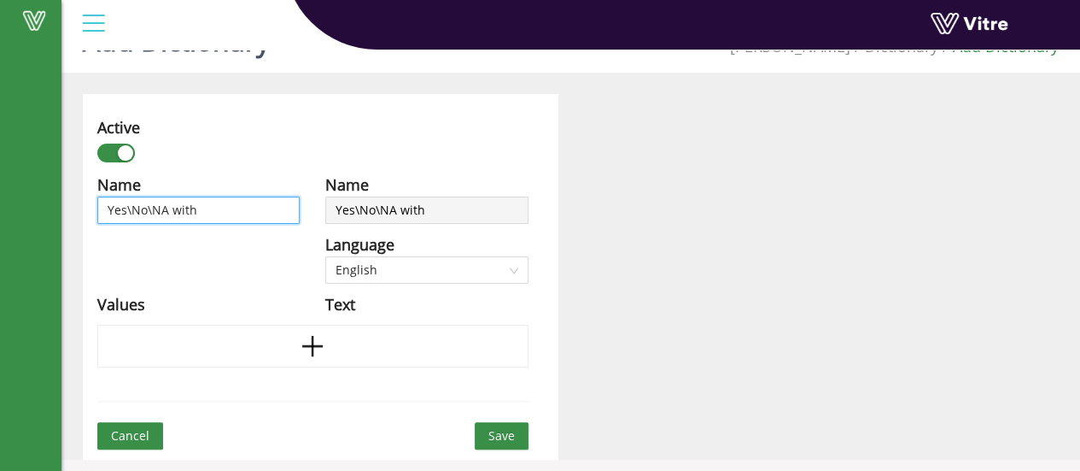
type input "Yes\No\NA with c"
type input "Yes\No\NA with co"
type input "Yes\No\NA with com"
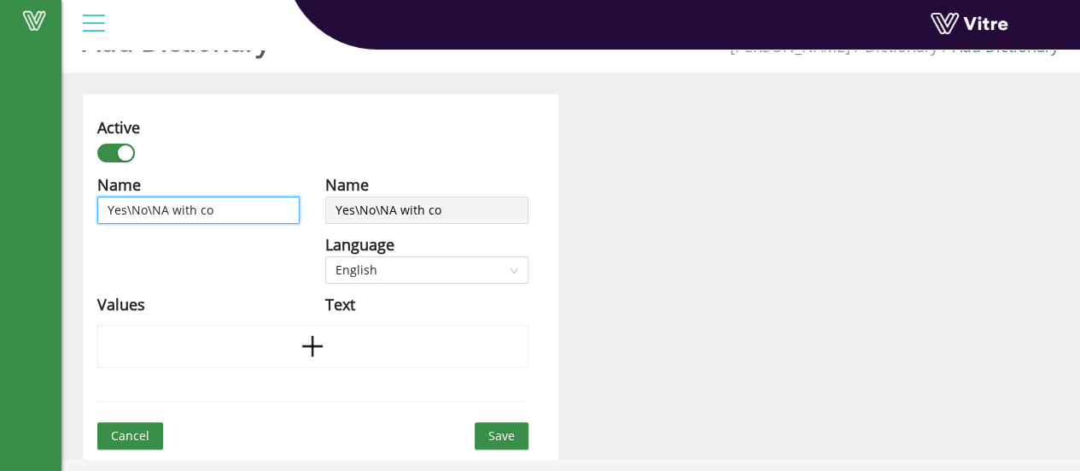
type input "Yes\No\NA with com"
type input "Yes\No\NA with comm"
type input "Yes\No\NA with comme"
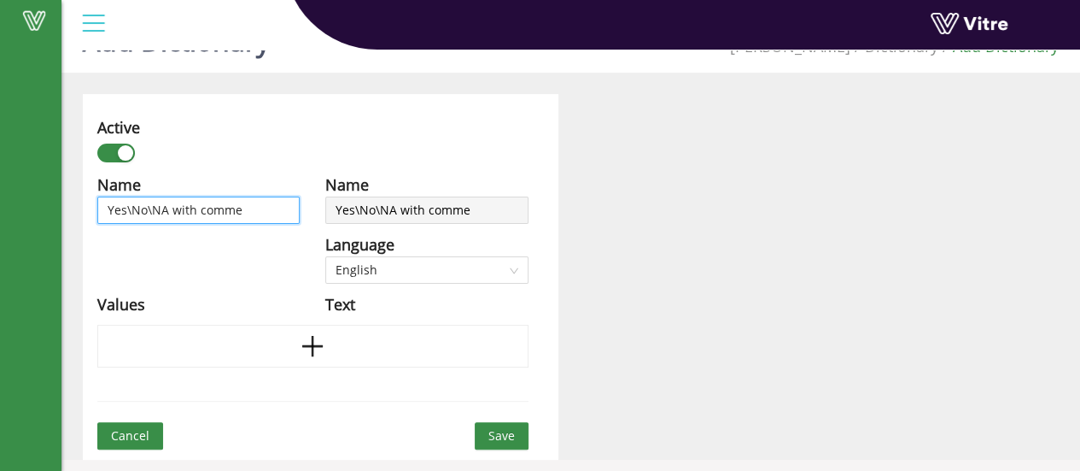
type input "Yes\No\NA with commen"
type input "Yes\No\NA with comment"
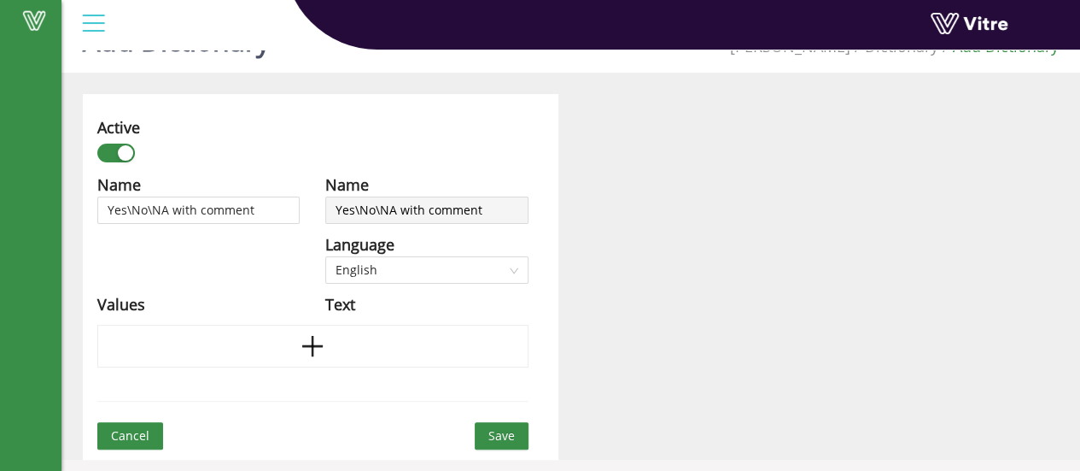
click at [494, 436] on span "Save" at bounding box center [501, 435] width 26 height 19
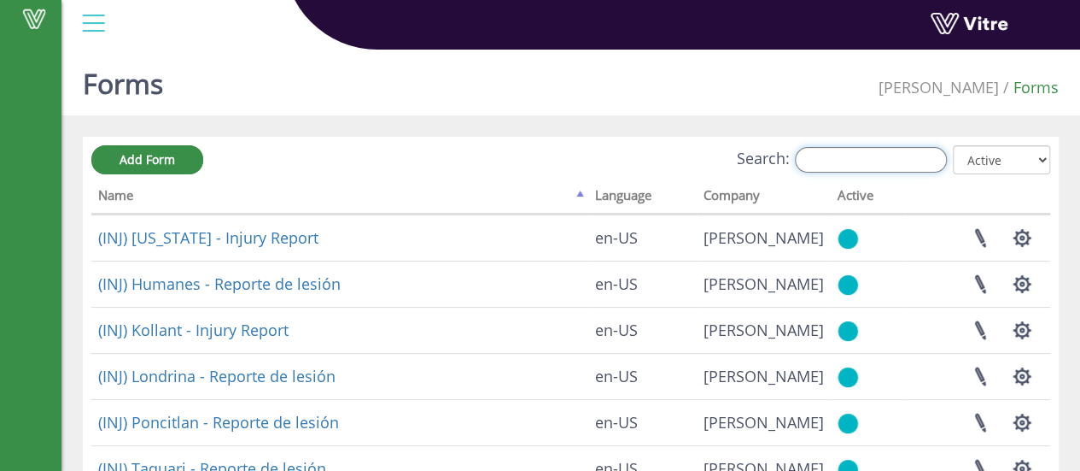
click at [816, 154] on input "Search:" at bounding box center [871, 160] width 152 height 26
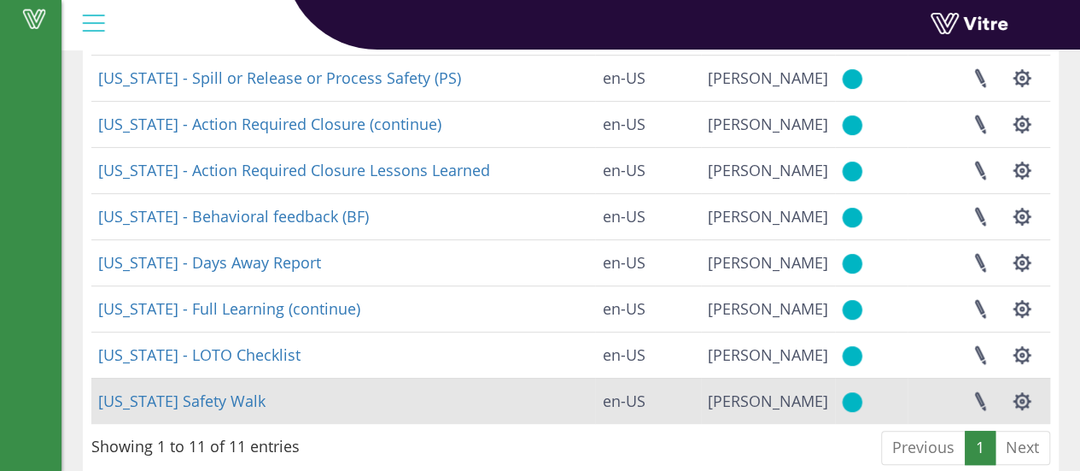
scroll to position [328, 0]
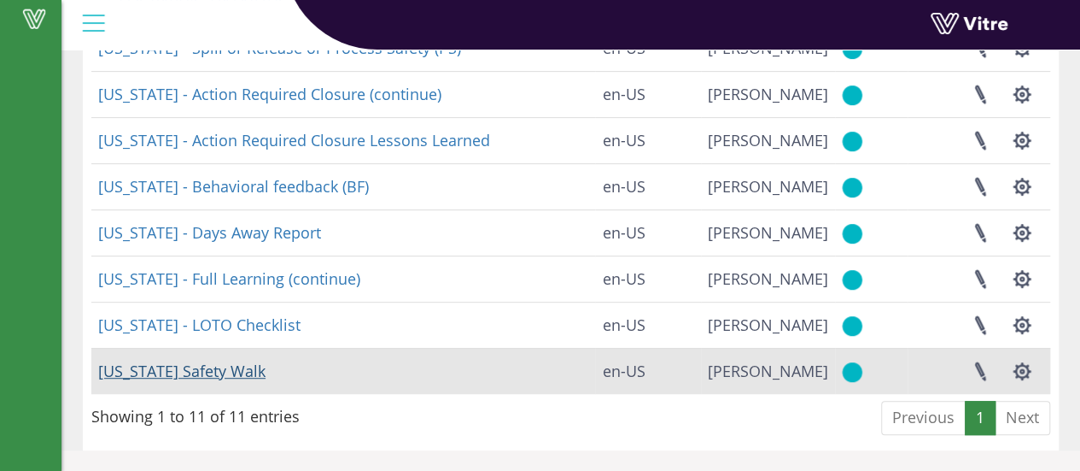
type input "geo"
click at [210, 366] on link "[US_STATE] Safety Walk" at bounding box center [181, 370] width 167 height 20
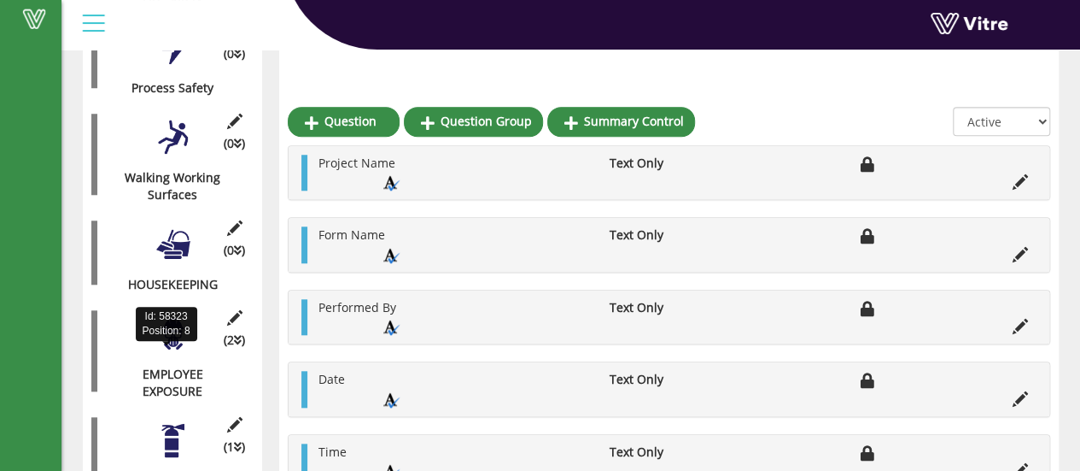
scroll to position [705, 0]
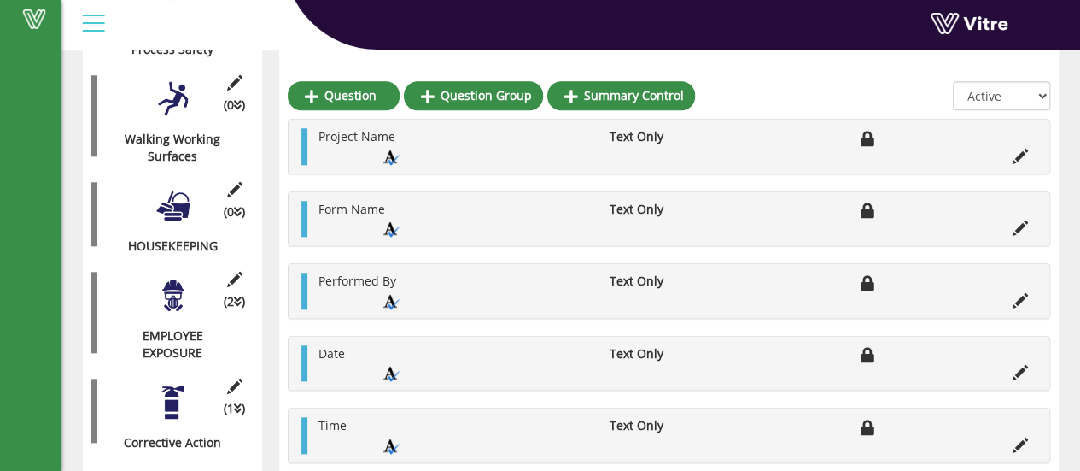
click at [167, 287] on div at bounding box center [173, 295] width 38 height 38
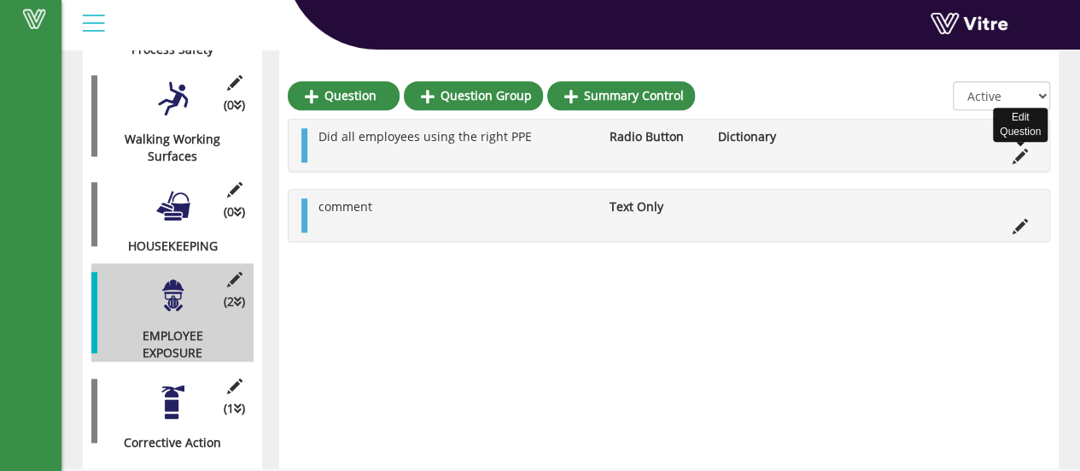
click at [1018, 153] on icon at bounding box center [1020, 156] width 15 height 15
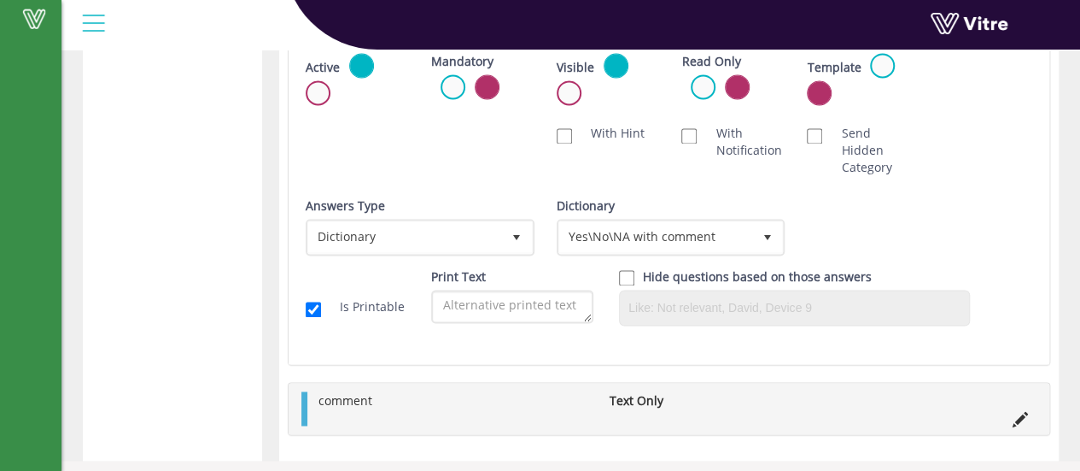
scroll to position [1229, 0]
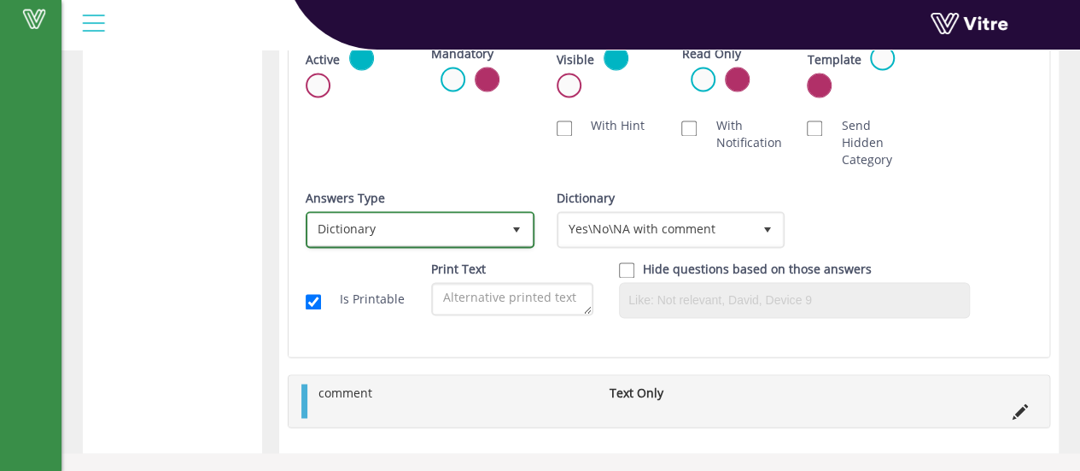
click at [503, 231] on span "select" at bounding box center [516, 228] width 31 height 31
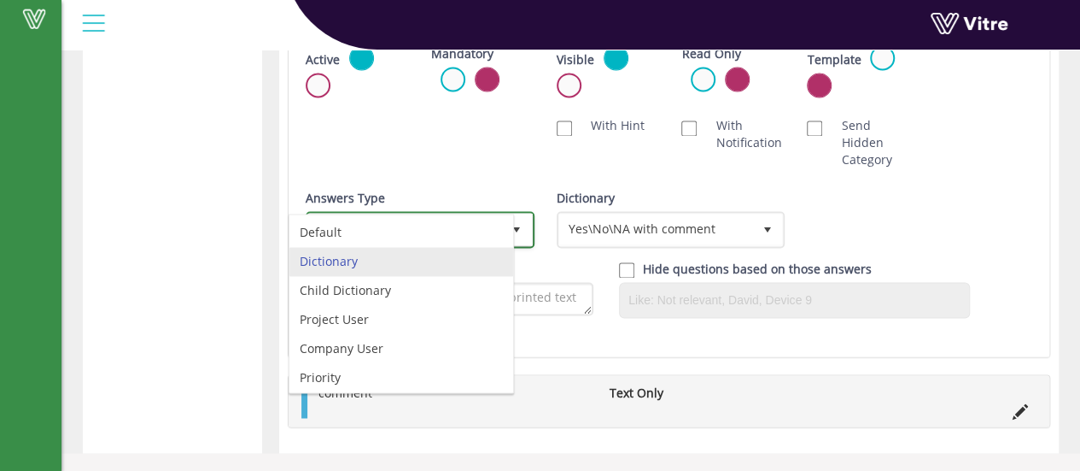
click at [332, 264] on li "Dictionary" at bounding box center [401, 261] width 224 height 29
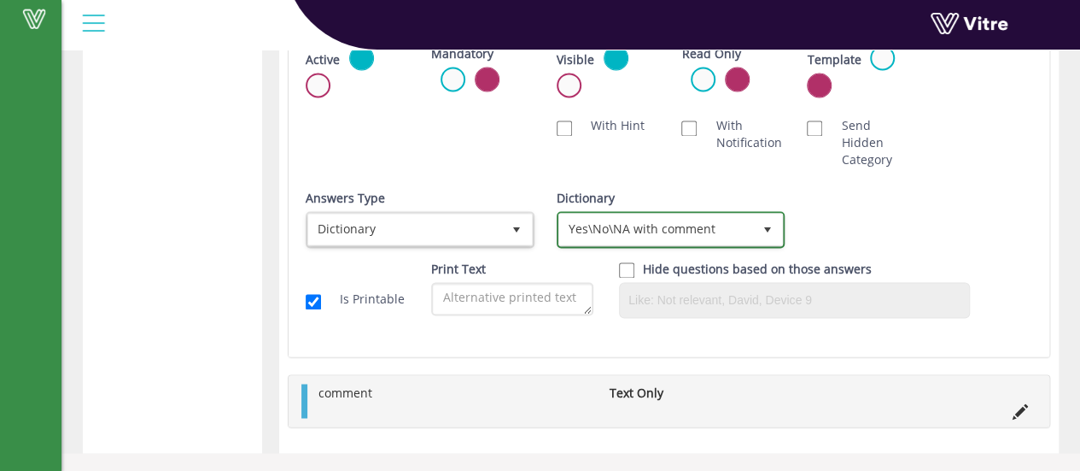
click at [744, 228] on span "Yes\No\NA with comment" at bounding box center [655, 228] width 193 height 31
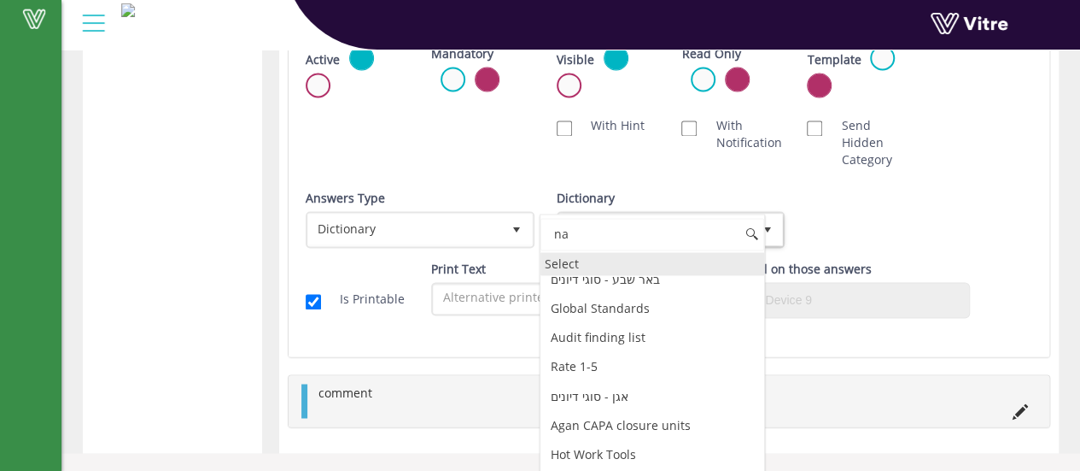
scroll to position [0, 0]
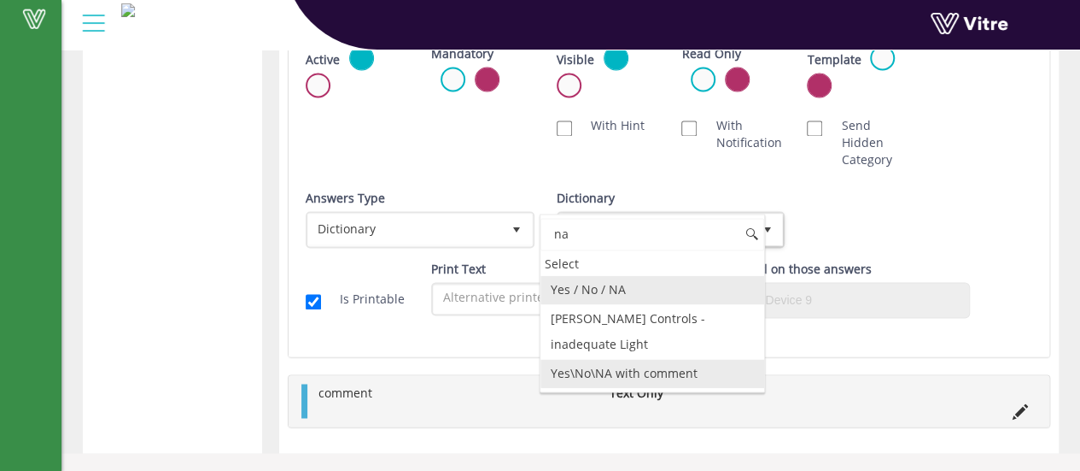
click at [632, 359] on li "Yes\No\NA with comment" at bounding box center [653, 373] width 224 height 29
type input "na"
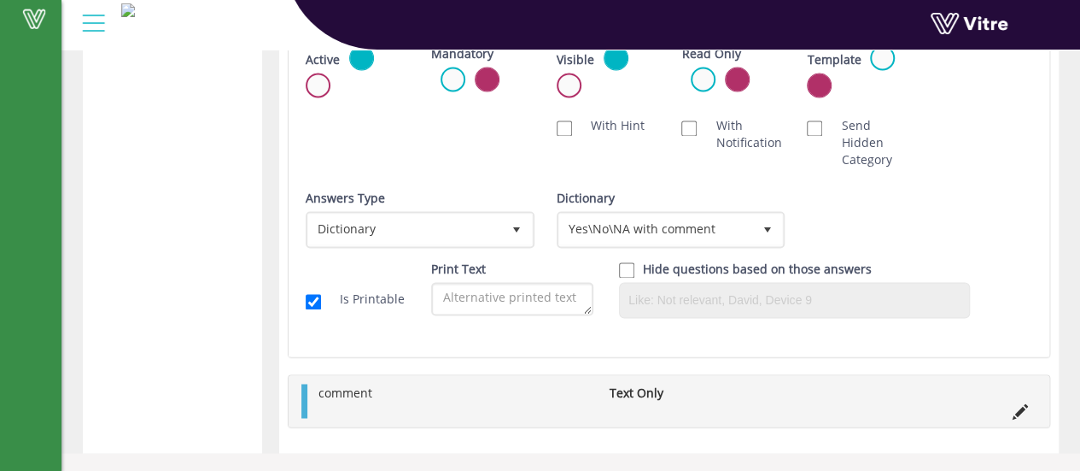
click at [880, 207] on div "Answers Type Dictionary 1 Answers Type Dictionary 1 Module Select Form Context …" at bounding box center [669, 225] width 752 height 71
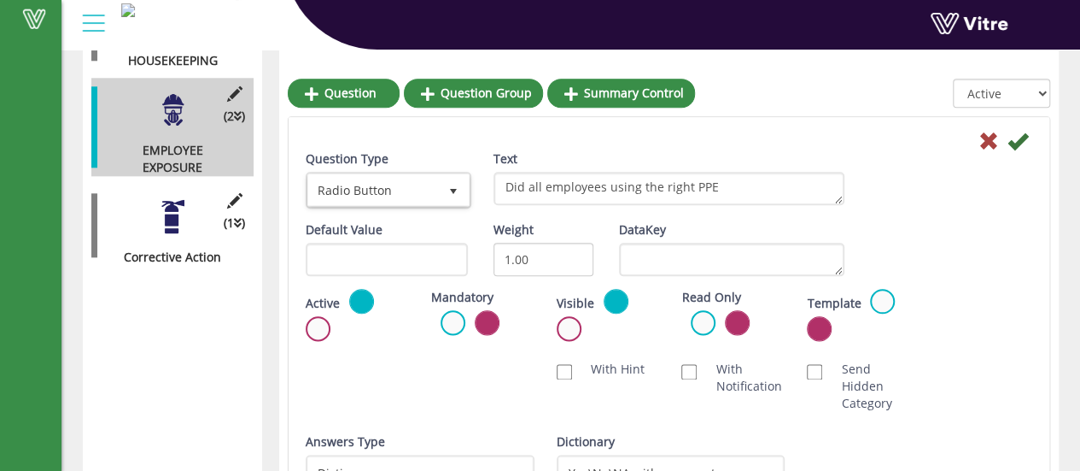
scroll to position [887, 0]
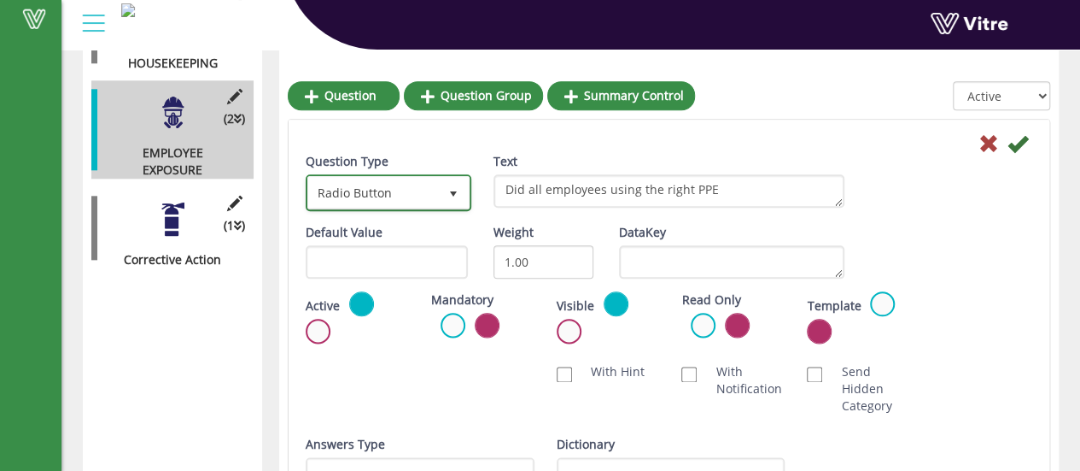
click at [443, 192] on span "select" at bounding box center [453, 192] width 31 height 31
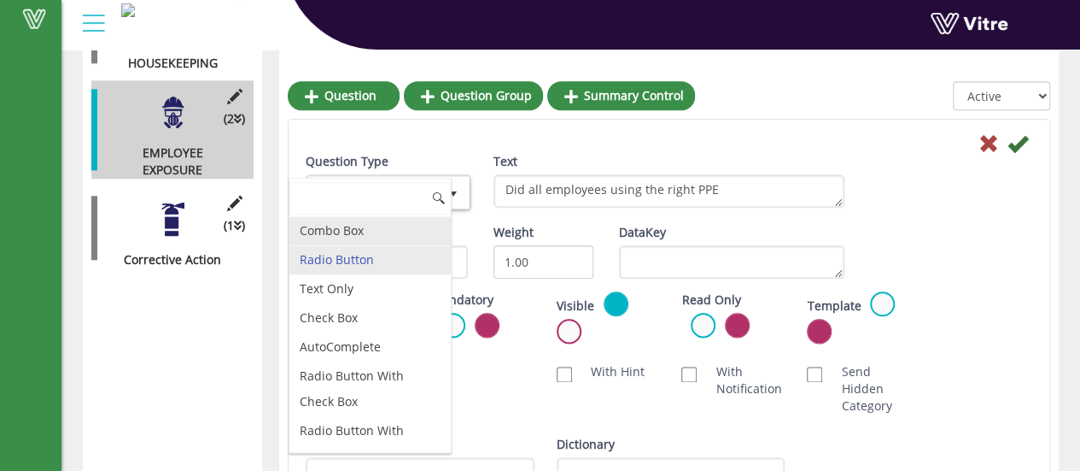
click at [354, 231] on li "Combo Box" at bounding box center [369, 230] width 161 height 29
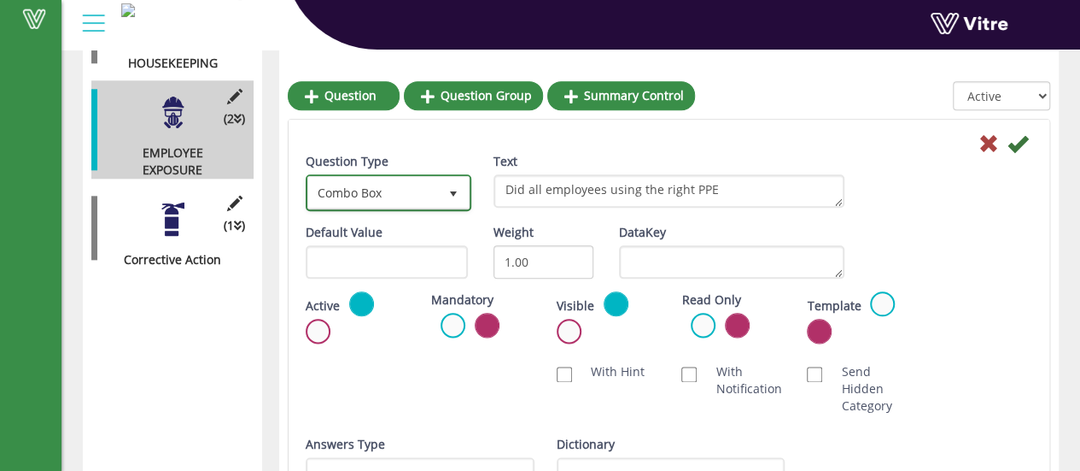
click at [447, 191] on span "select" at bounding box center [454, 194] width 14 height 14
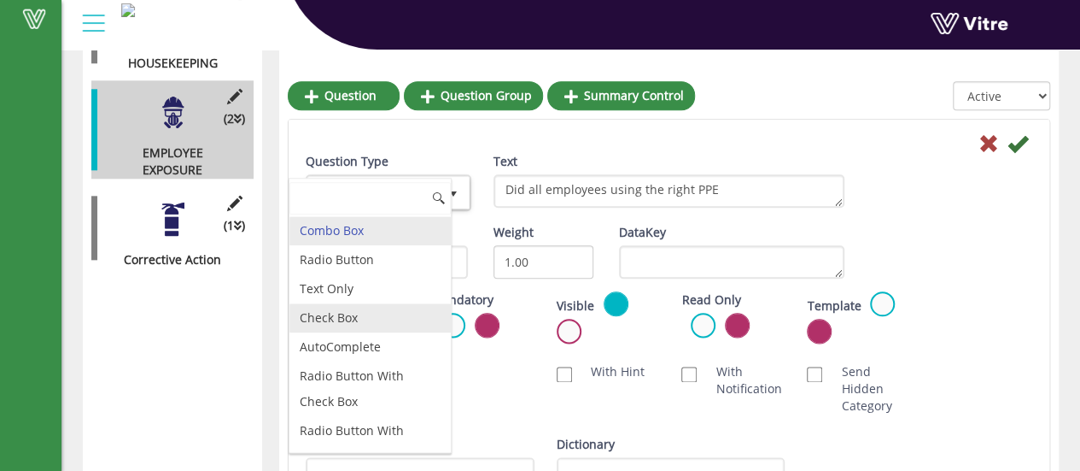
click at [321, 314] on li "Check Box" at bounding box center [369, 317] width 161 height 29
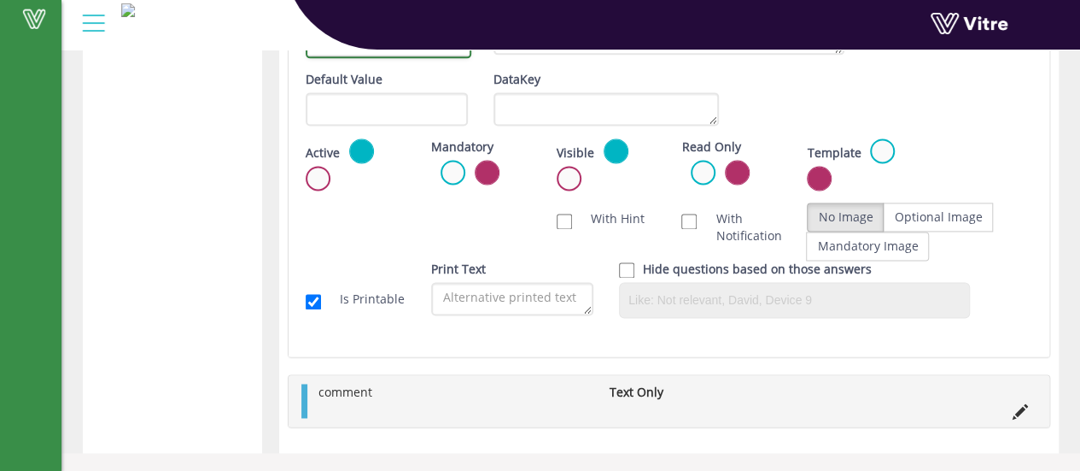
scroll to position [792, 0]
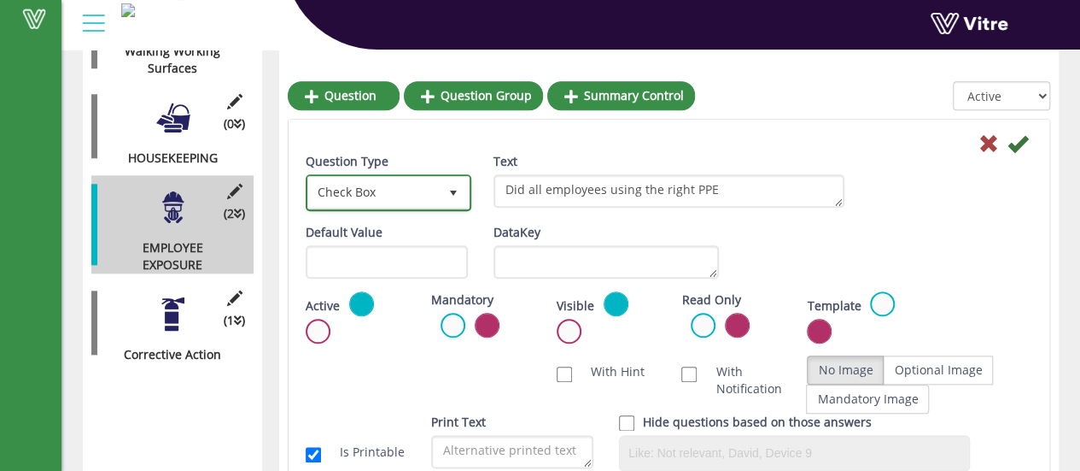
click at [428, 183] on span "Check Box" at bounding box center [373, 192] width 130 height 31
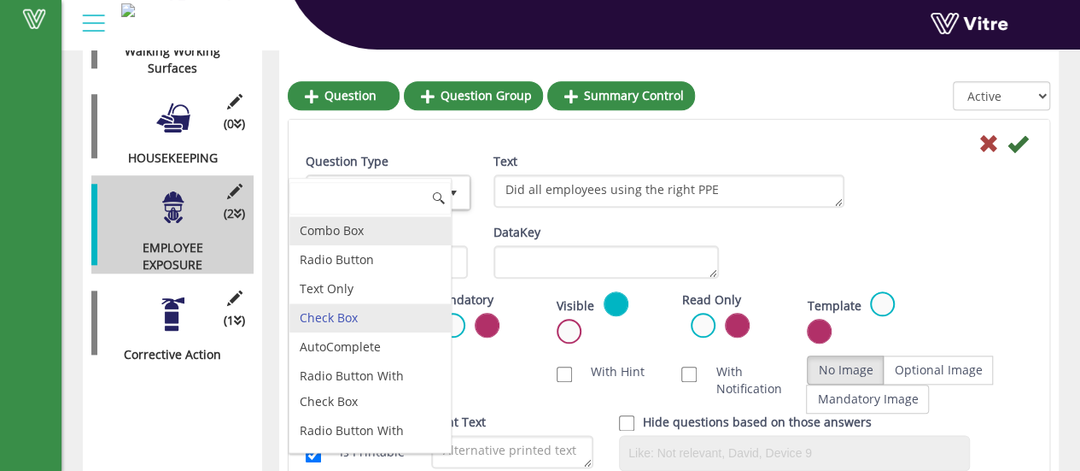
click at [343, 233] on li "Combo Box" at bounding box center [369, 230] width 161 height 29
type input "1"
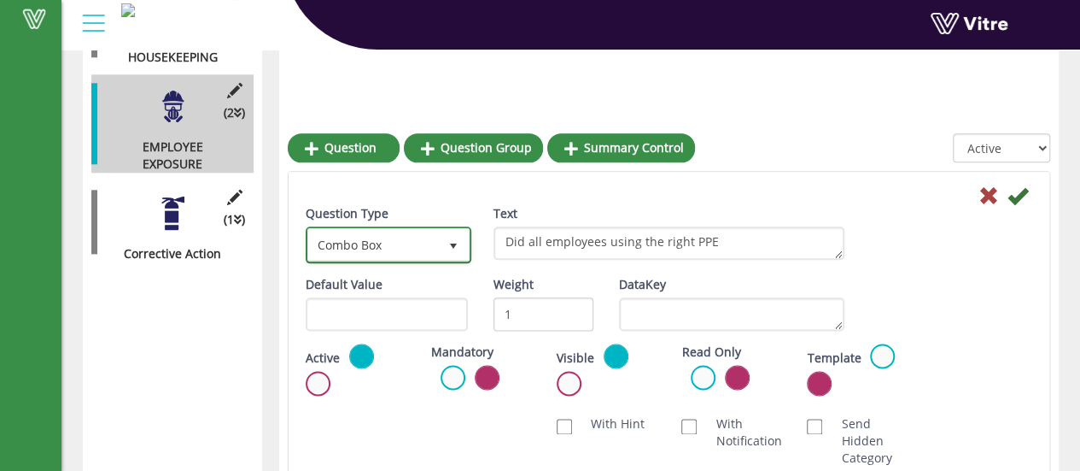
scroll to position [878, 0]
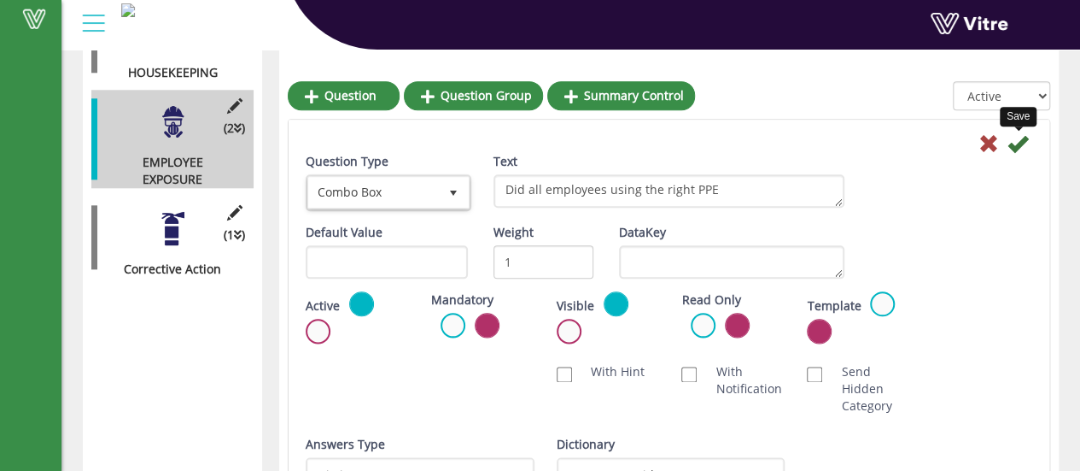
click at [1017, 146] on icon at bounding box center [1018, 143] width 20 height 20
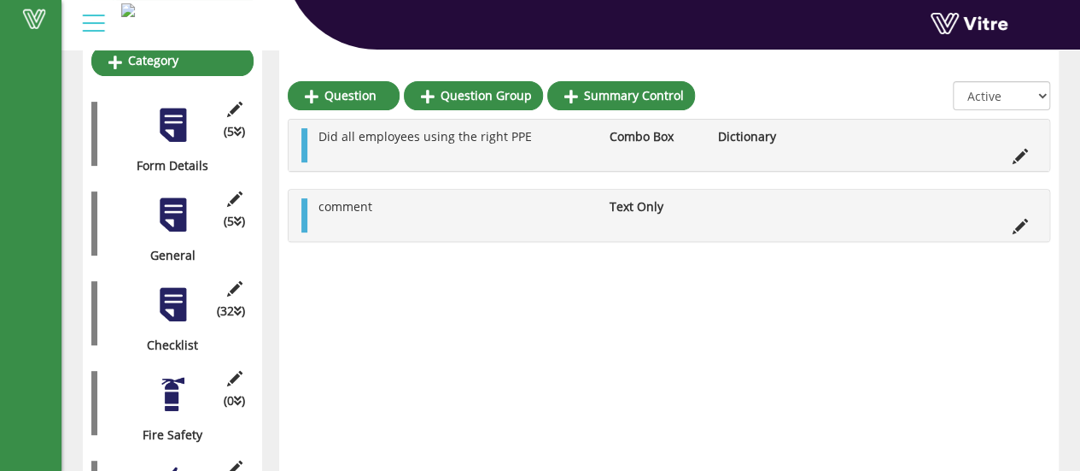
scroll to position [192, 0]
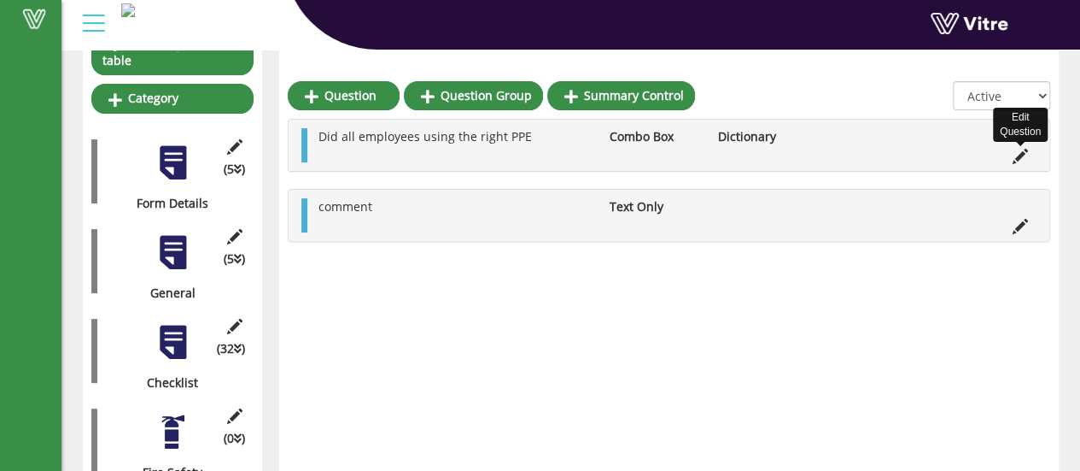
click at [1020, 156] on icon at bounding box center [1020, 156] width 15 height 15
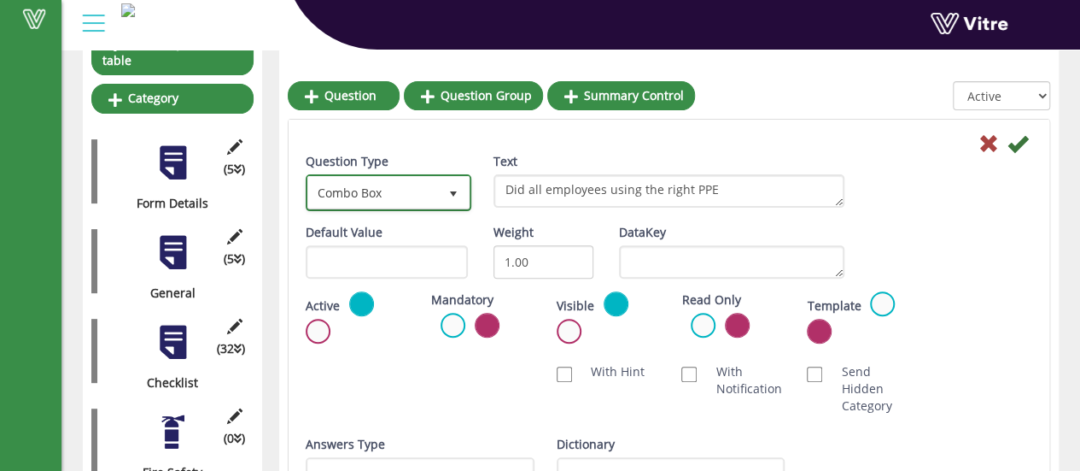
click at [454, 190] on span "select" at bounding box center [454, 194] width 14 height 14
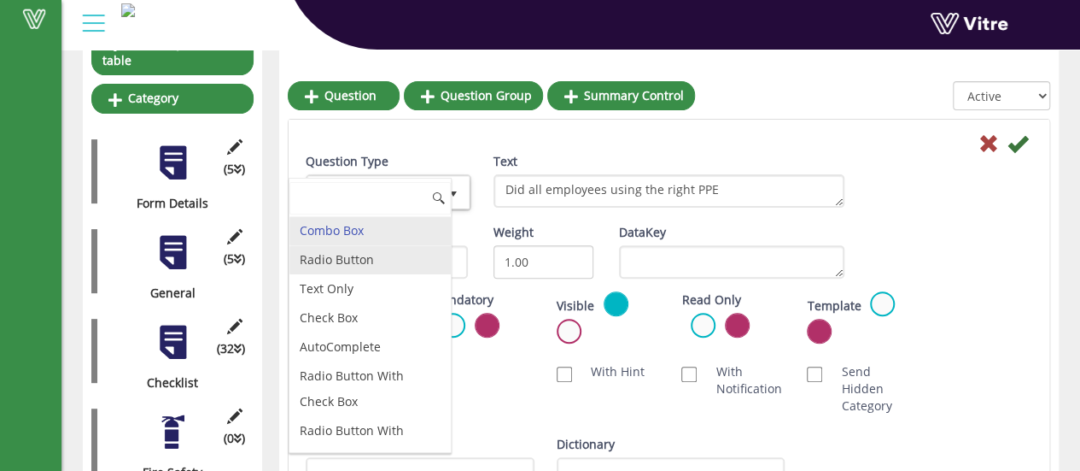
click at [360, 254] on li "Radio Button" at bounding box center [369, 259] width 161 height 29
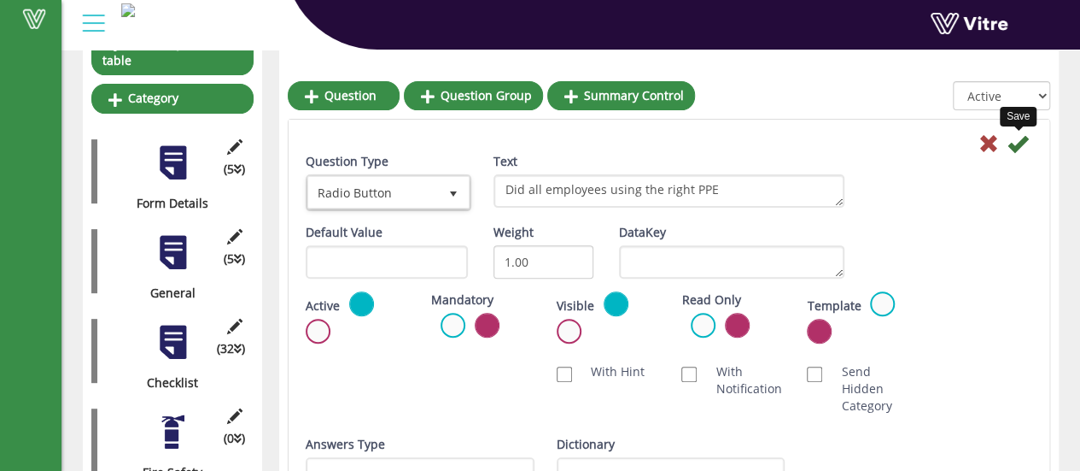
click at [1016, 146] on icon at bounding box center [1018, 143] width 20 height 20
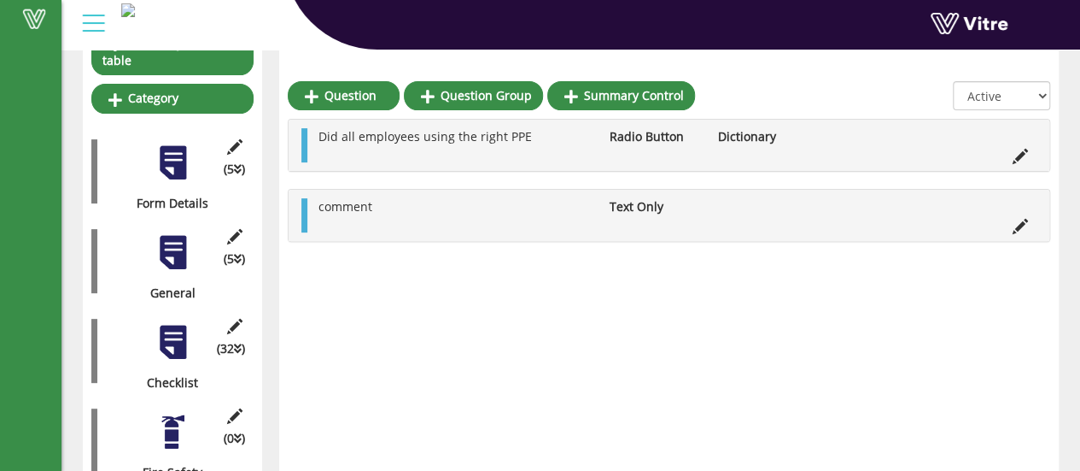
click at [184, 237] on div at bounding box center [173, 252] width 38 height 38
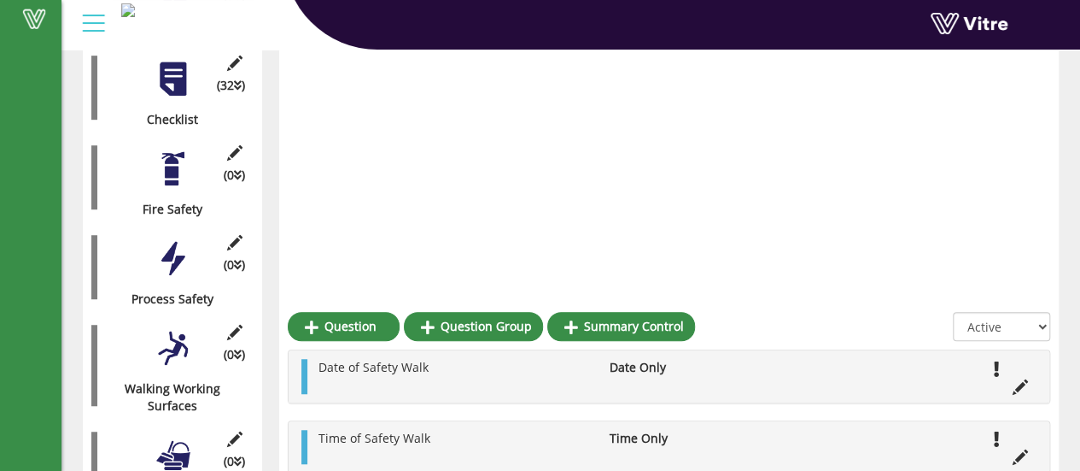
scroll to position [705, 0]
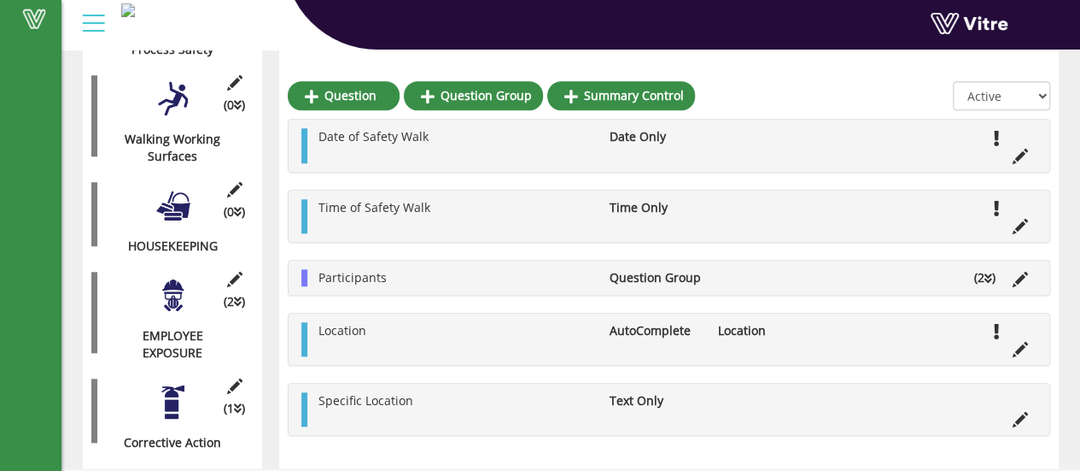
click at [187, 298] on div "(2 ) EMPLOYEE EXPOSURE" at bounding box center [172, 312] width 162 height 98
click at [176, 286] on div at bounding box center [173, 295] width 38 height 38
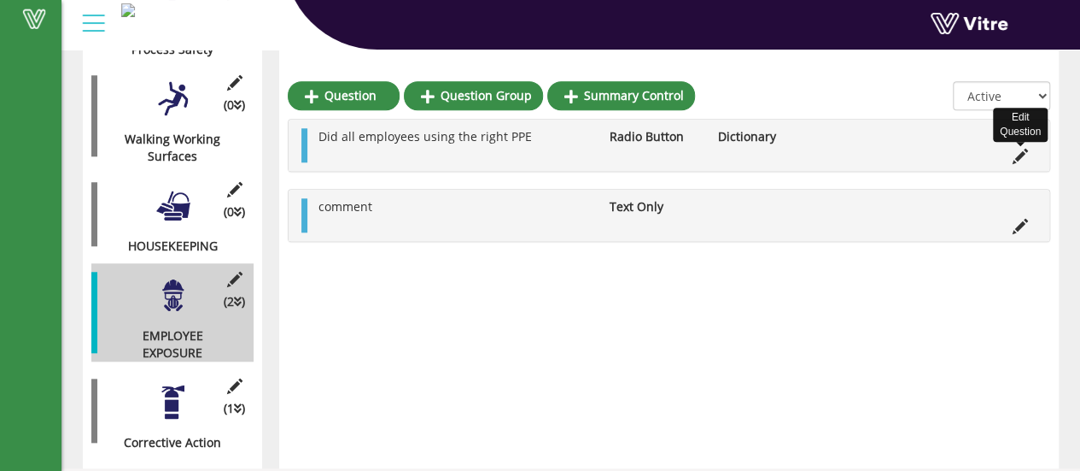
click at [1018, 157] on icon at bounding box center [1020, 156] width 15 height 15
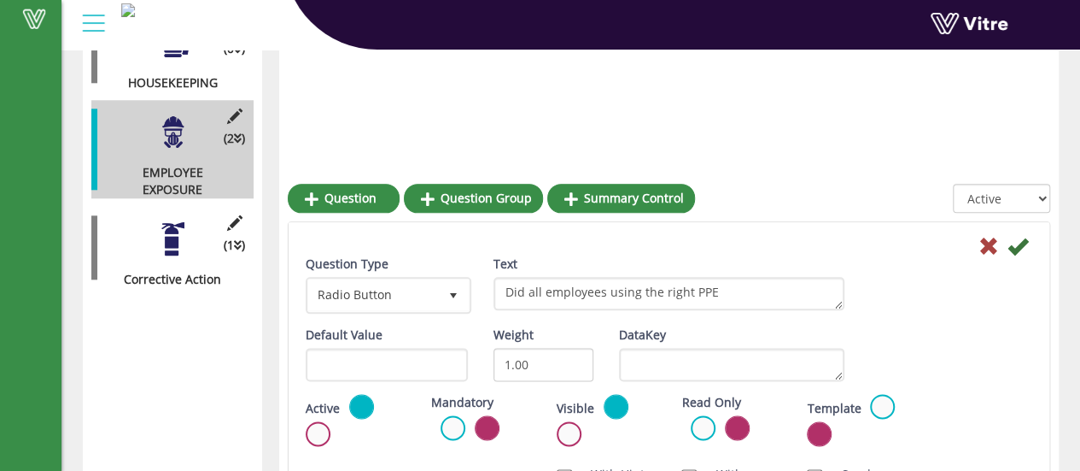
scroll to position [704, 0]
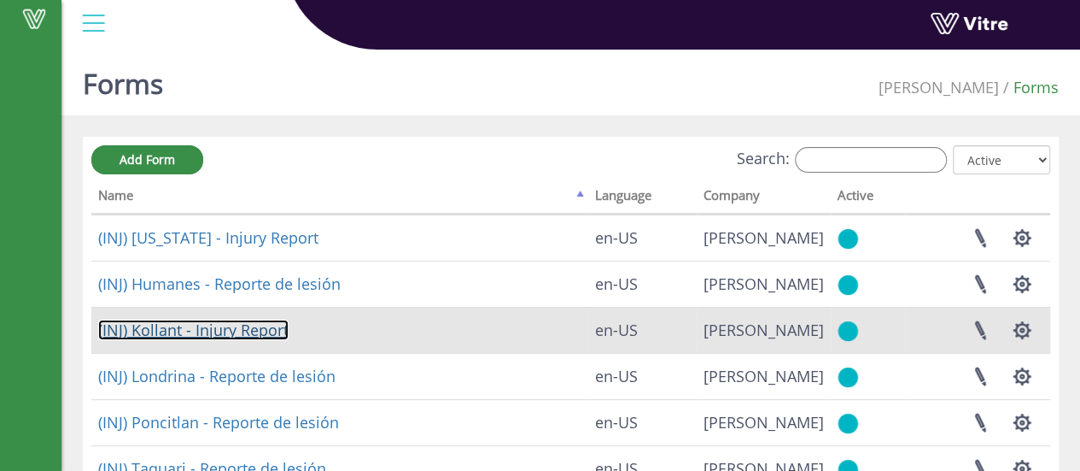
click at [260, 329] on link "(INJ) Kollant - Injury Report" at bounding box center [193, 329] width 190 height 20
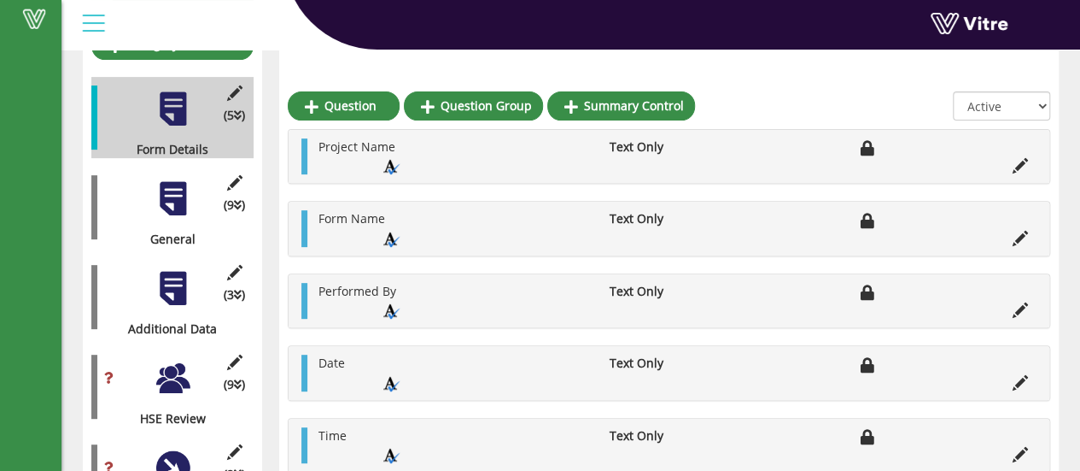
scroll to position [256, 0]
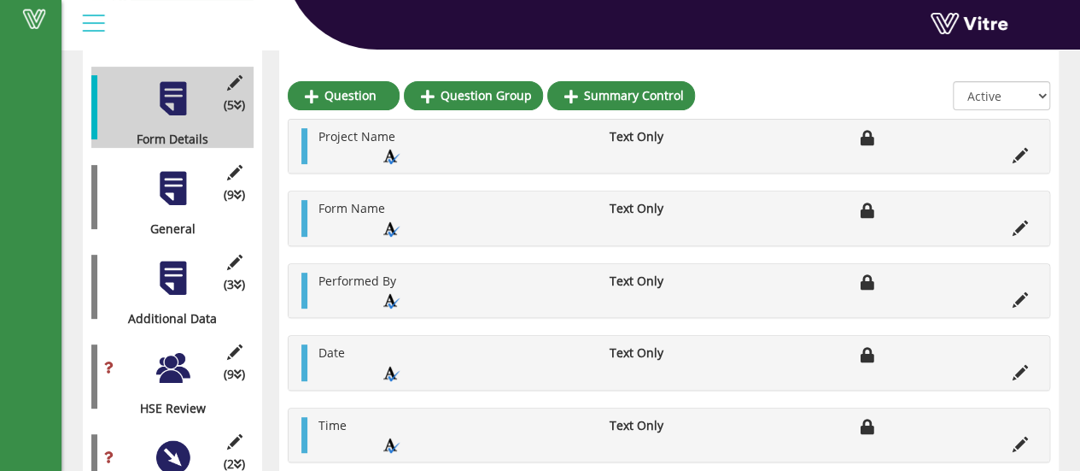
click at [183, 265] on div at bounding box center [173, 278] width 38 height 38
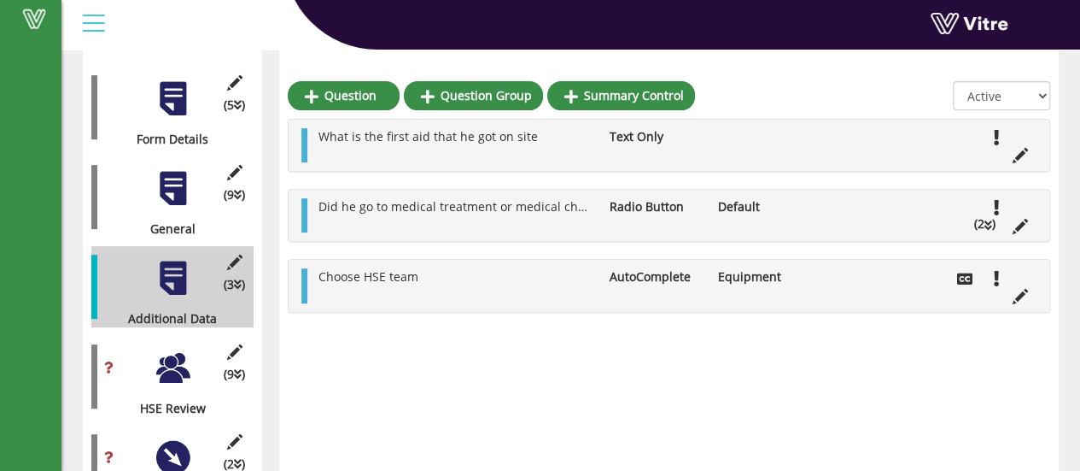
click at [173, 361] on div at bounding box center [173, 367] width 38 height 38
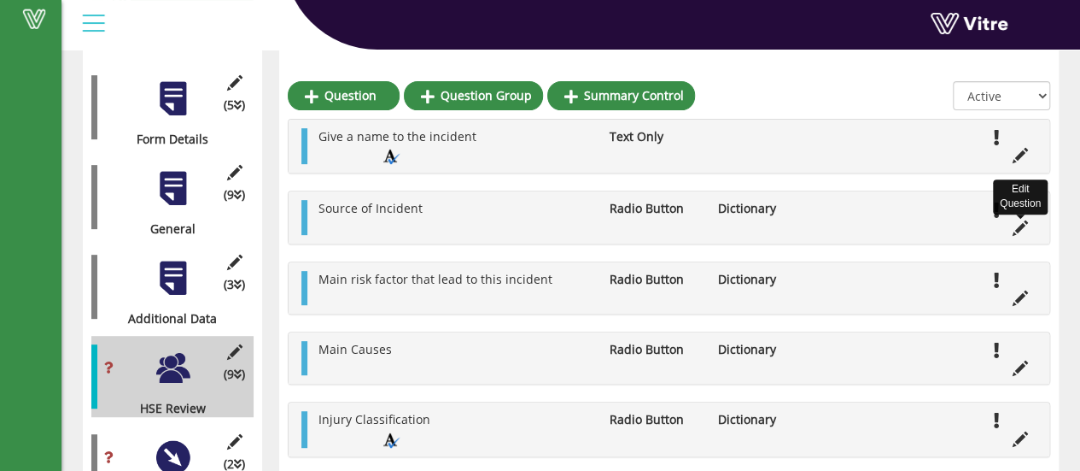
click at [1015, 227] on icon at bounding box center [1020, 227] width 15 height 15
click at [1017, 230] on icon at bounding box center [1020, 227] width 15 height 15
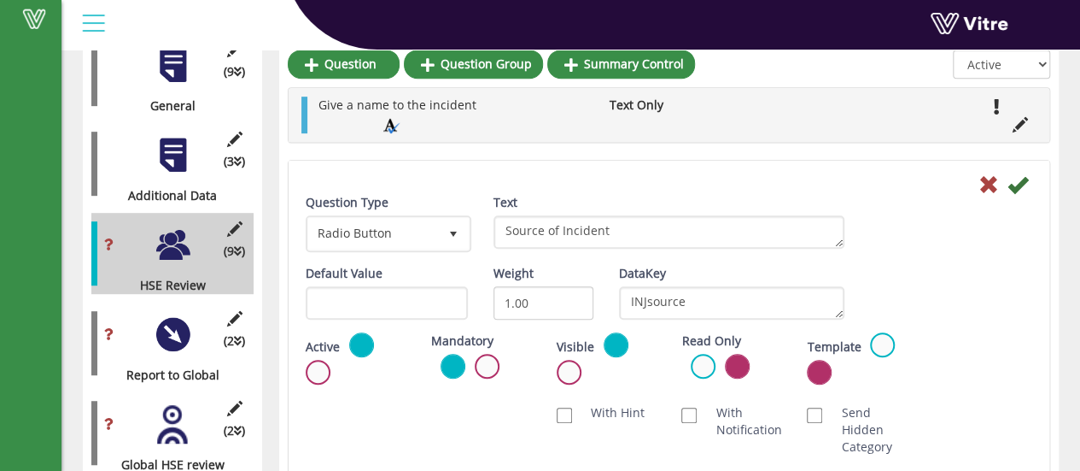
scroll to position [342, 0]
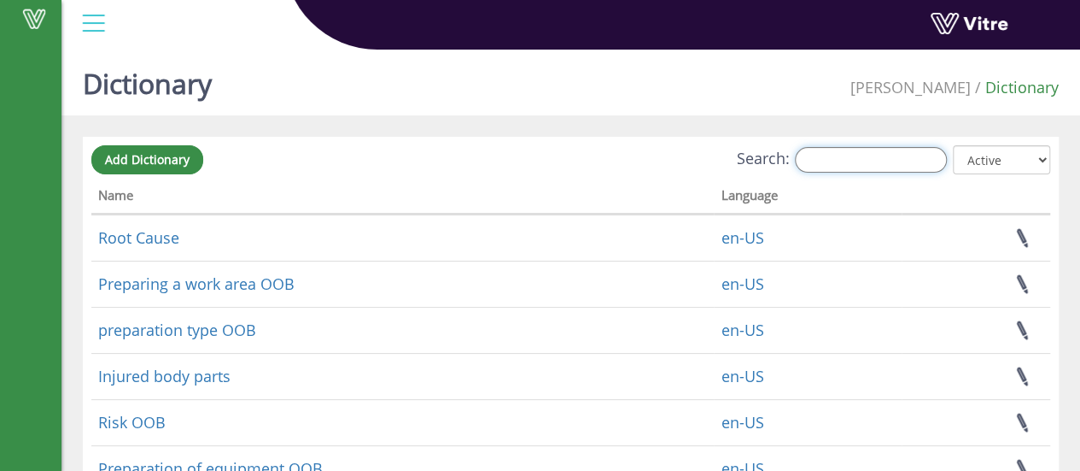
click at [880, 167] on input "Search:" at bounding box center [871, 160] width 152 height 26
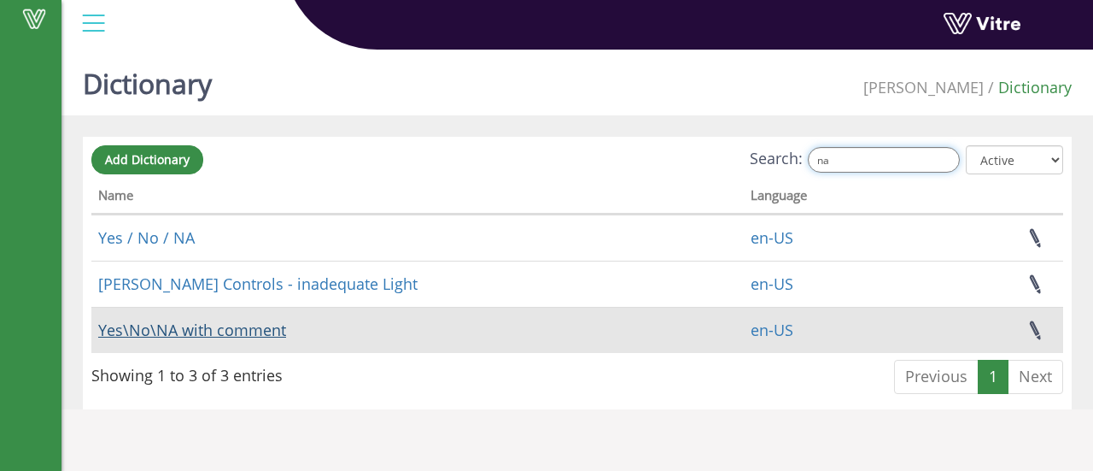
type input "na"
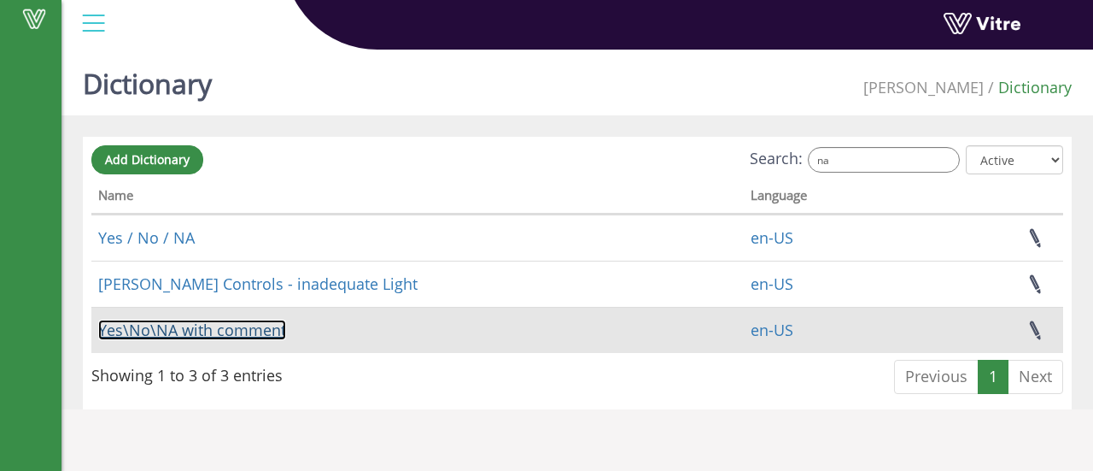
click at [263, 330] on link "Yes\No\NA with comment" at bounding box center [192, 329] width 188 height 20
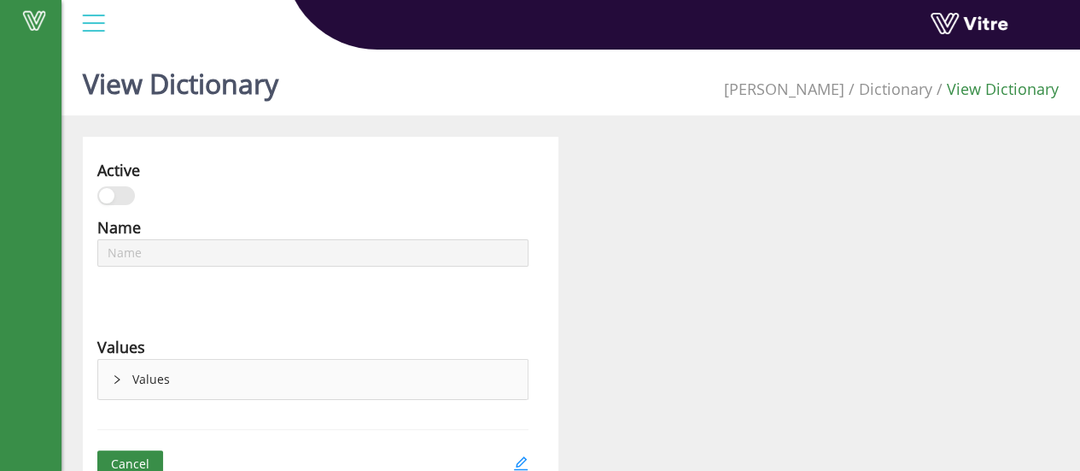
type input "Yes\No\NA with comment"
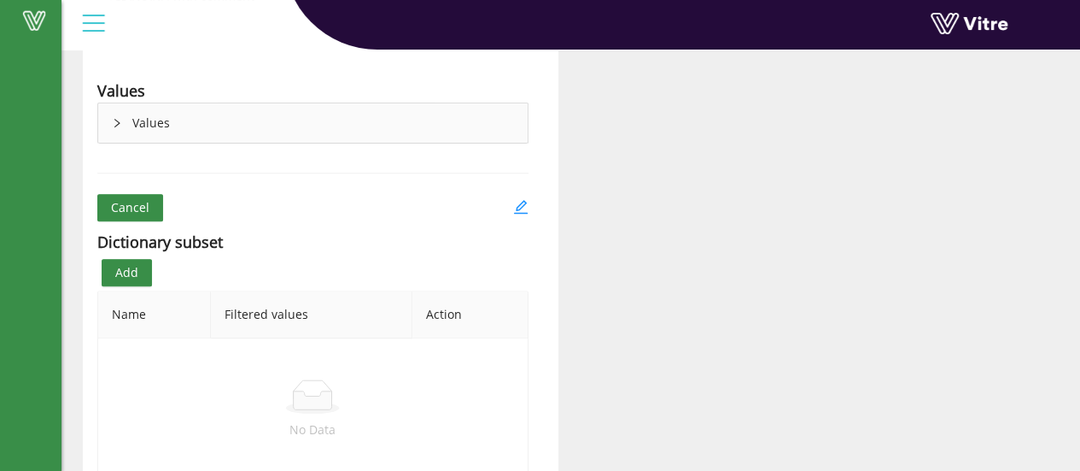
scroll to position [171, 0]
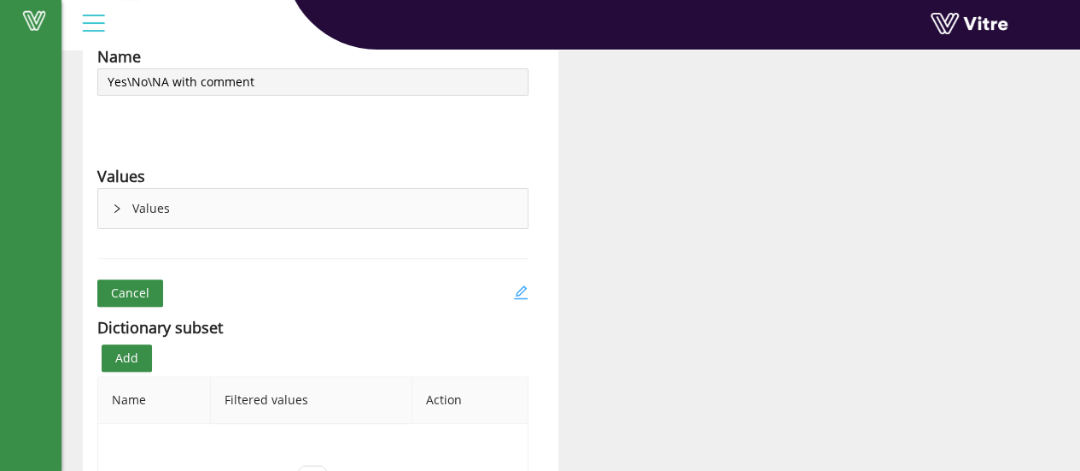
click at [521, 291] on icon "edit" at bounding box center [520, 291] width 15 height 15
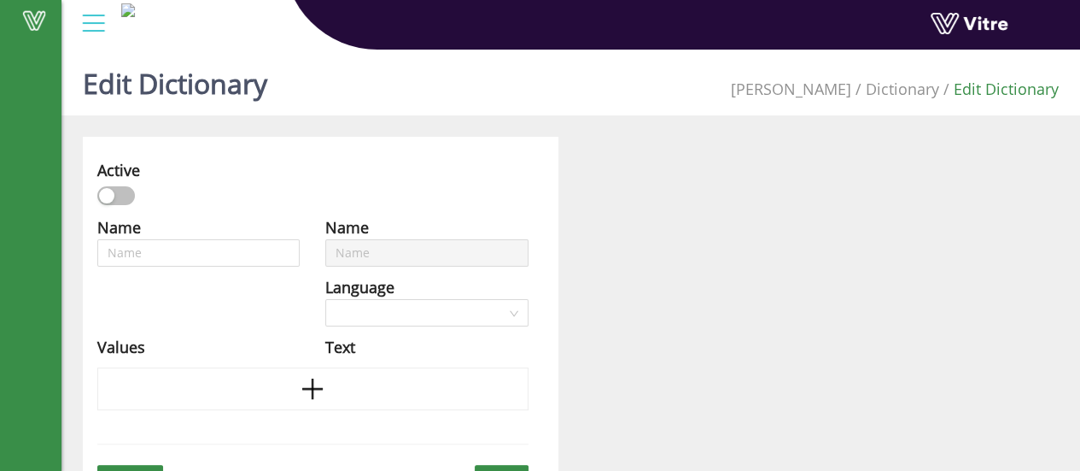
type input "Yes\No\NA with comment"
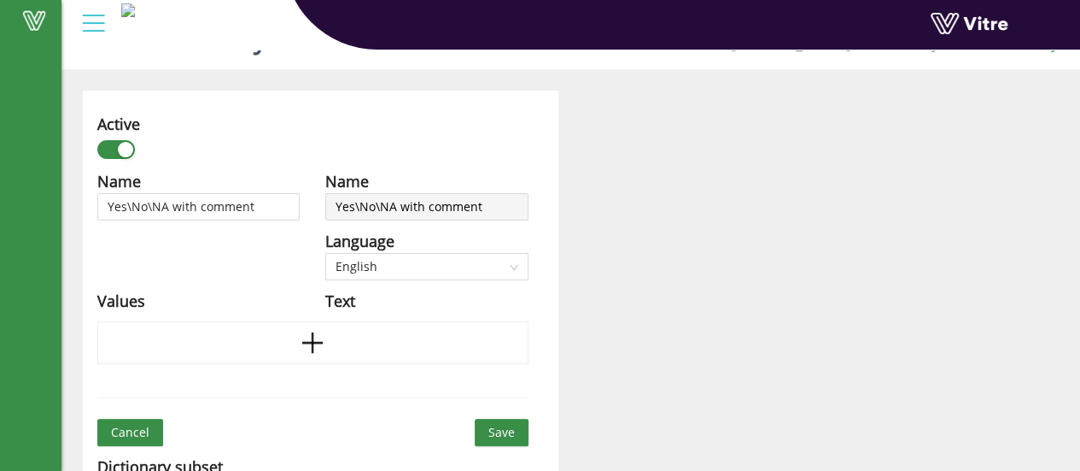
scroll to position [171, 0]
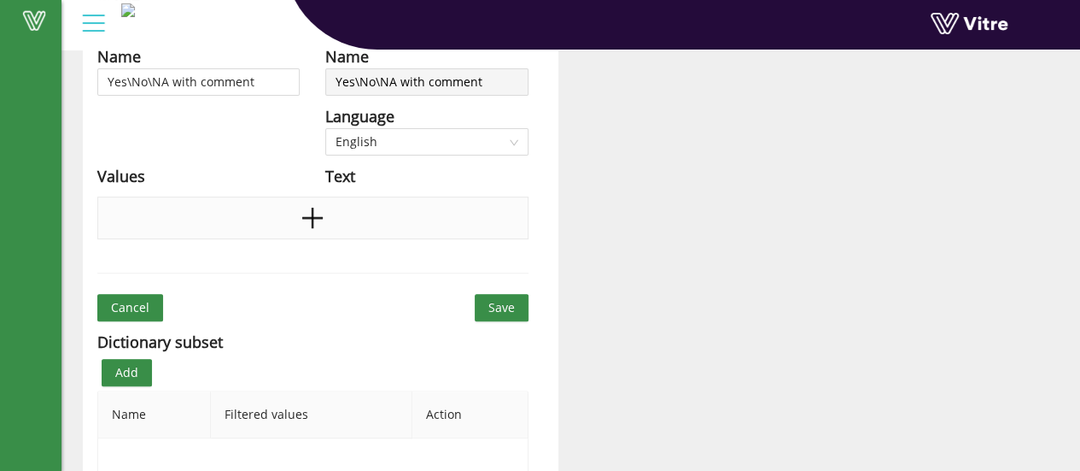
click at [314, 217] on icon "plus" at bounding box center [312, 218] width 20 height 3
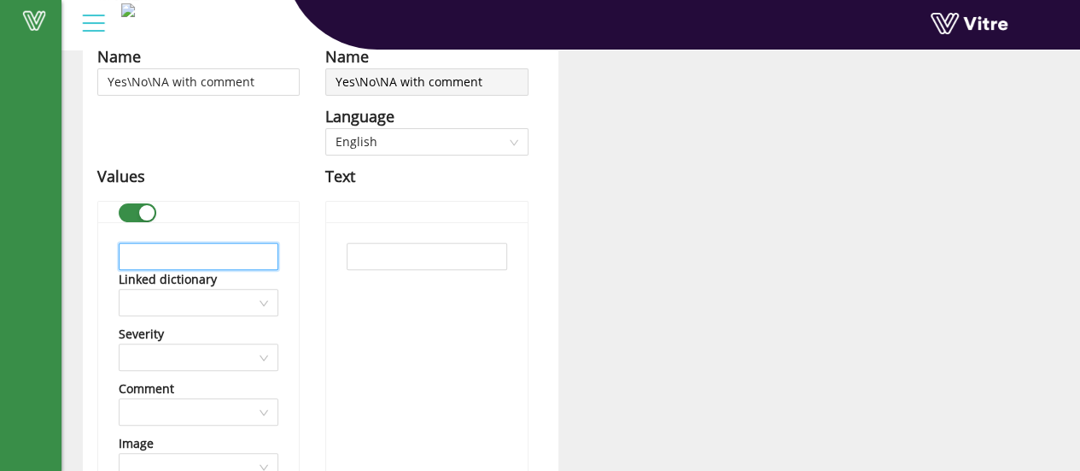
click at [219, 264] on input "text" at bounding box center [199, 256] width 160 height 27
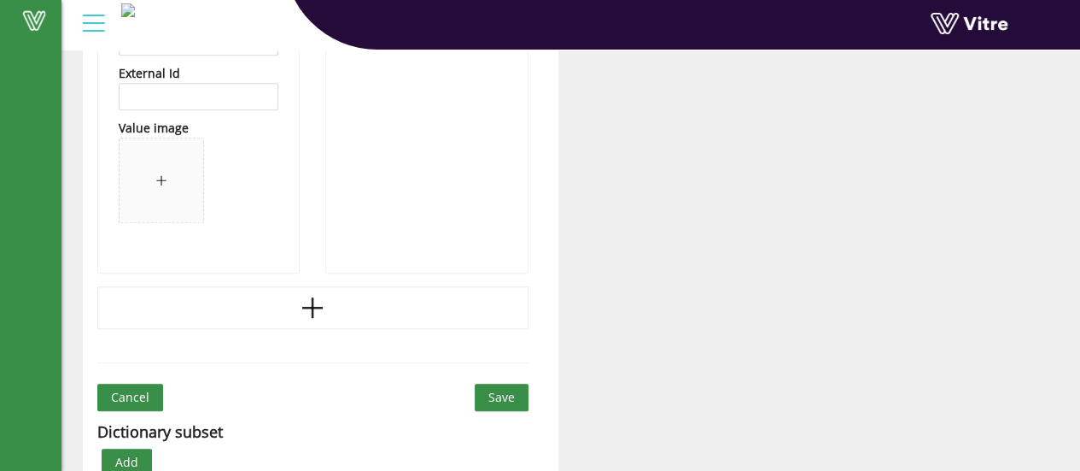
scroll to position [769, 0]
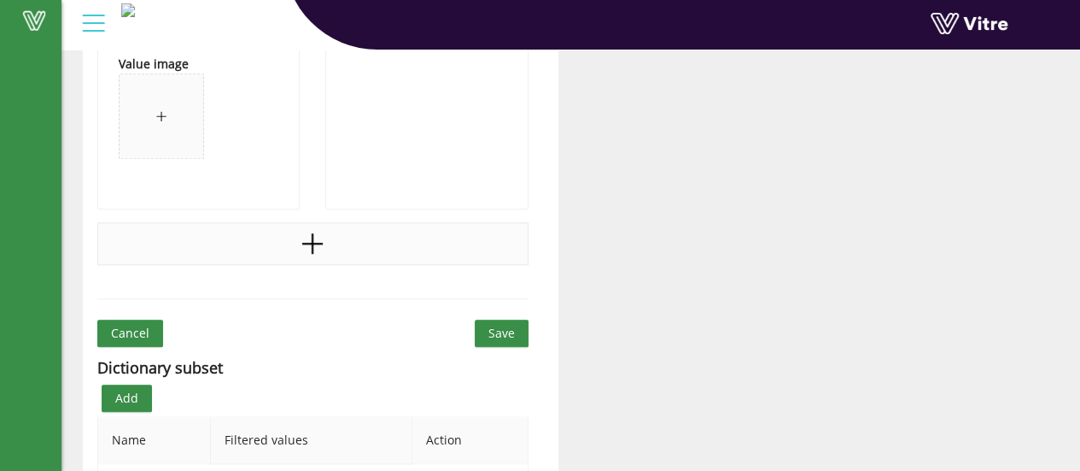
type input "Yes"
click at [314, 243] on icon "plus" at bounding box center [313, 244] width 26 height 26
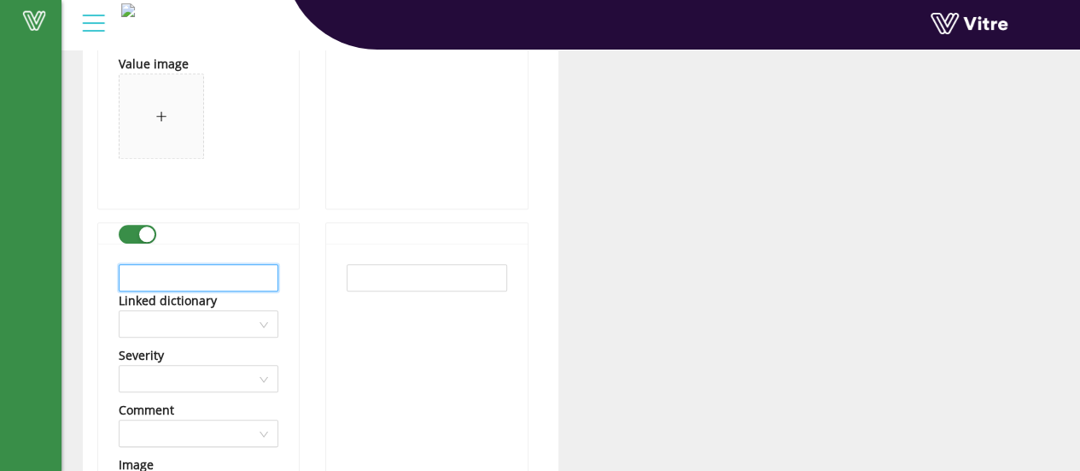
click at [213, 281] on input "text" at bounding box center [199, 277] width 160 height 27
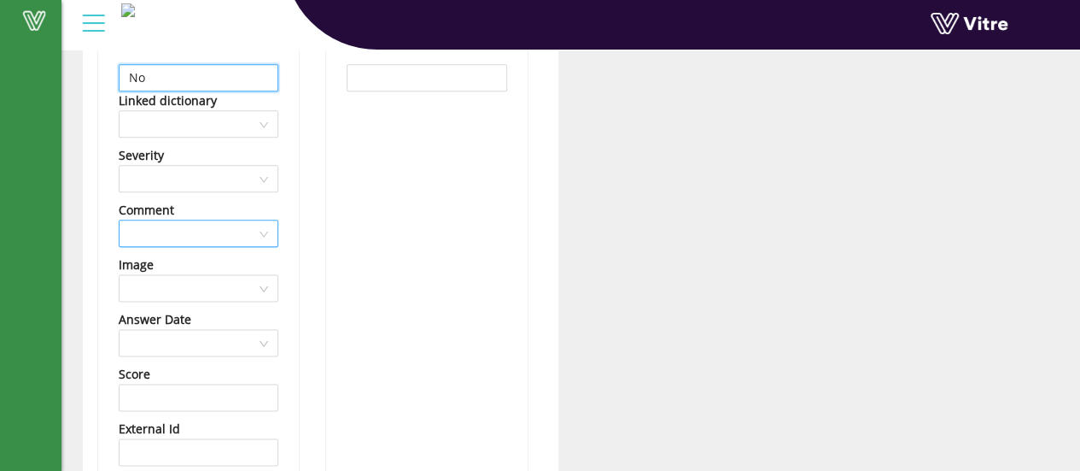
scroll to position [1025, 0]
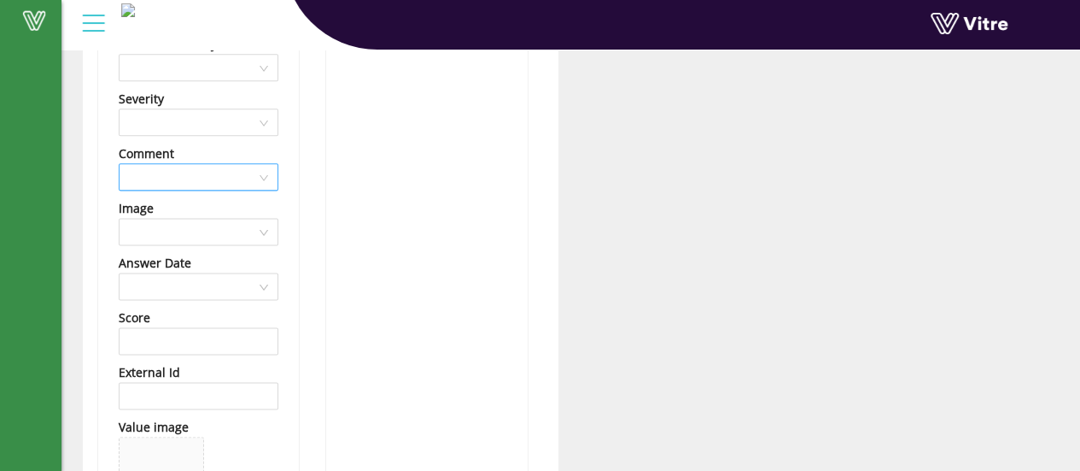
click at [257, 174] on div at bounding box center [199, 176] width 160 height 27
type input "No"
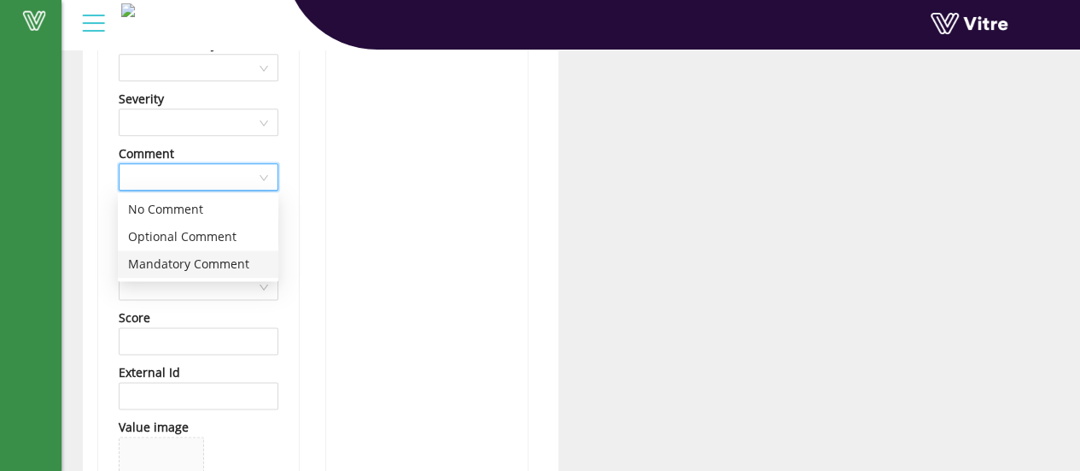
click at [205, 263] on div "Mandatory Comment" at bounding box center [198, 263] width 140 height 19
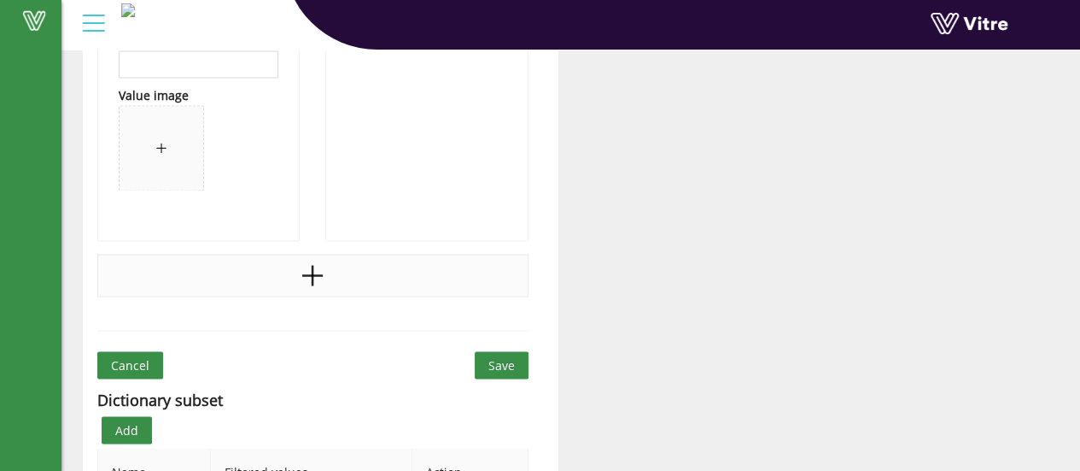
scroll to position [1366, 0]
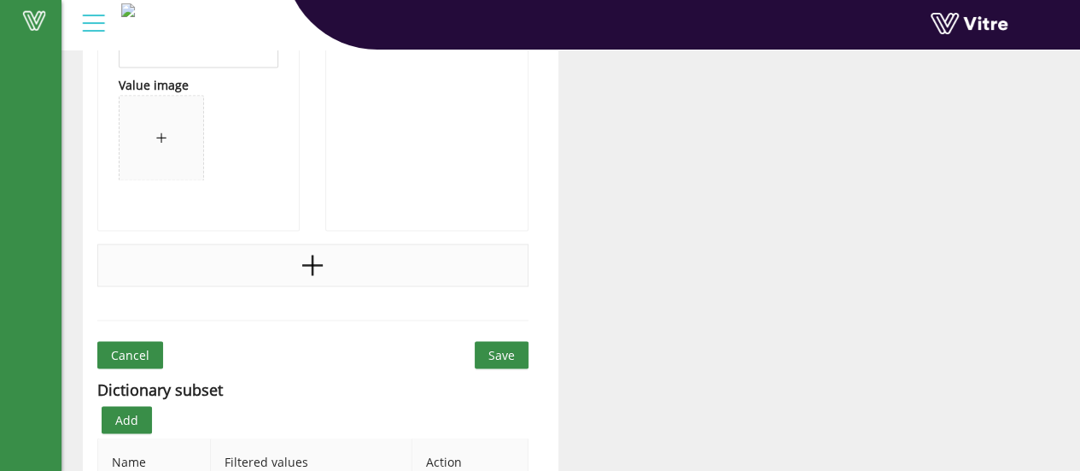
click at [322, 264] on icon "plus" at bounding box center [312, 265] width 20 height 3
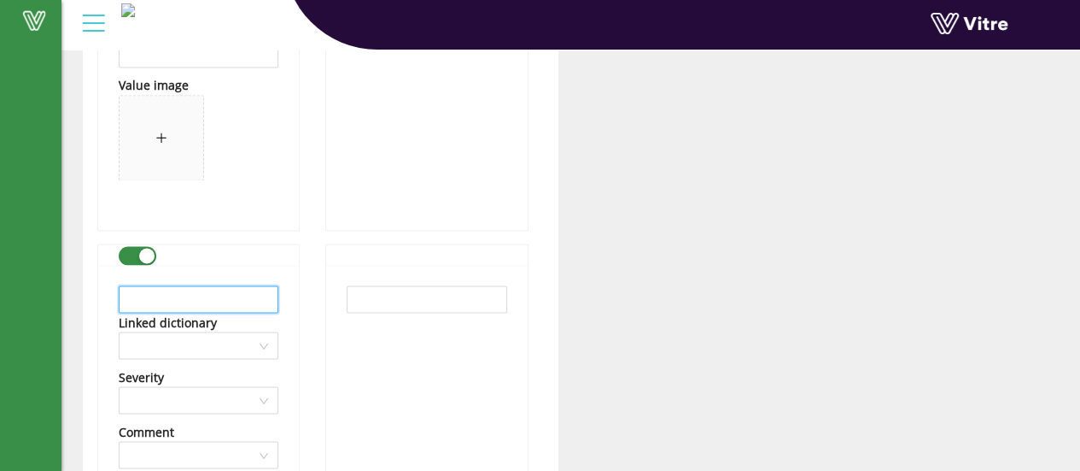
click at [235, 303] on input "text" at bounding box center [199, 298] width 160 height 27
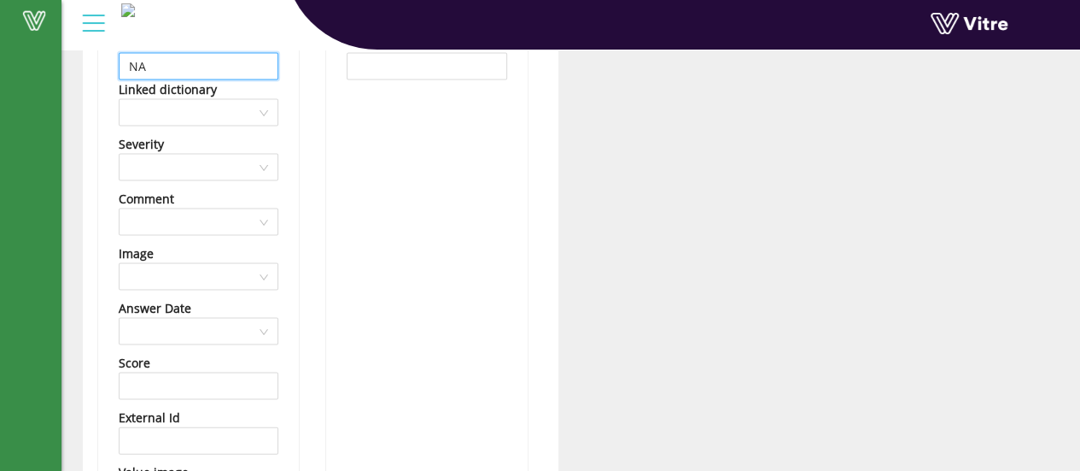
scroll to position [1623, 0]
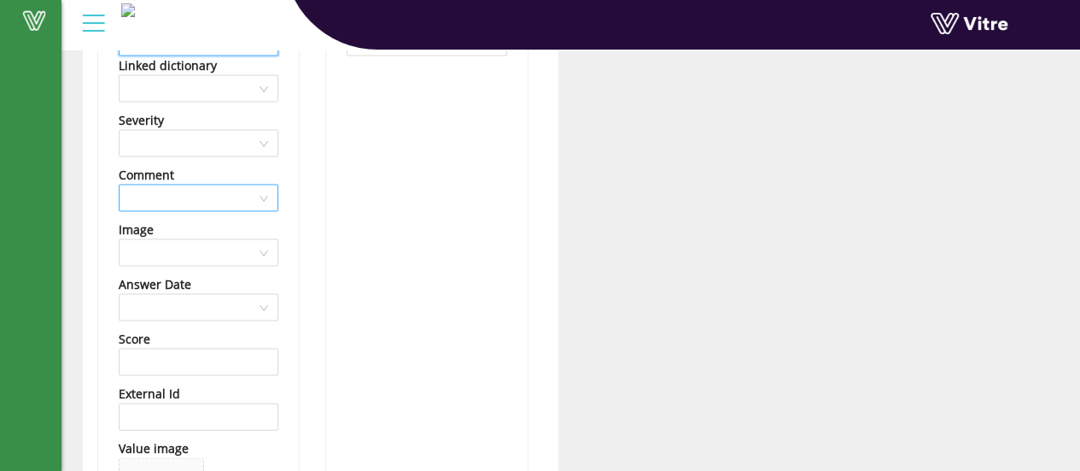
click at [266, 192] on div at bounding box center [199, 197] width 160 height 27
type input "NA"
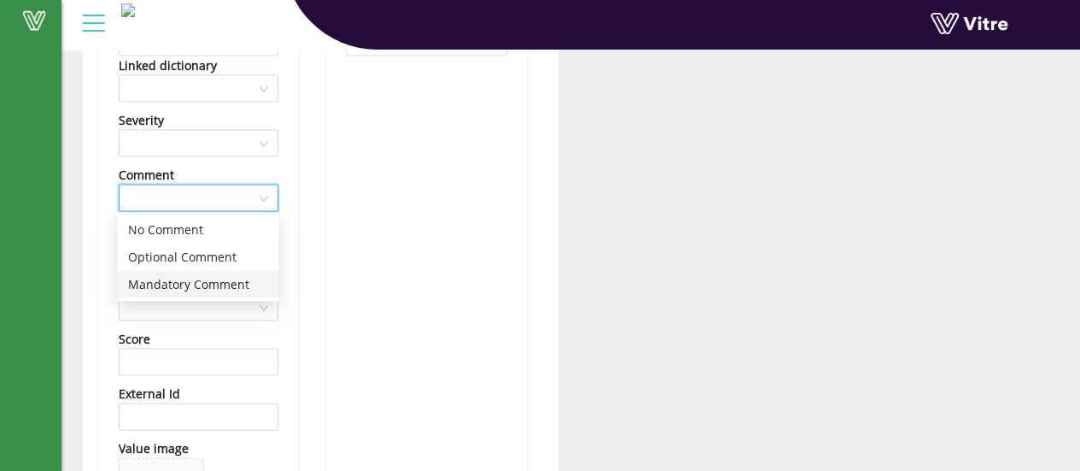
click at [196, 282] on div "Mandatory Comment" at bounding box center [198, 284] width 140 height 19
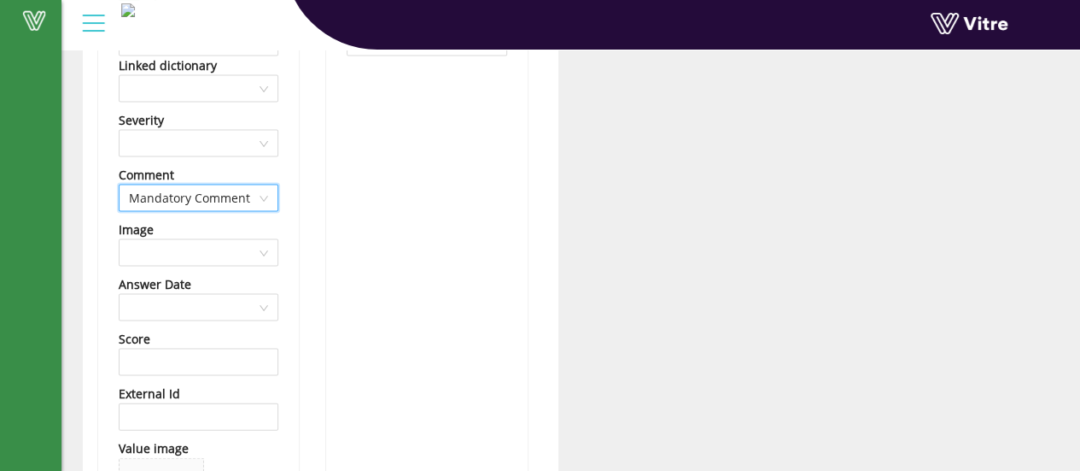
click at [265, 196] on span "Mandatory Comment" at bounding box center [198, 198] width 139 height 26
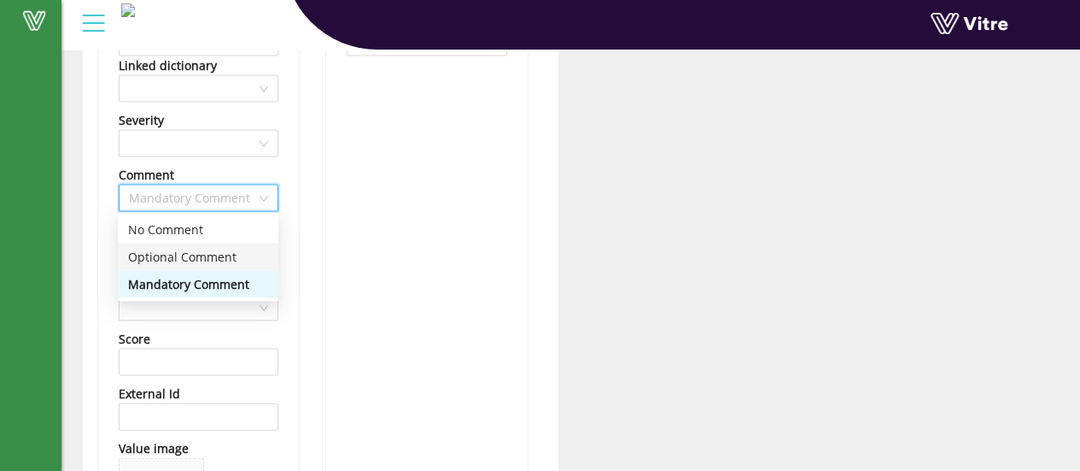
click at [180, 254] on div "Optional Comment" at bounding box center [198, 257] width 140 height 19
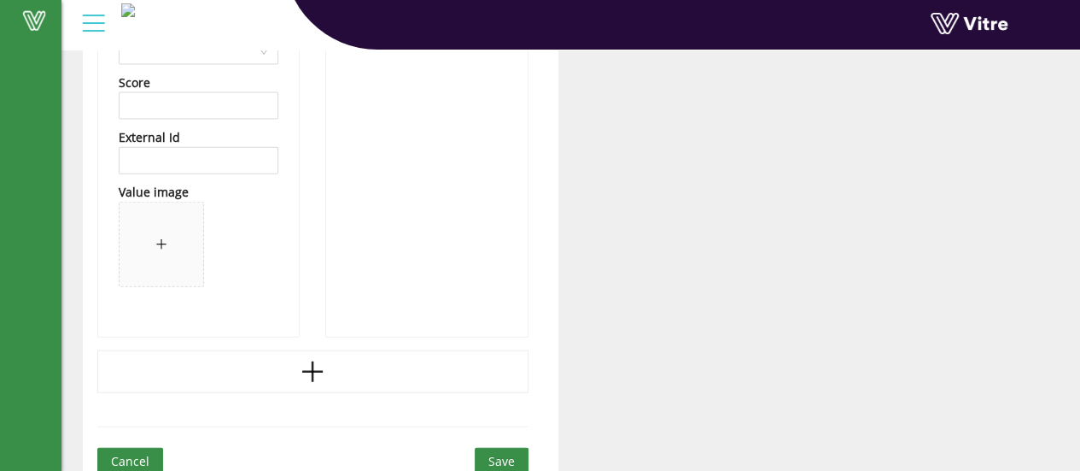
scroll to position [1964, 0]
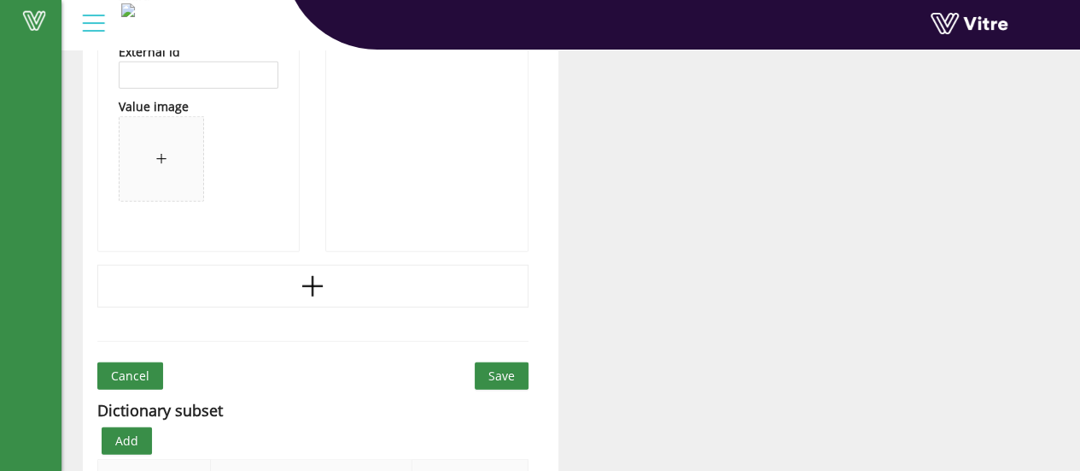
click at [499, 372] on span "Save" at bounding box center [501, 375] width 26 height 19
